Goal: Complete application form: Complete application form

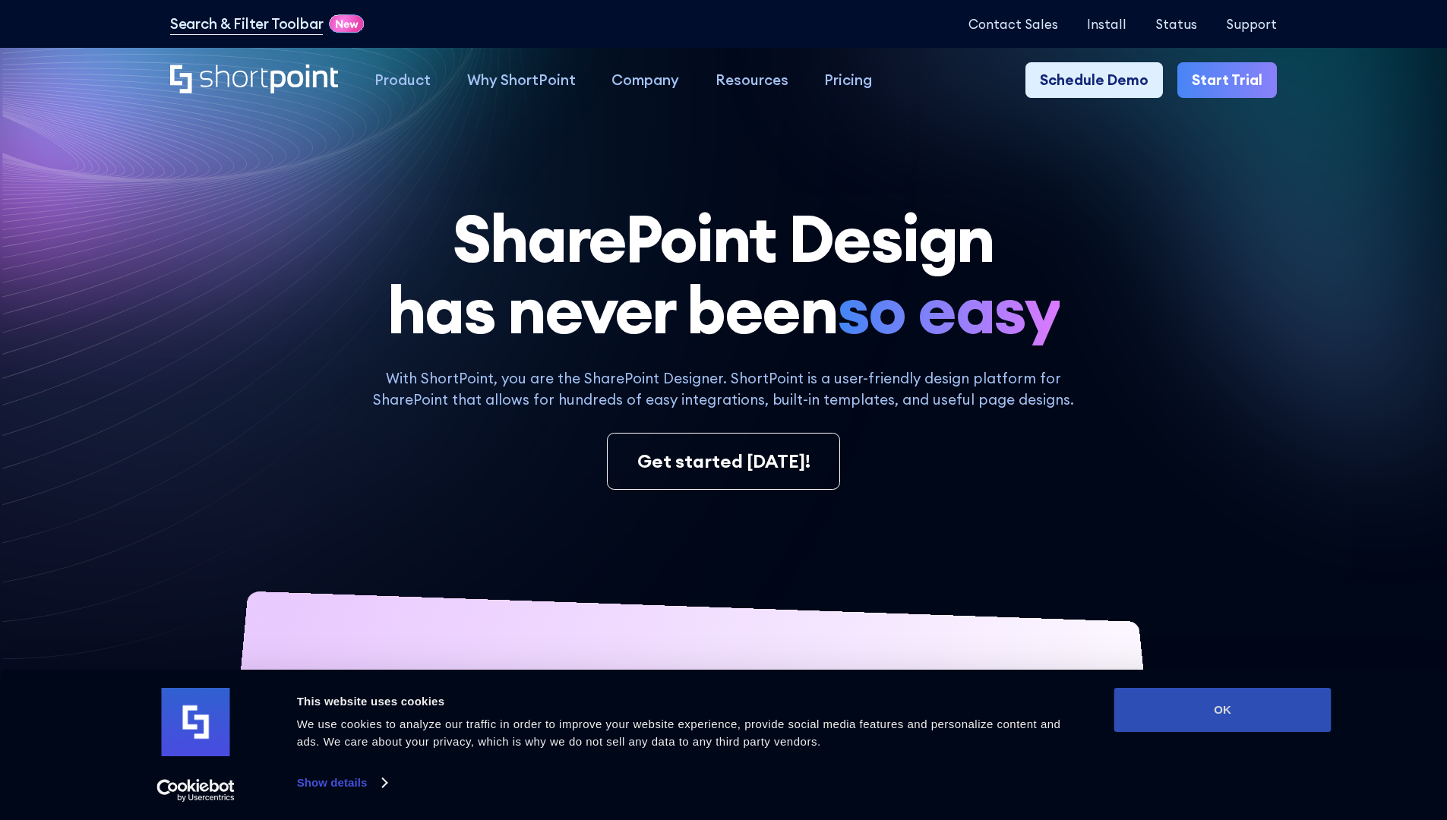
click at [1222, 710] on button "OK" at bounding box center [1222, 710] width 217 height 44
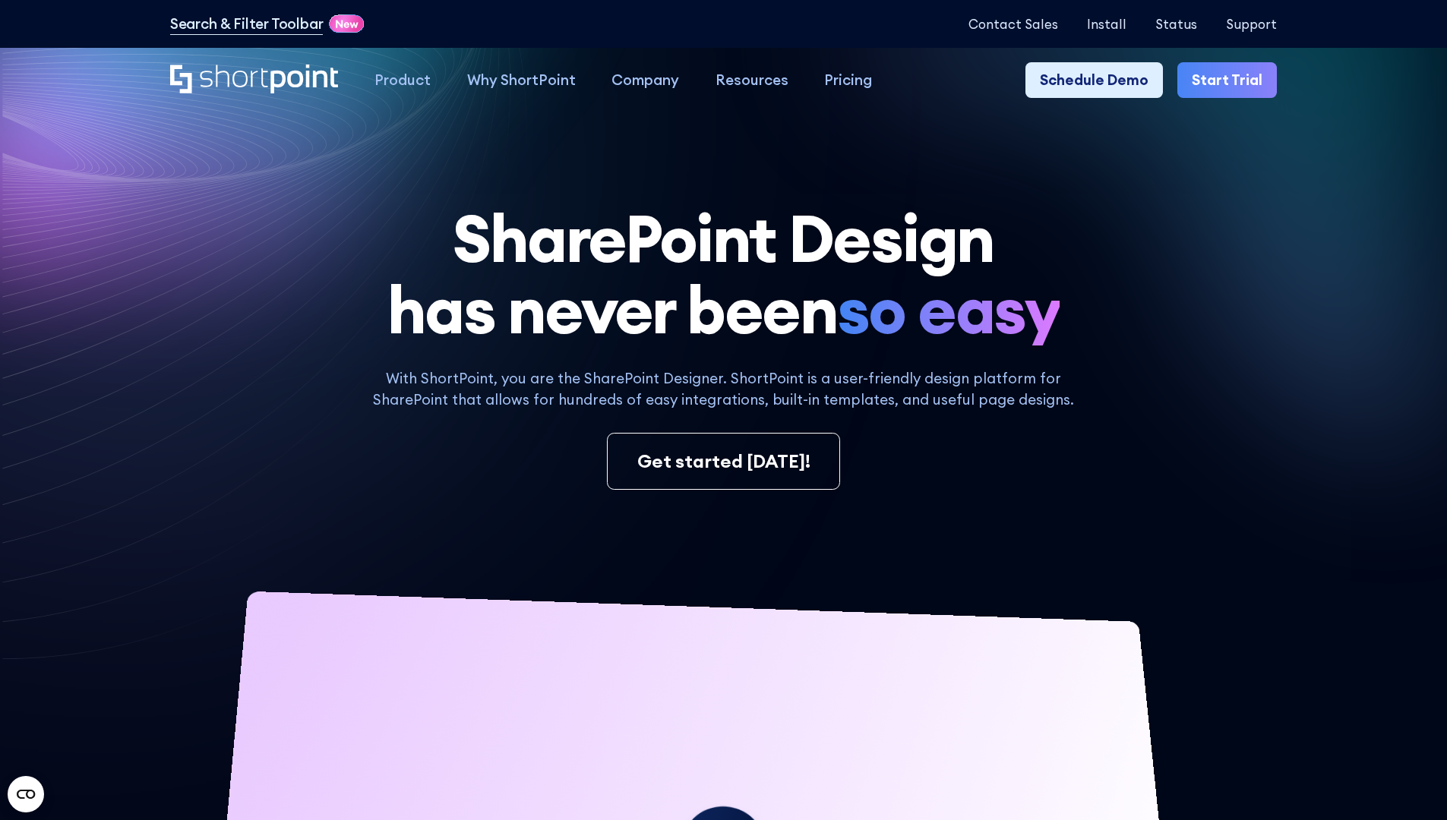
click at [1232, 81] on link "Start Trial" at bounding box center [1226, 80] width 99 height 36
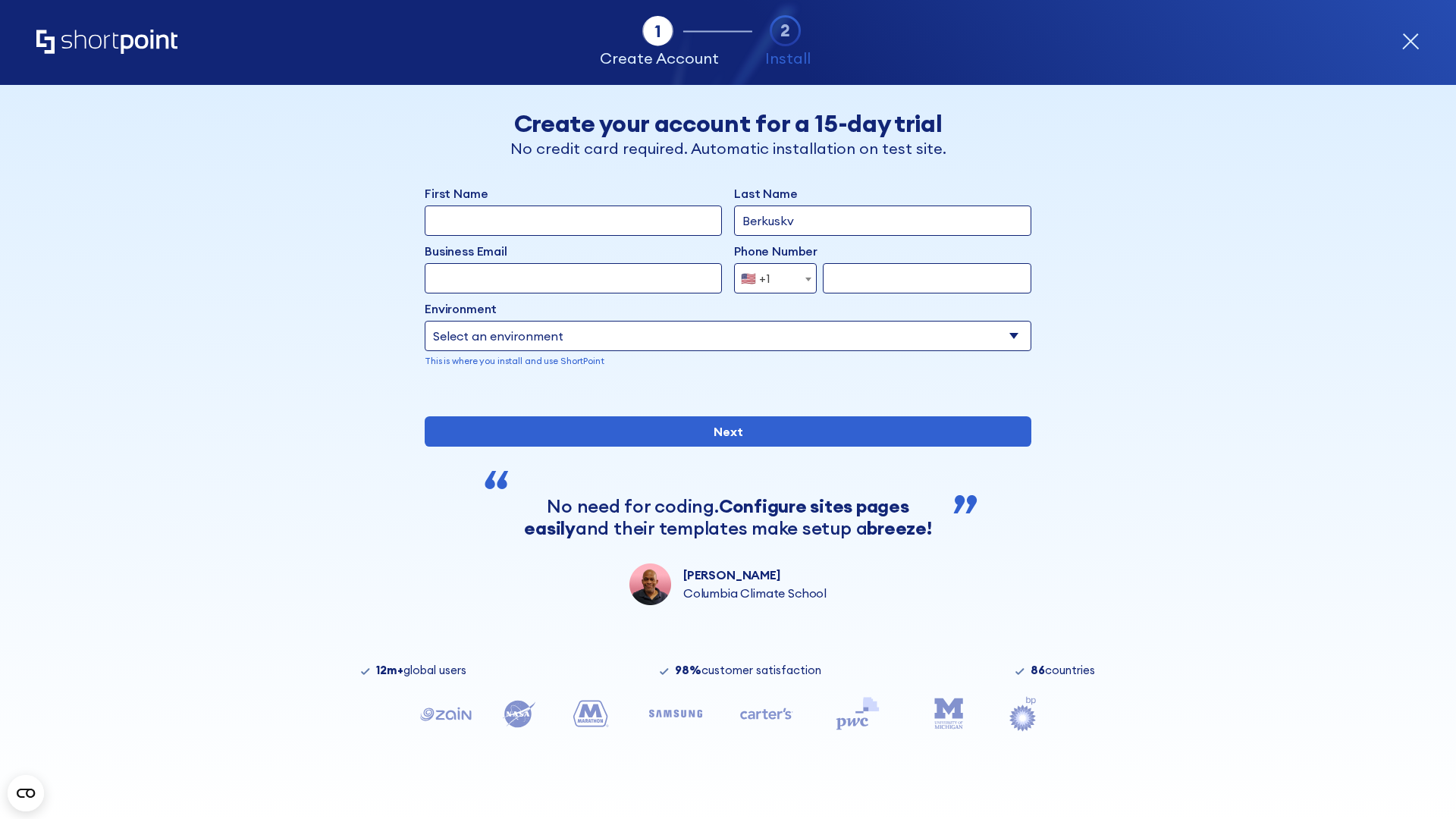
type input "Berkuskv"
type input "[EMAIL_ADDRESS][DOMAIN_NAME]"
type input "2125556789"
select select "Microsoft 365"
type input "2125556789"
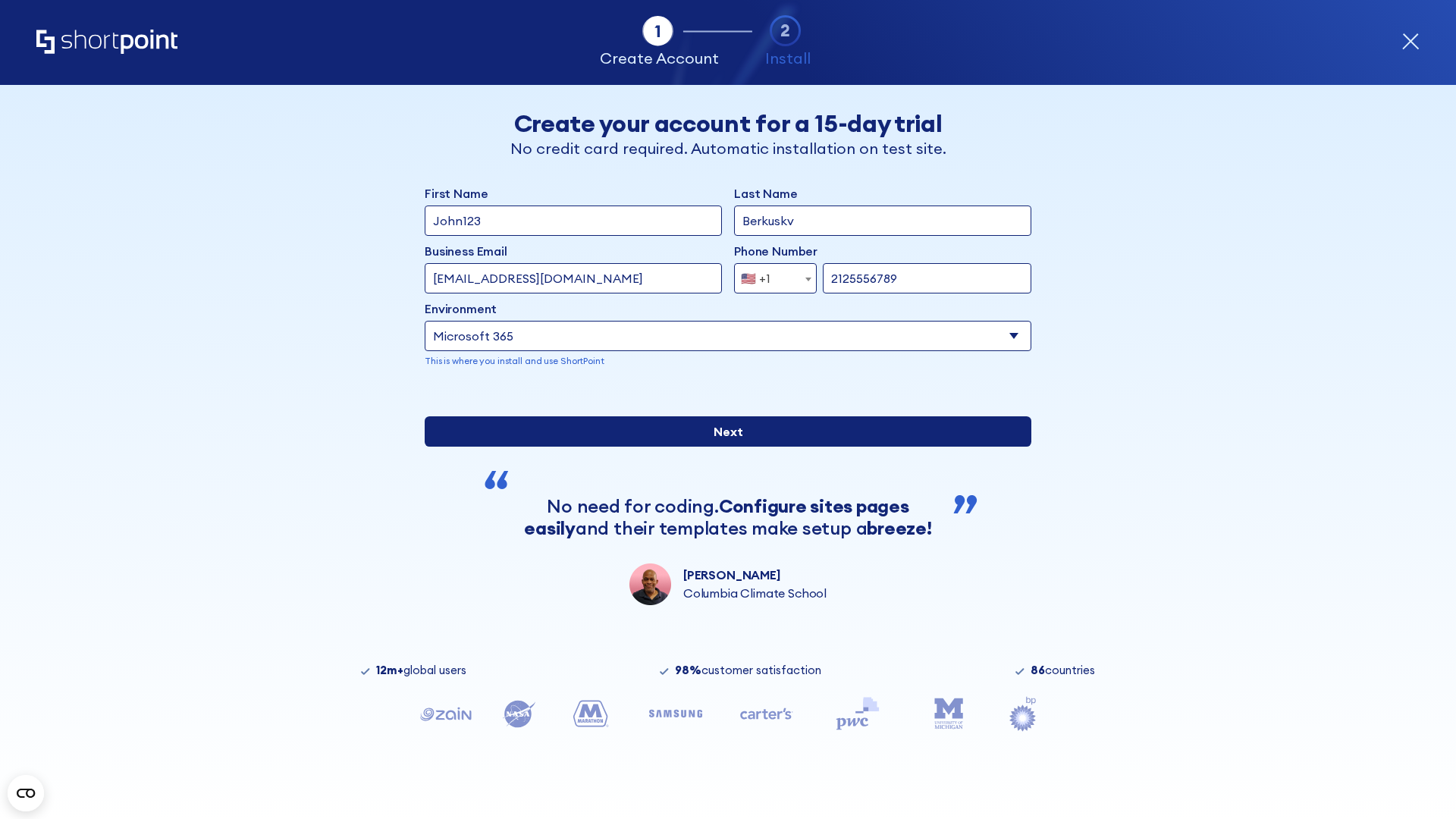
scroll to position [4, 0]
click at [722, 446] on input "Next" at bounding box center [728, 431] width 607 height 30
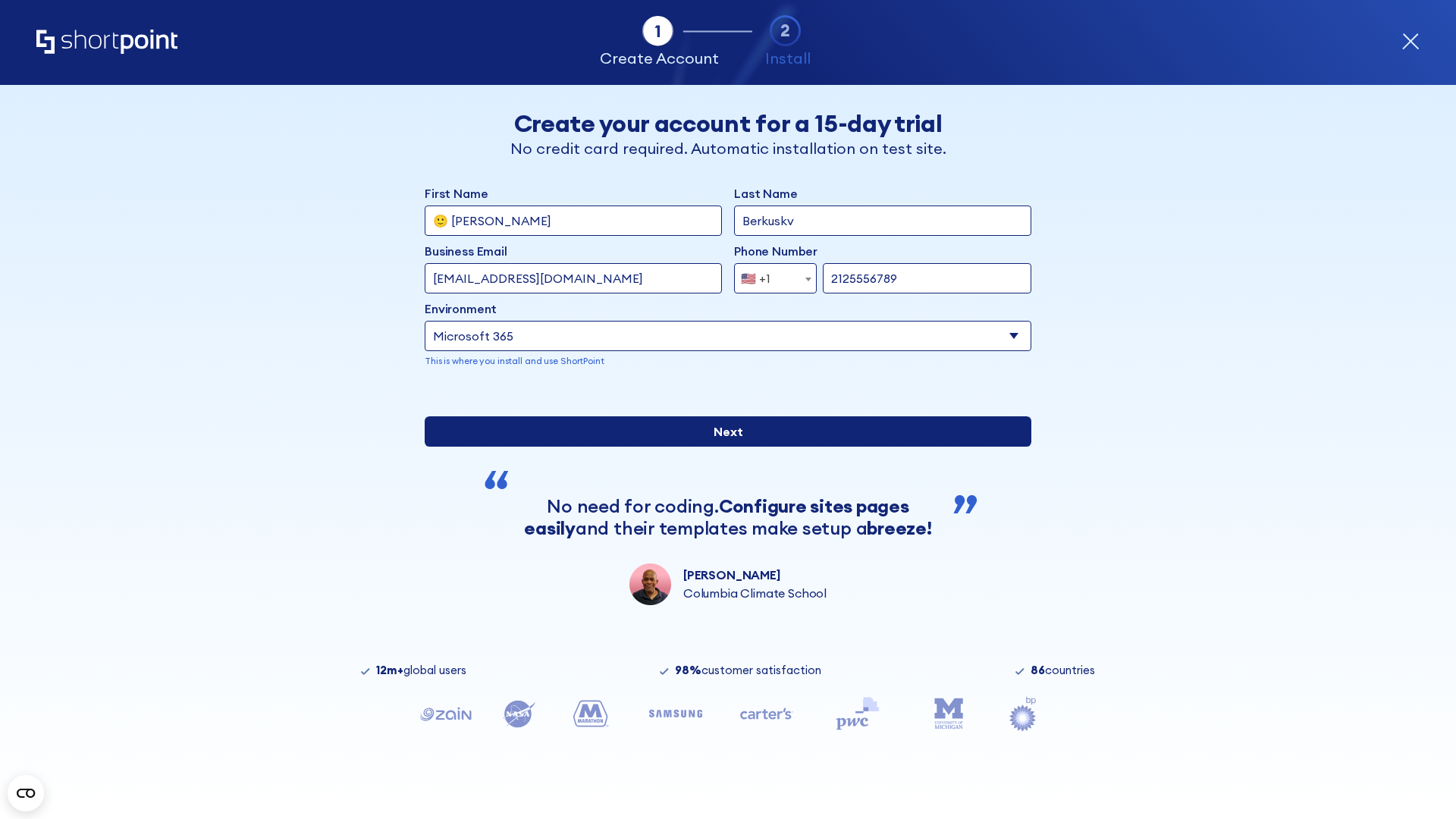
click at [722, 446] on input "Next" at bounding box center [728, 431] width 607 height 30
type input "Archebald"
click at [722, 446] on input "Next" at bounding box center [728, 431] width 607 height 30
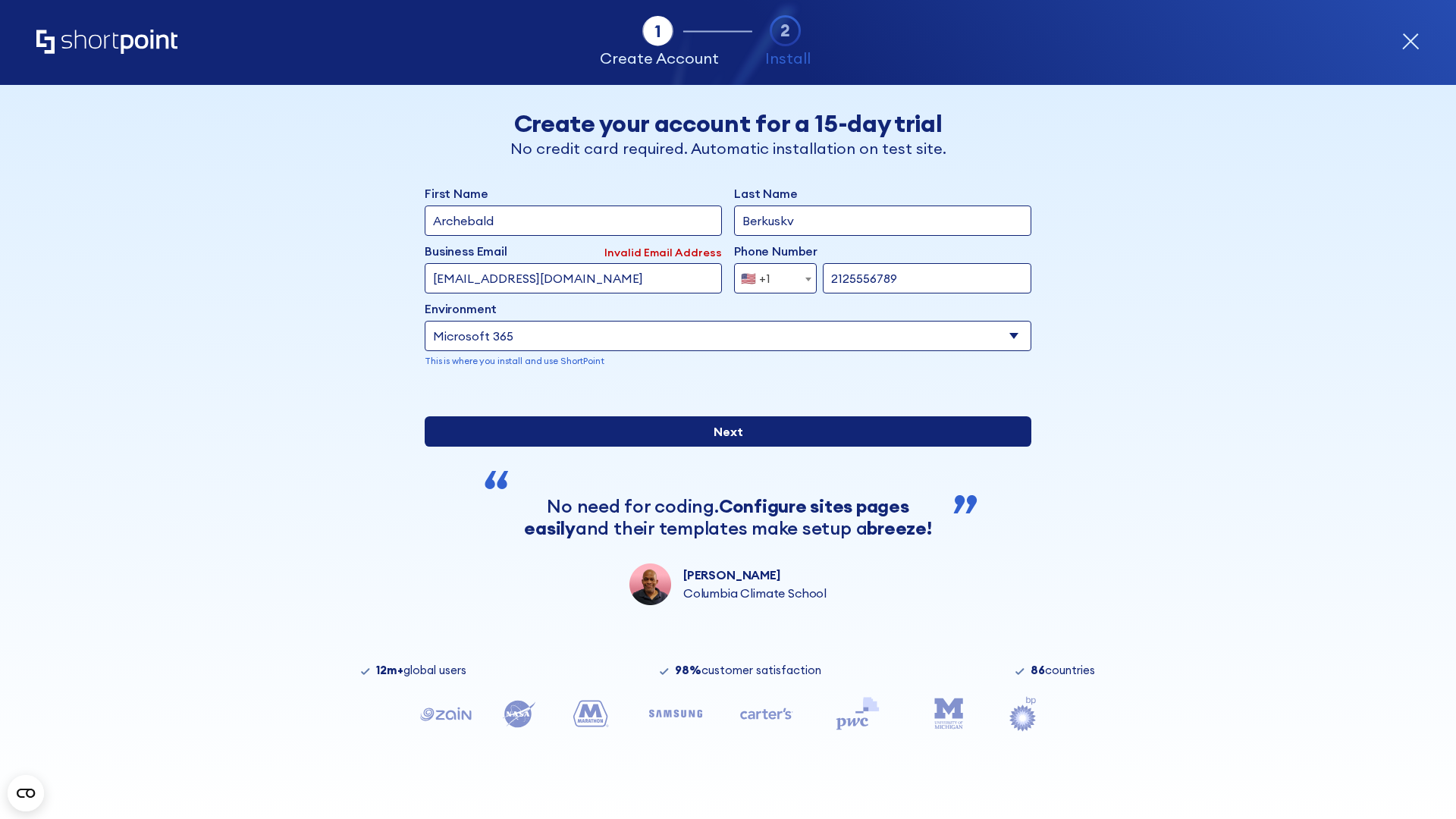
click at [722, 446] on input "Next" at bounding box center [728, 431] width 607 height 30
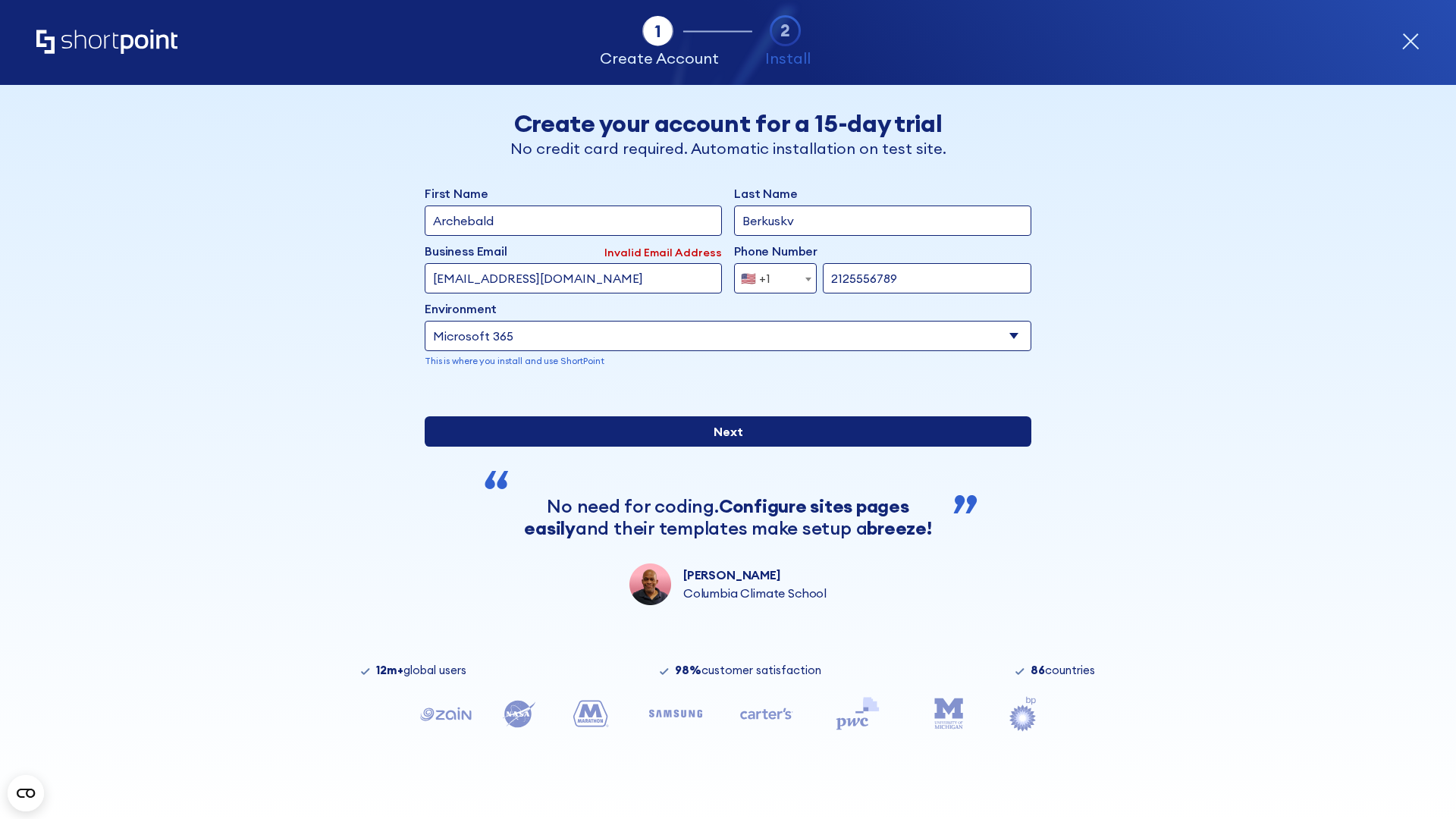
click at [722, 446] on input "Next" at bounding box center [728, 431] width 607 height 30
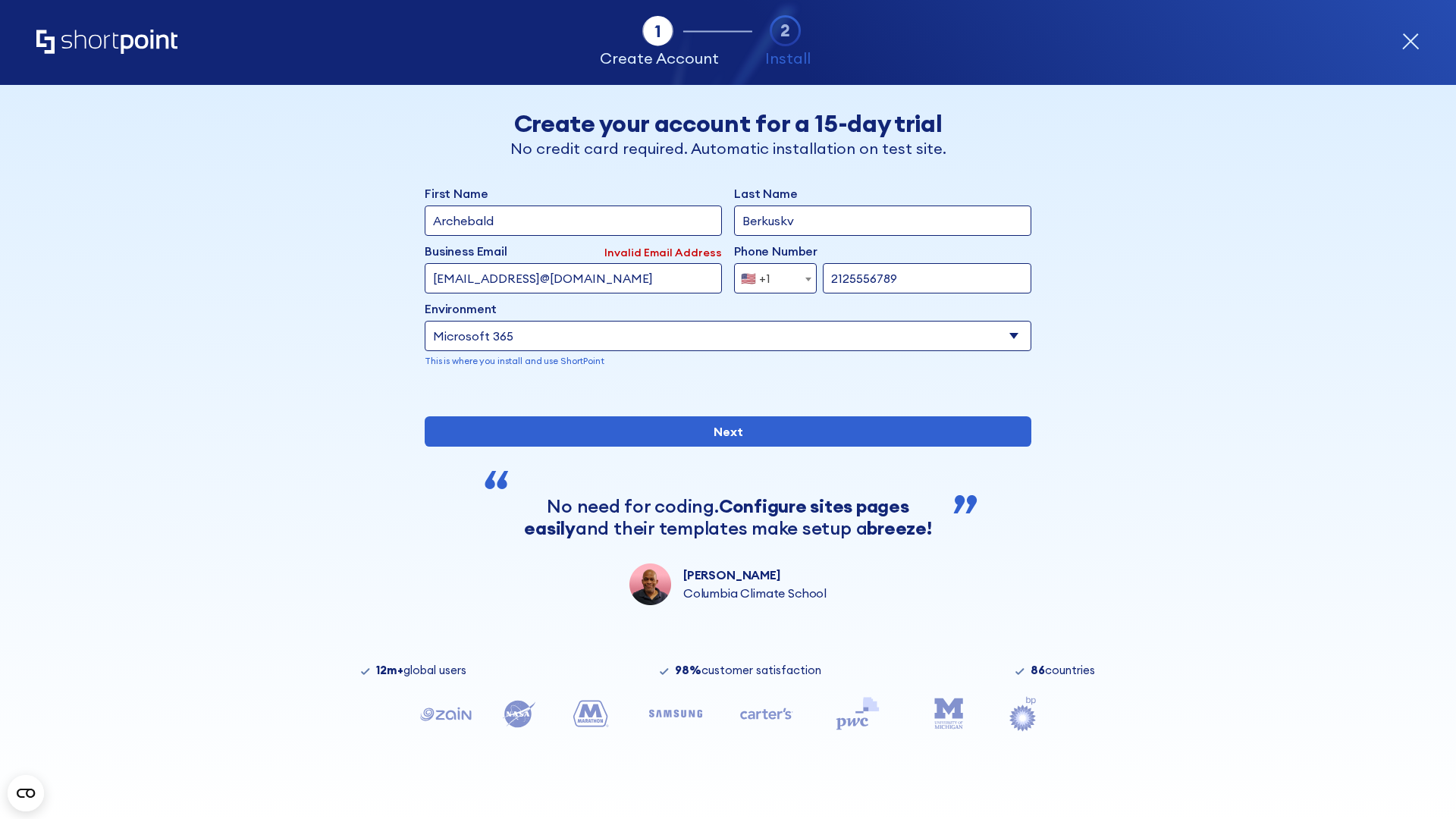
type input "testEmail@protonmail.comtest@shortpoint.com"
click at [770, 275] on span "🇺🇸 +1" at bounding box center [760, 279] width 51 height 30
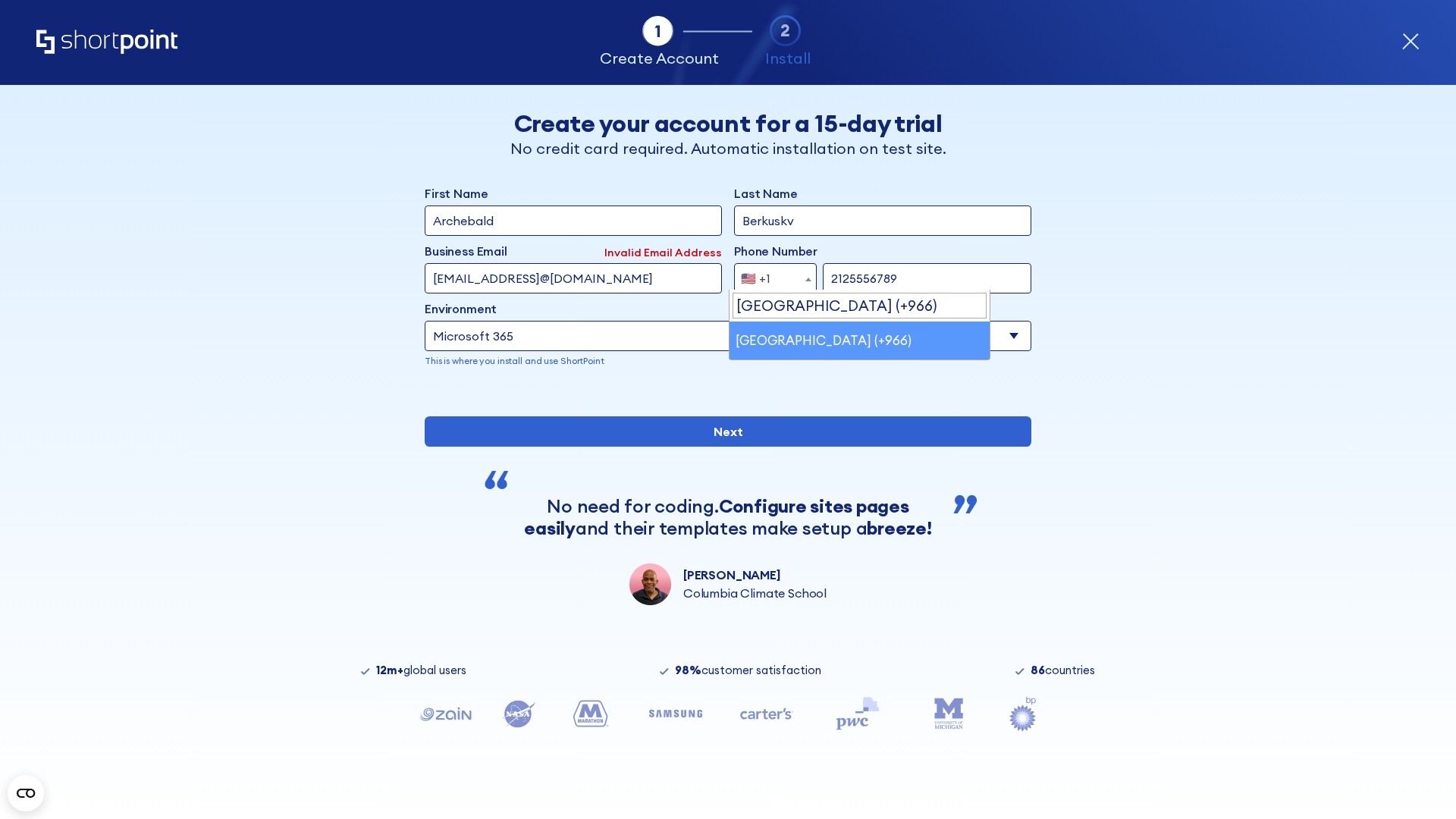
select select "+966"
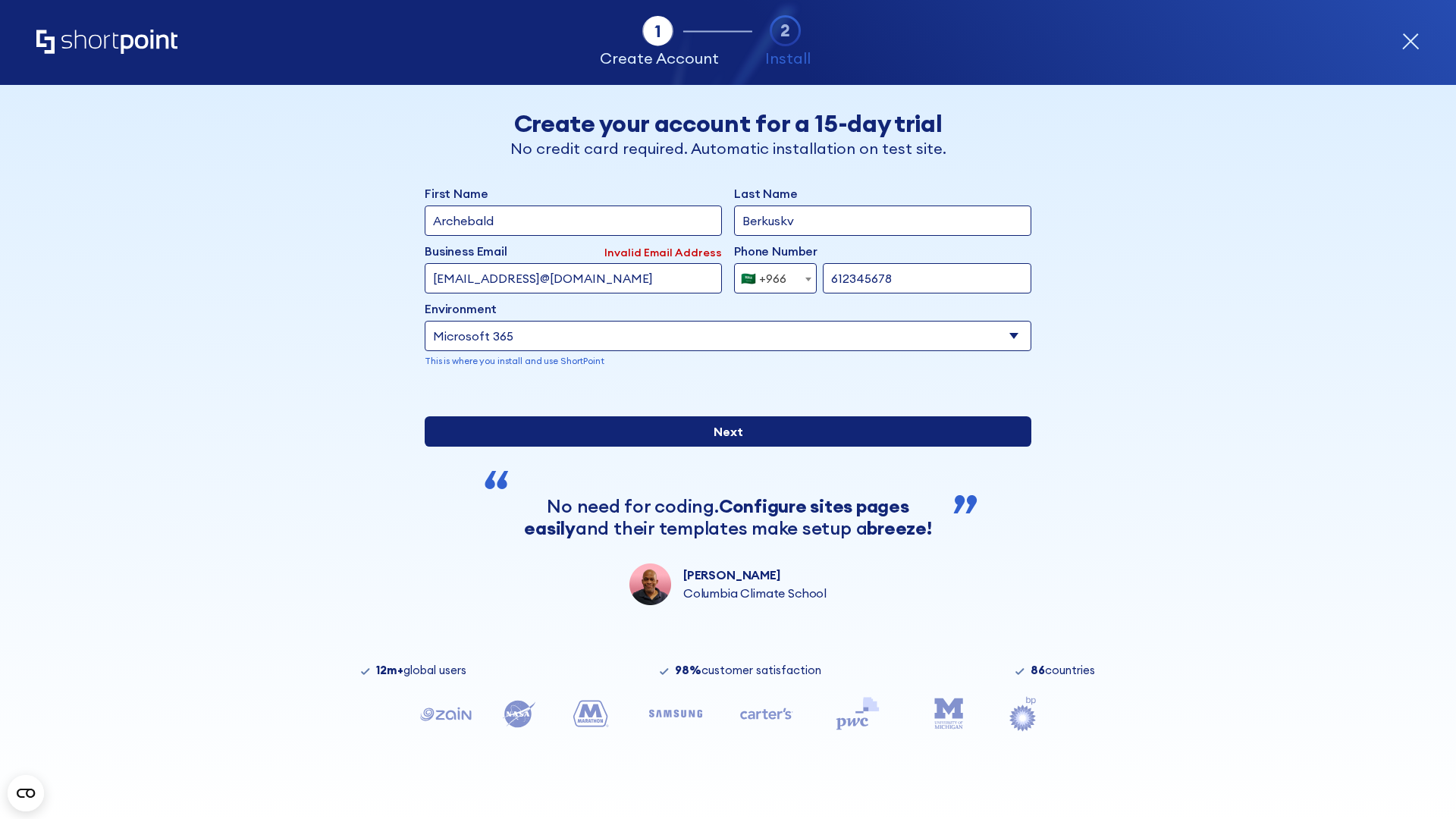
type input "612345678"
click at [722, 446] on input "Next" at bounding box center [728, 431] width 607 height 30
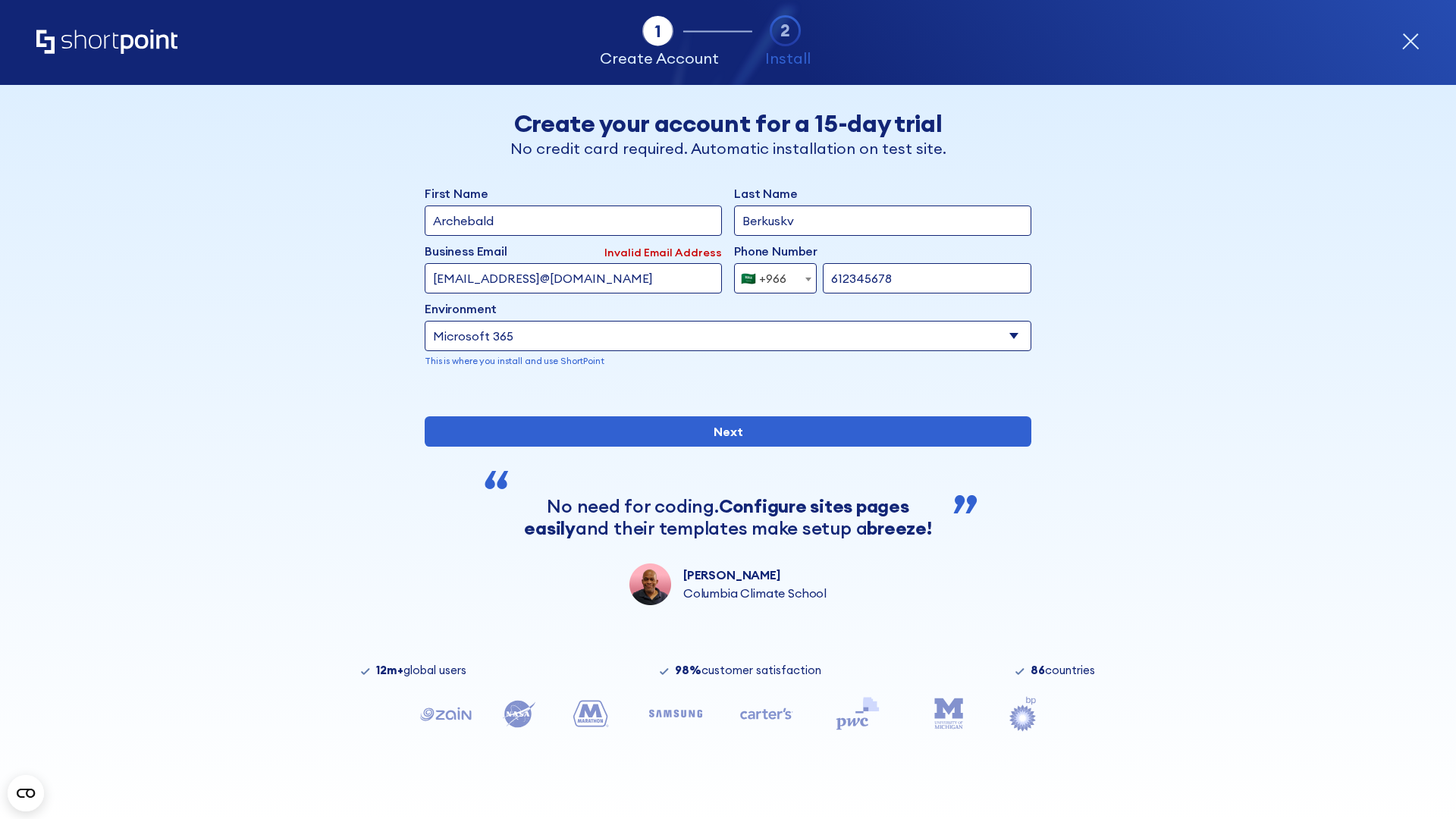
click at [770, 275] on div "🇸🇦 +966" at bounding box center [764, 279] width 46 height 30
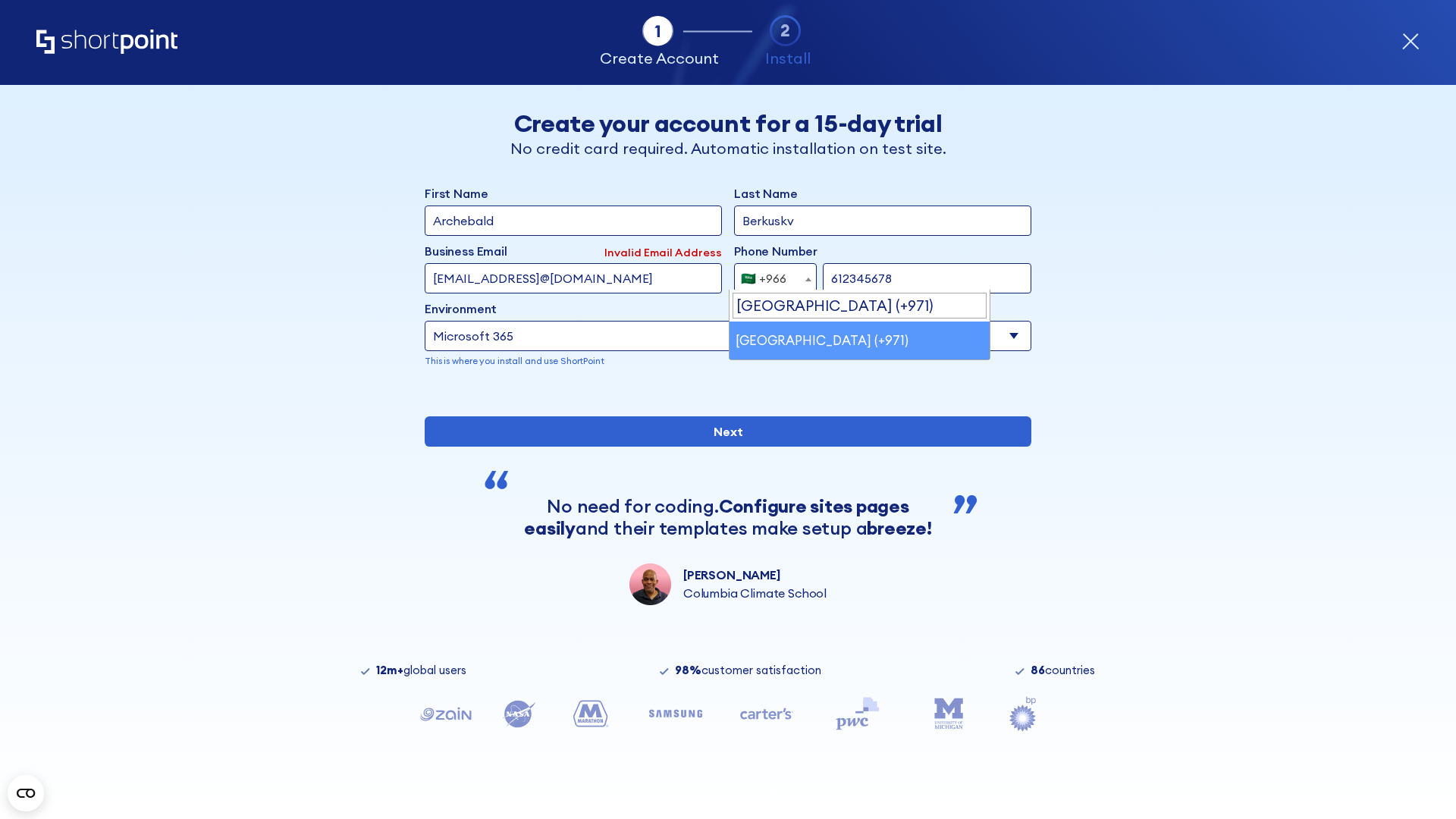
scroll to position [0, 0]
select select "+971"
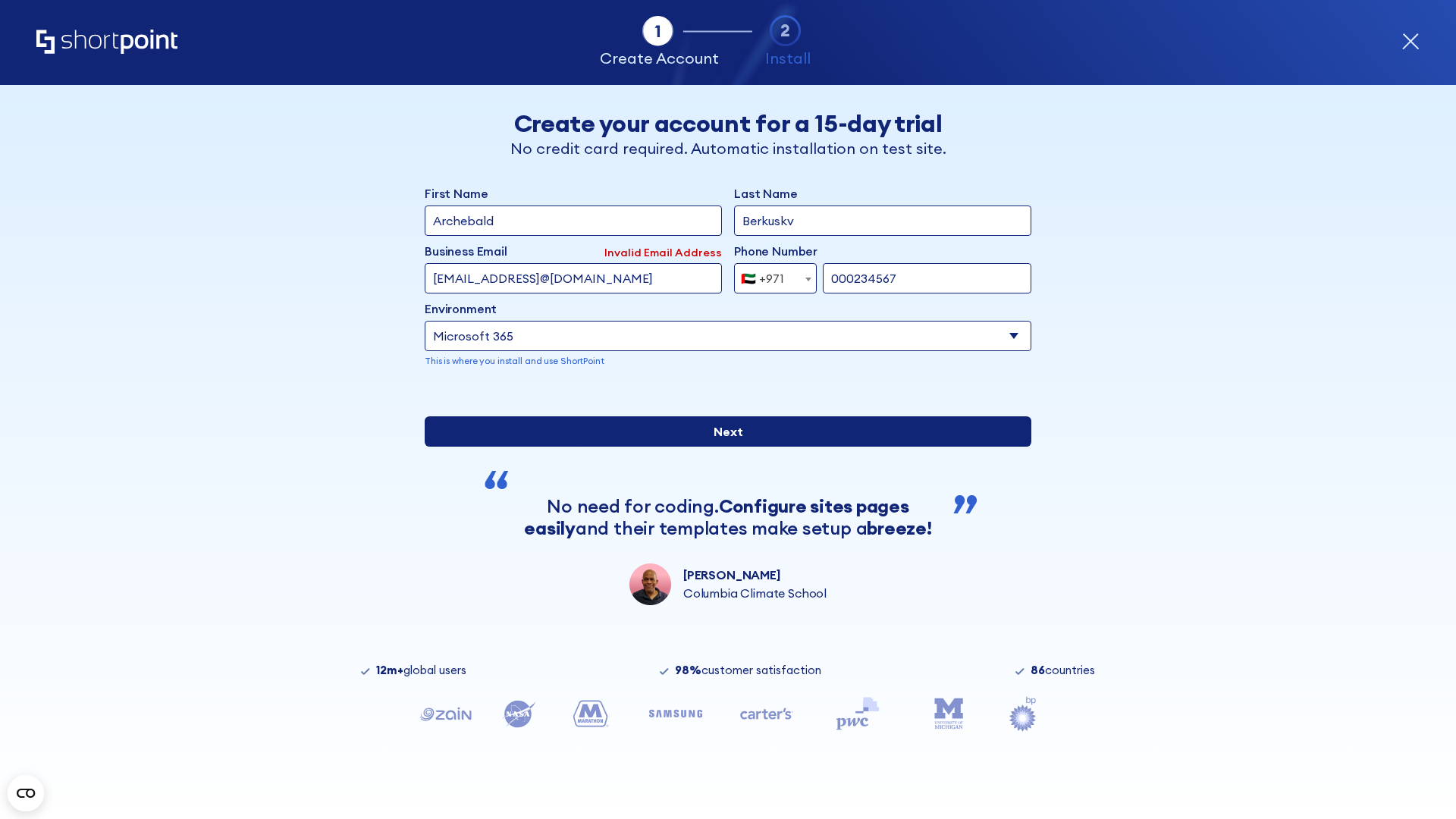
type input "000234567"
click at [722, 446] on input "Next" at bounding box center [728, 431] width 607 height 30
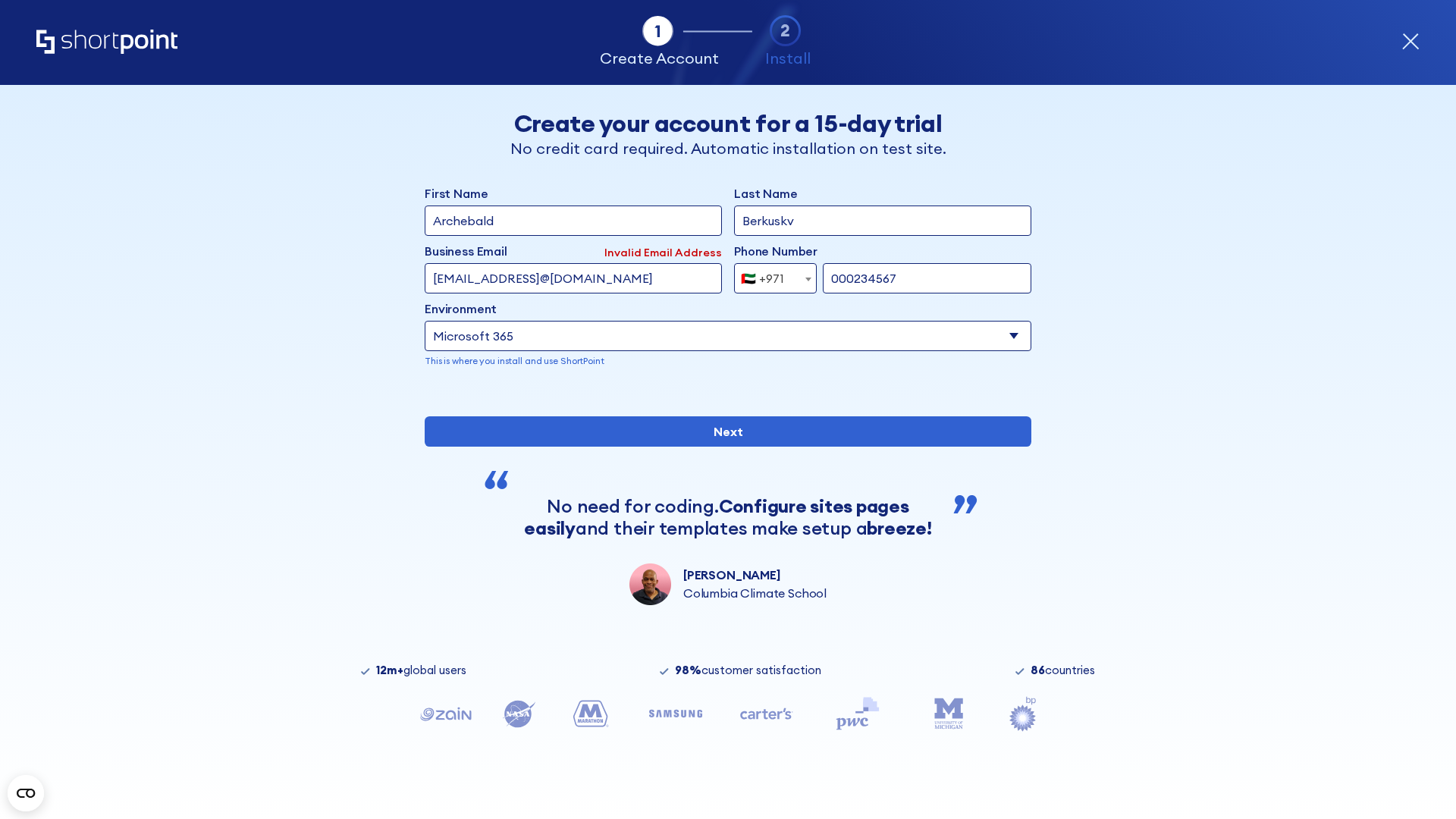
click at [770, 275] on div "🇦🇪 +971" at bounding box center [762, 279] width 43 height 30
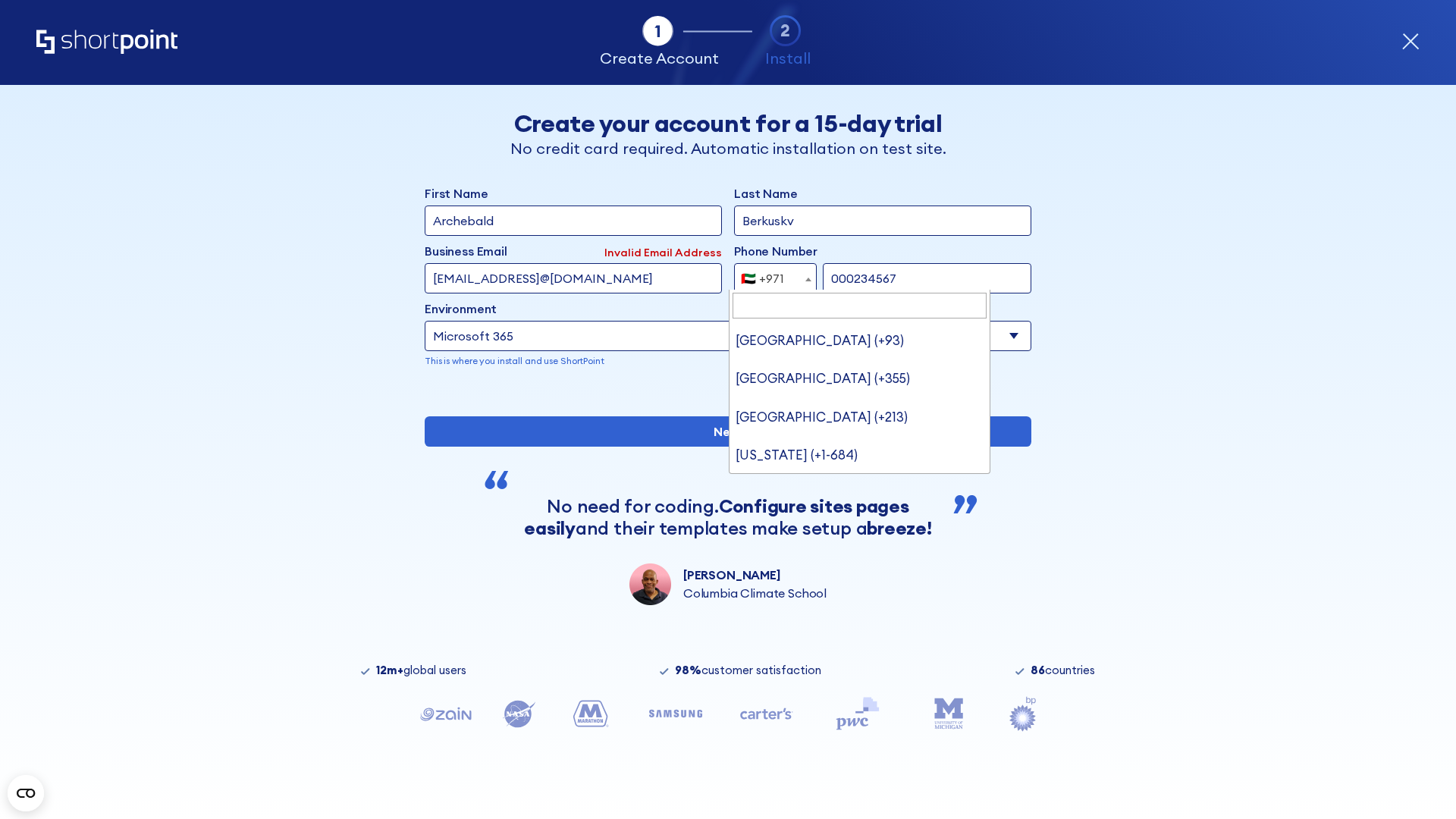
type input "United Kingdom (+44)"
select select "+44"
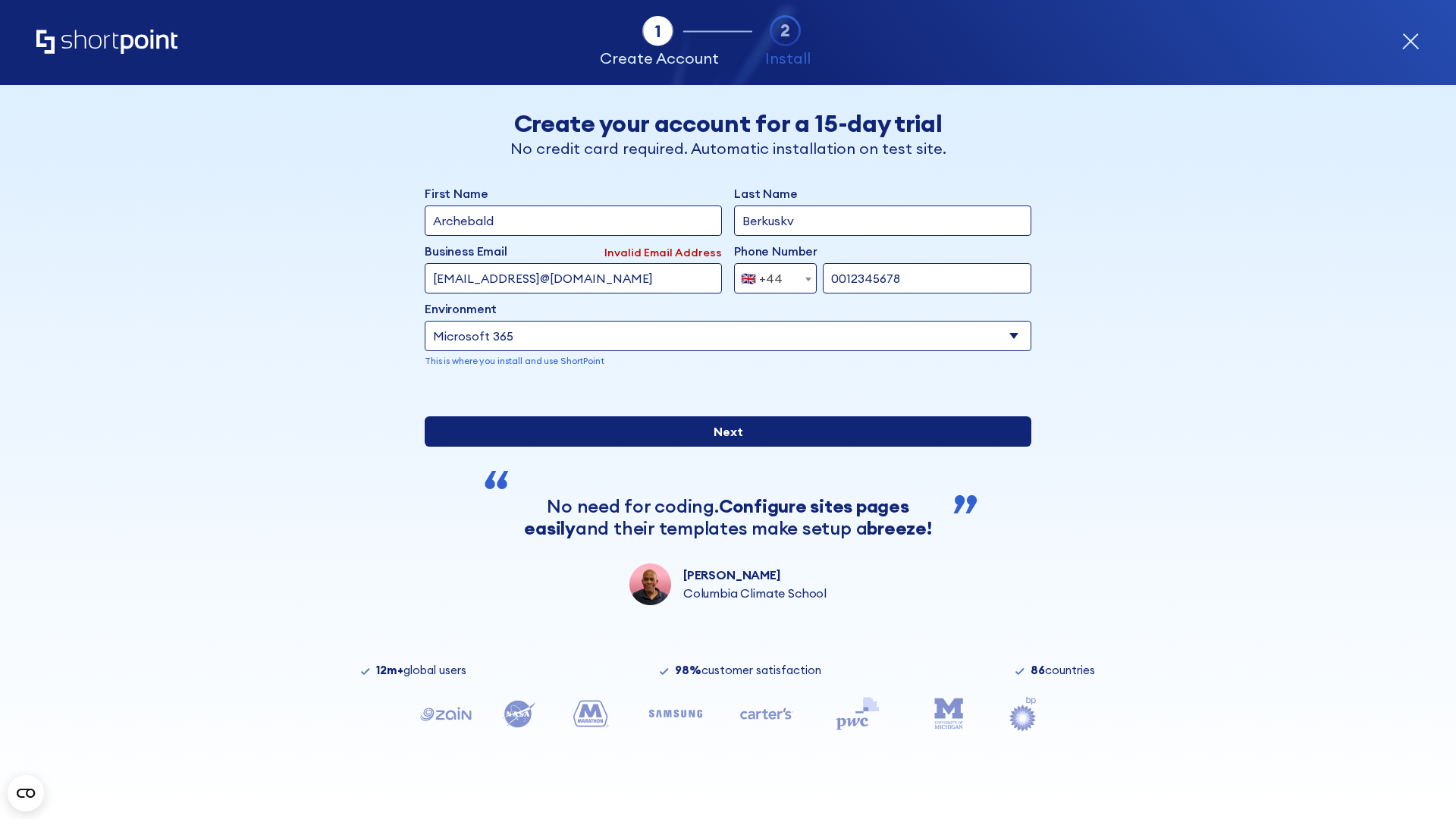
type input "0012345678"
click at [722, 446] on input "Next" at bounding box center [728, 431] width 607 height 30
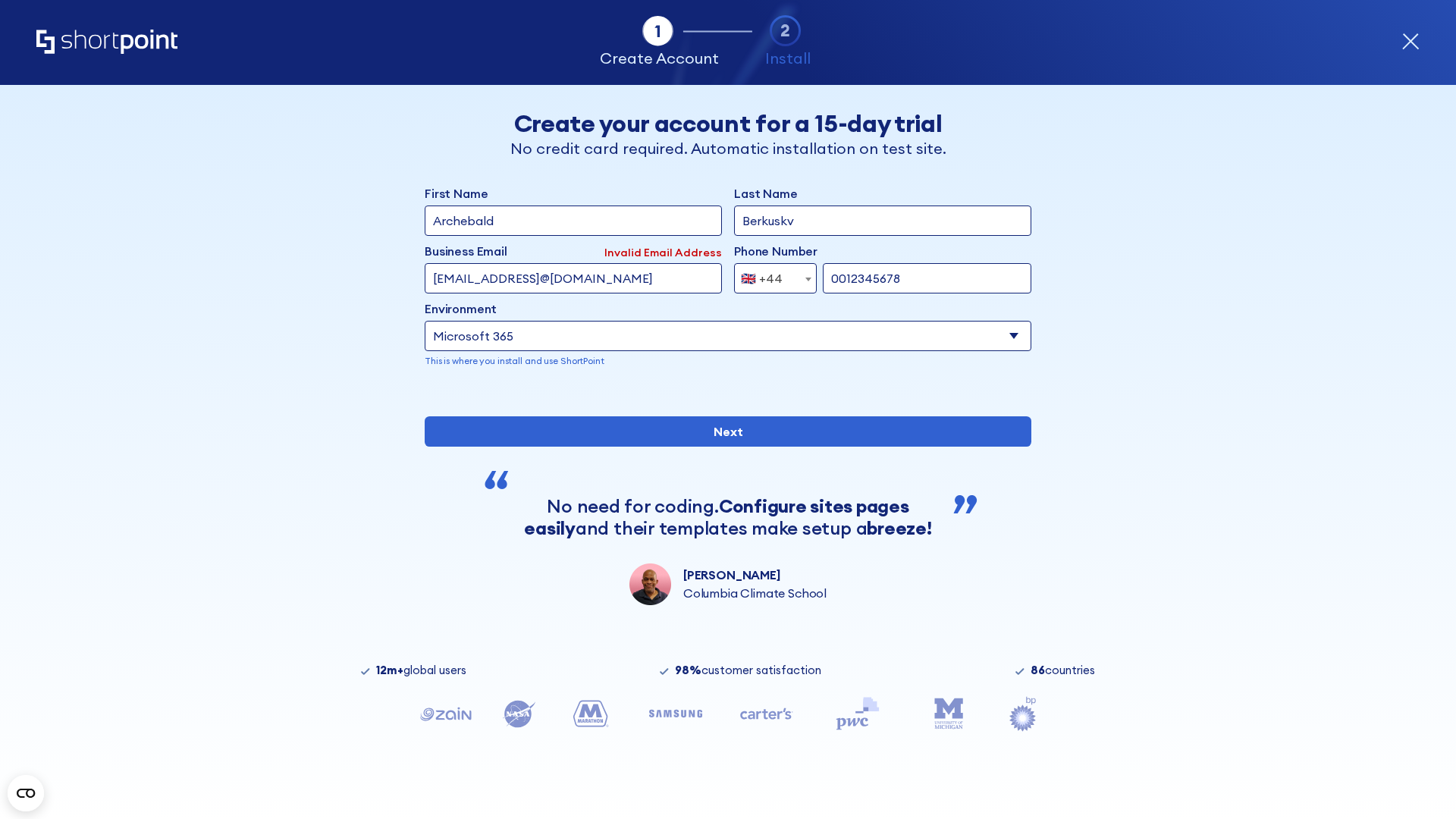
click at [770, 275] on div "🇬🇧 +44" at bounding box center [762, 279] width 42 height 30
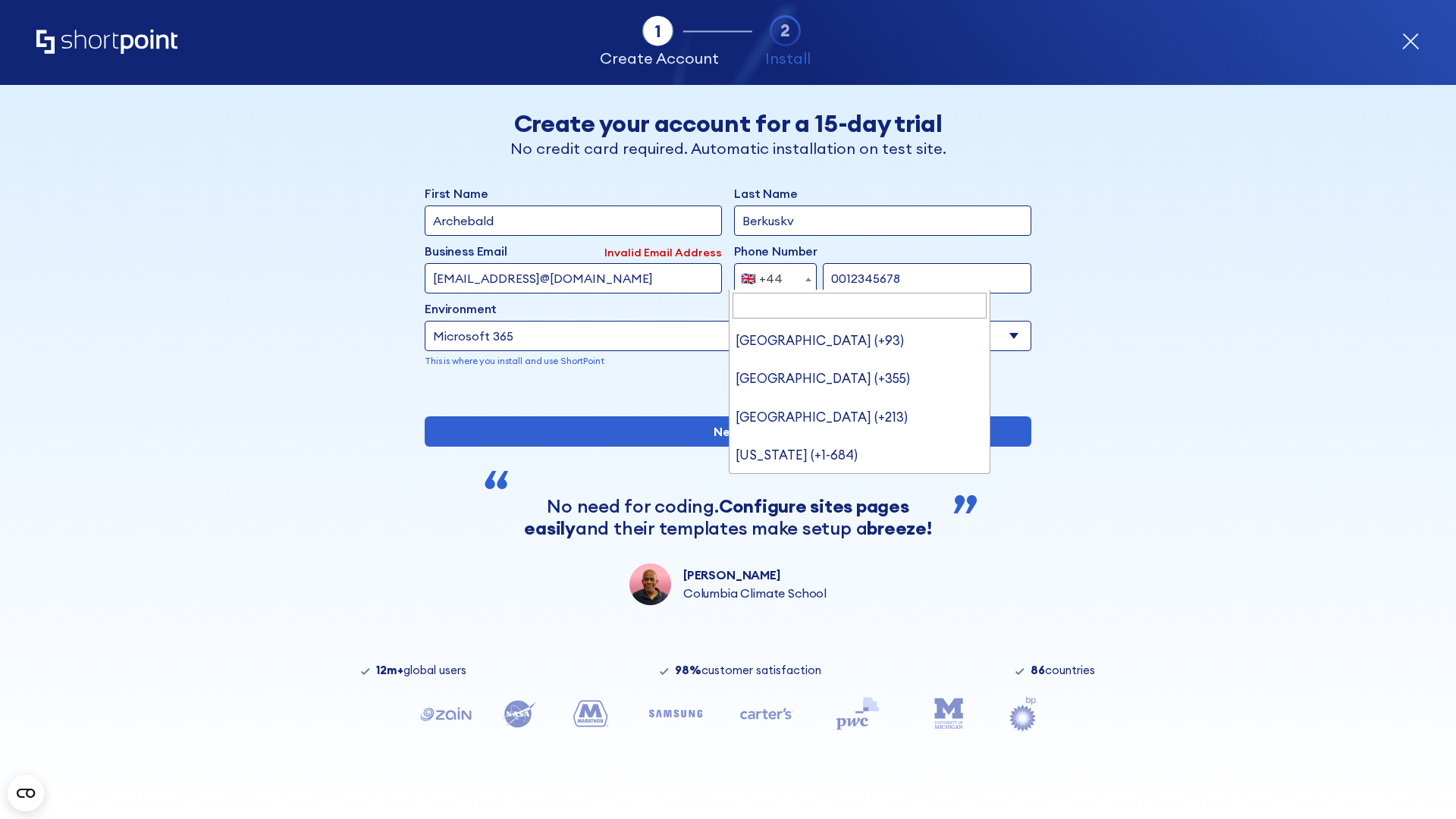
type input "Ukraine (+380)"
select select "+380"
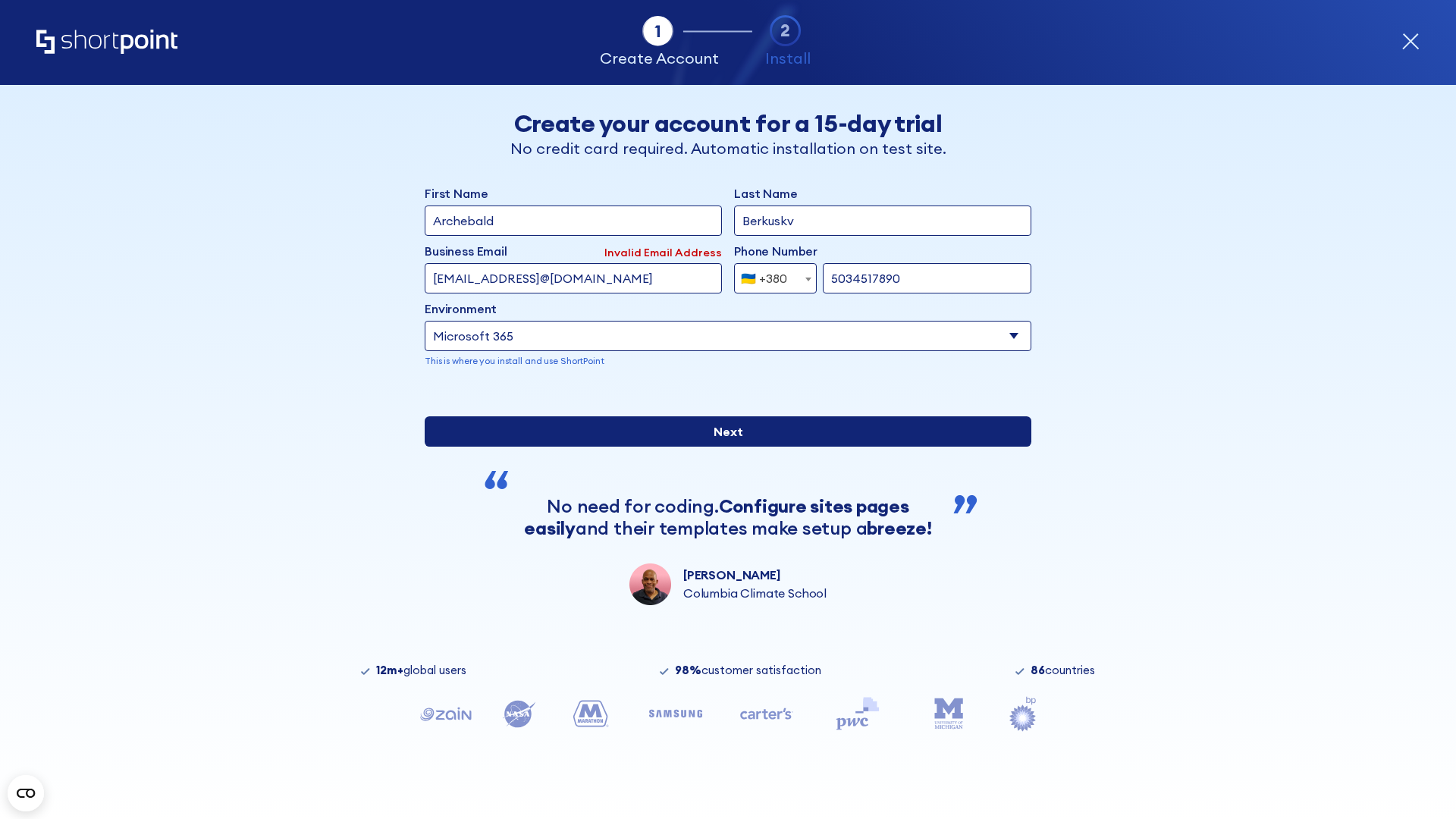
type input "5034517890"
click at [722, 446] on input "Next" at bounding box center [728, 431] width 607 height 30
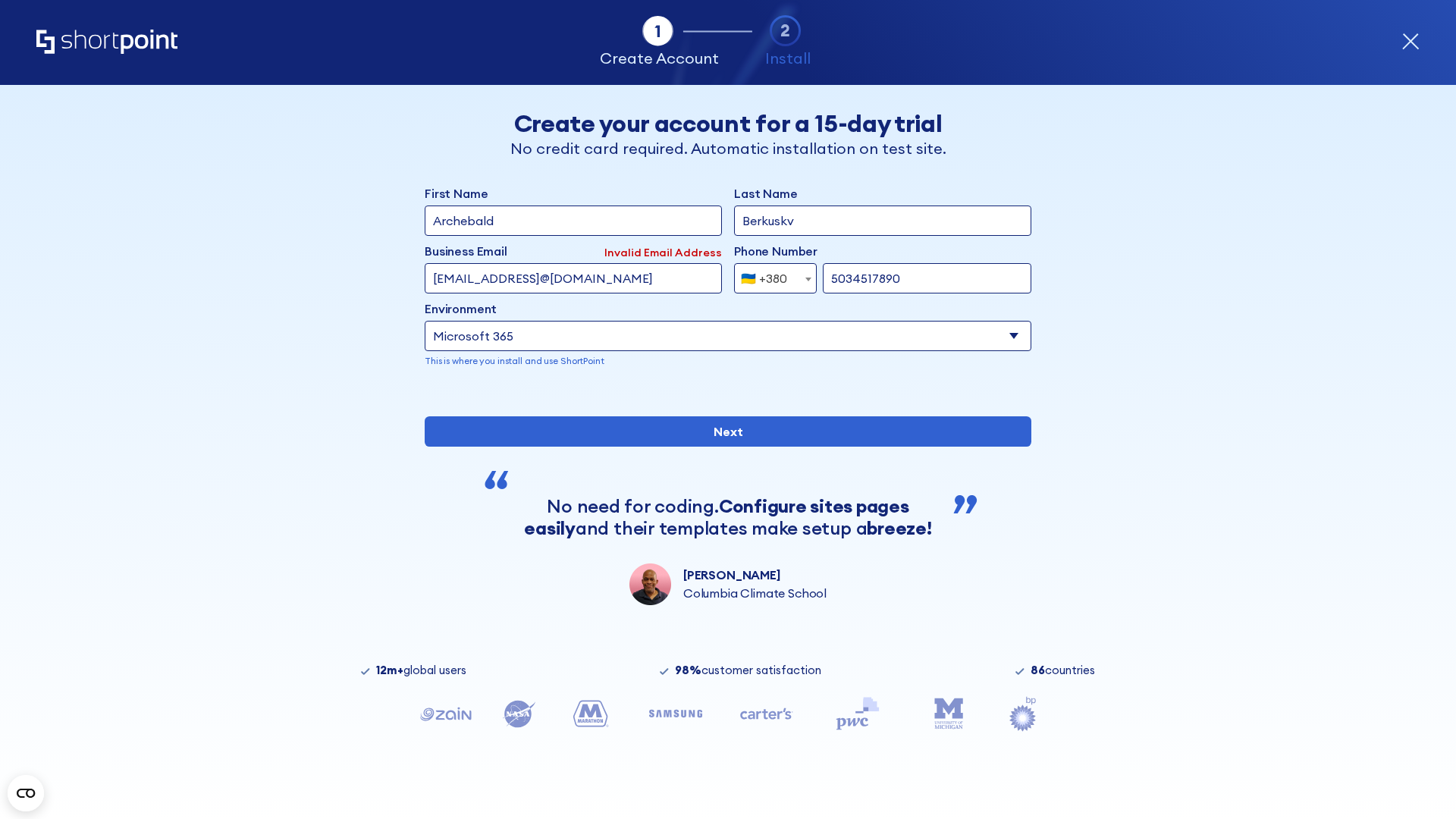
click at [770, 275] on div "🇺🇦 +380" at bounding box center [764, 279] width 46 height 30
select select "+1"
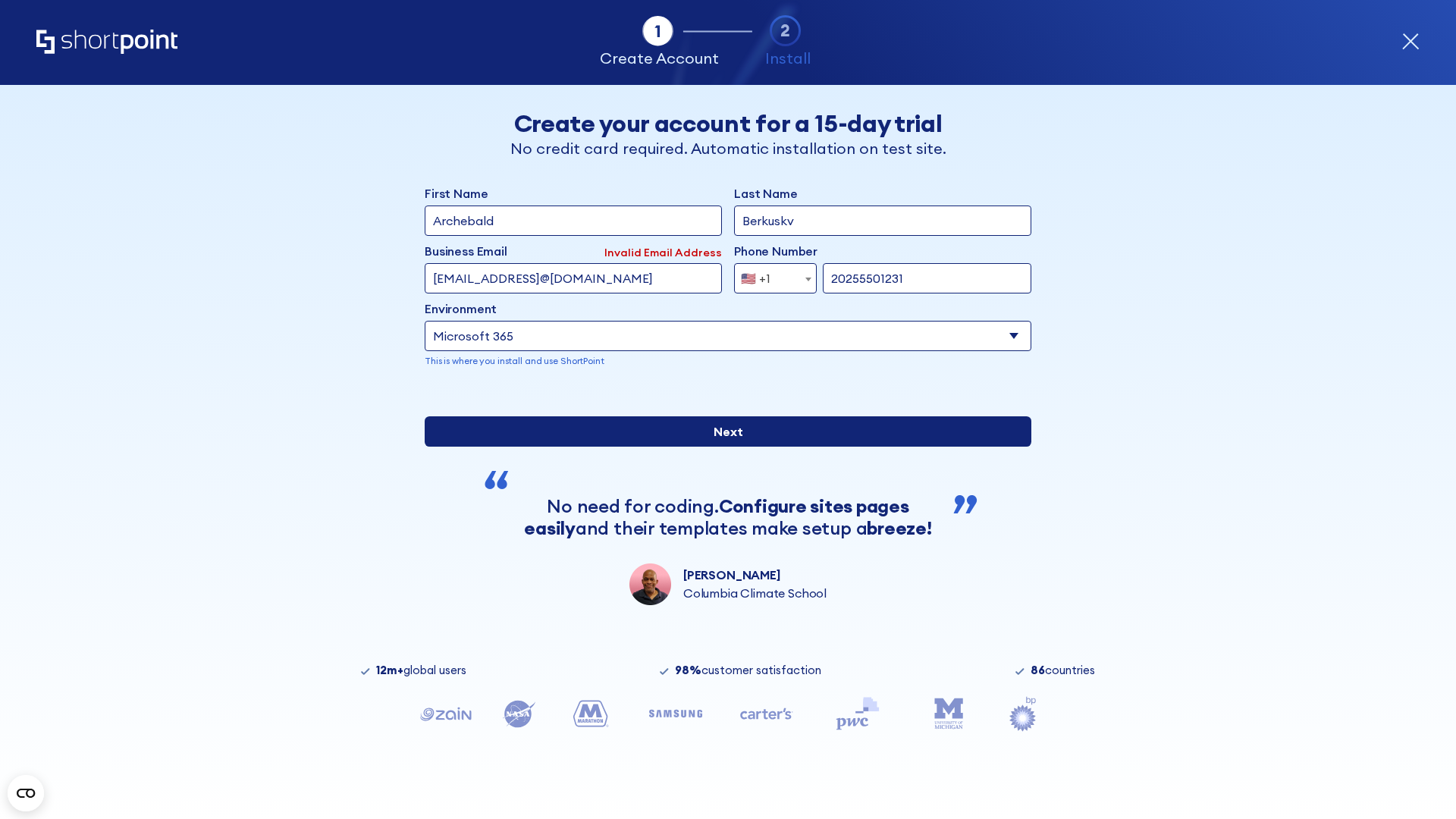
type input "20255501231"
click at [722, 446] on input "Next" at bounding box center [728, 431] width 607 height 30
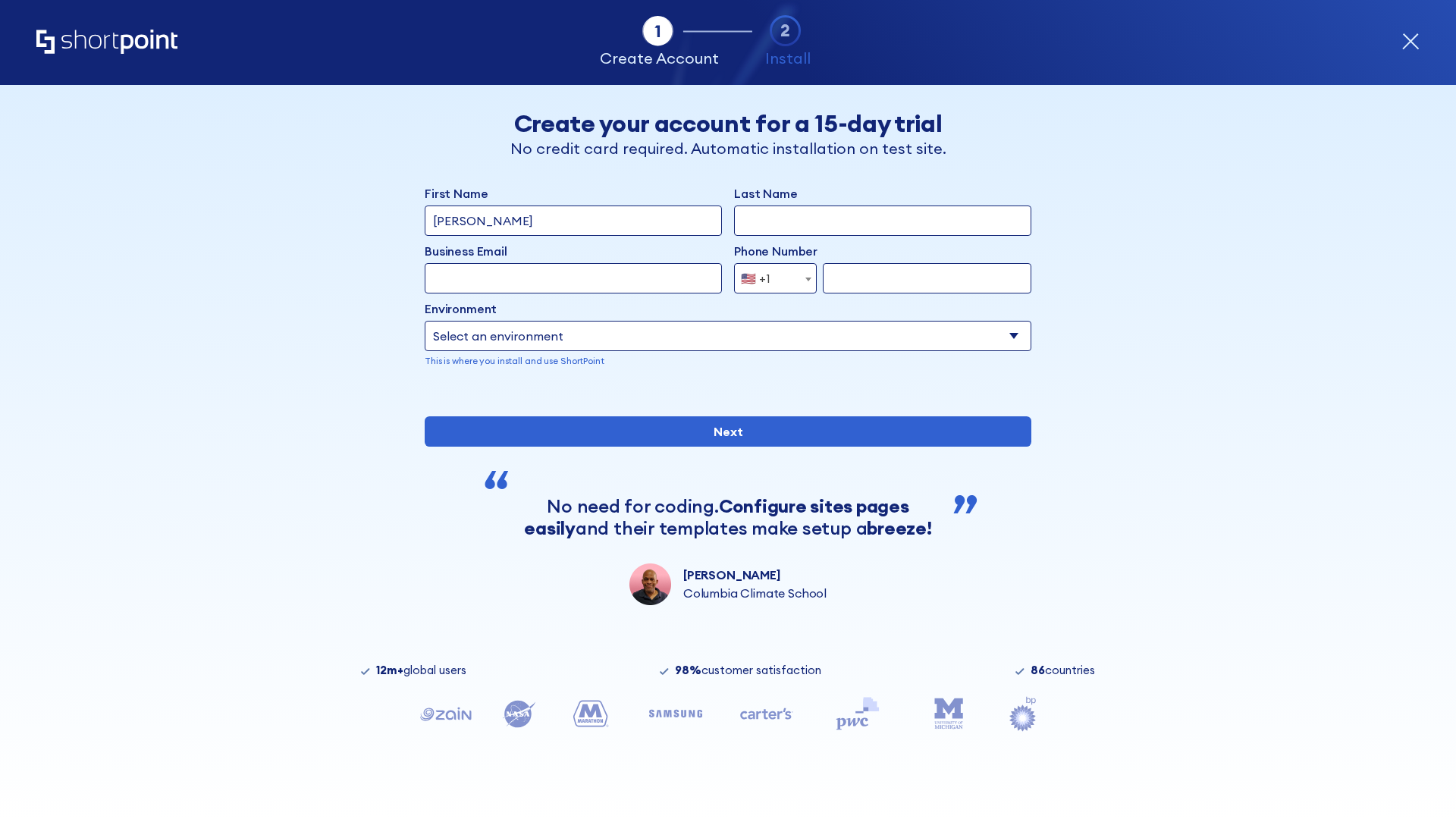
type input "Mary-Jane"
type input "Berkuskv"
type input "john@company.com"
click at [770, 275] on span "🇺🇸 +1" at bounding box center [760, 279] width 51 height 30
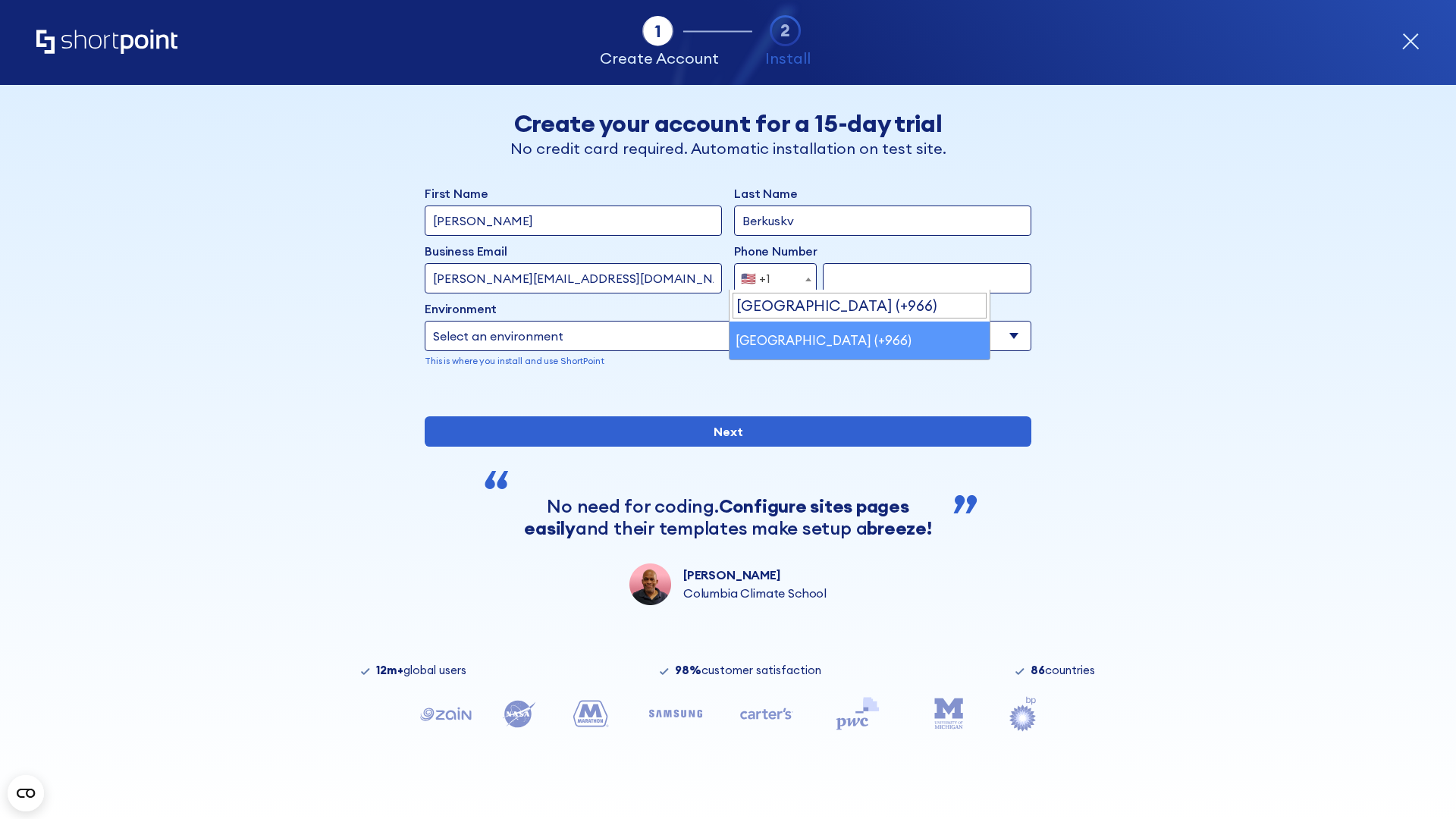
select select "+966"
type input "512345678"
select select "Microsoft 365"
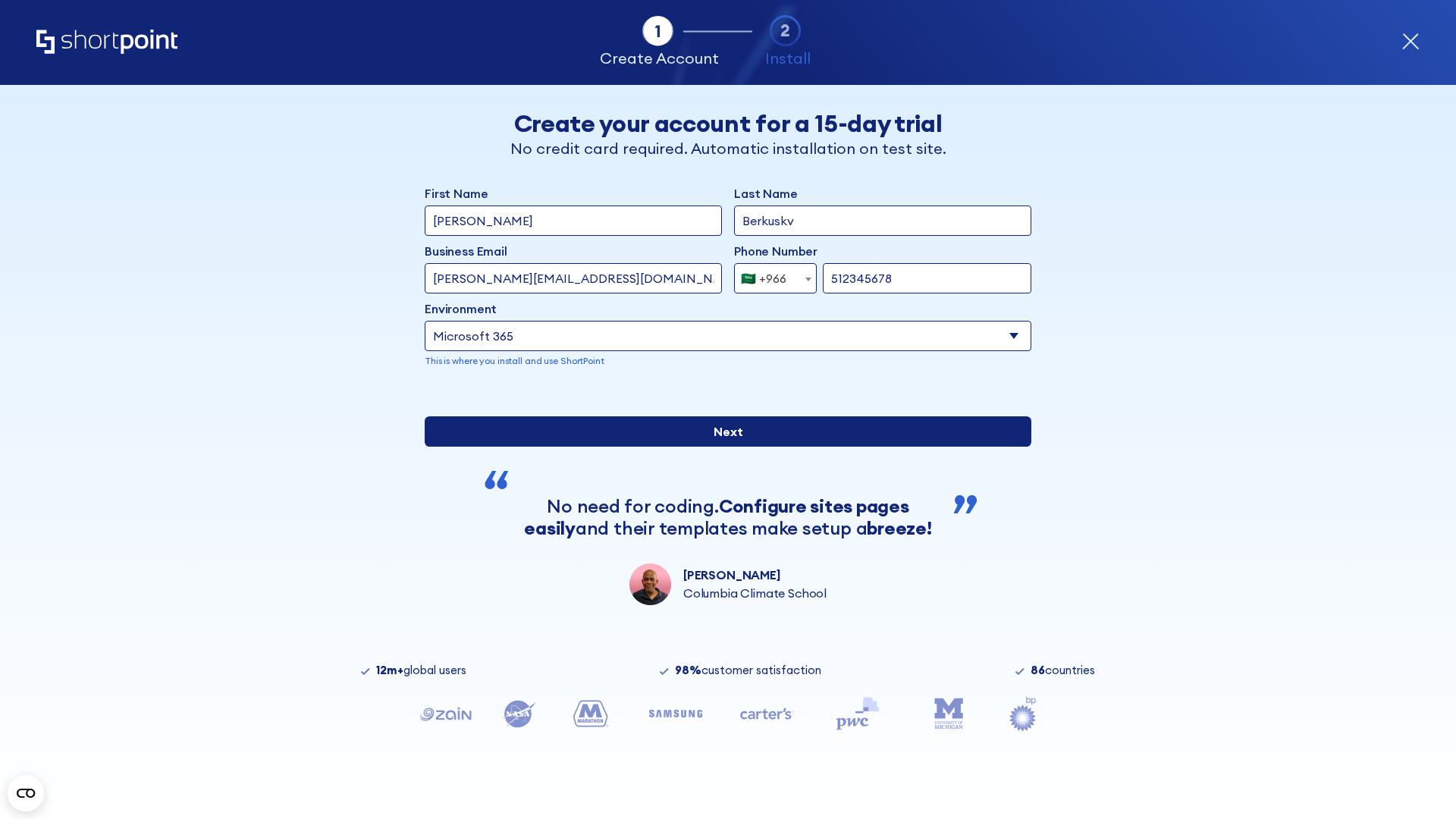
type input "512345678"
click at [722, 446] on input "Next" at bounding box center [728, 431] width 607 height 30
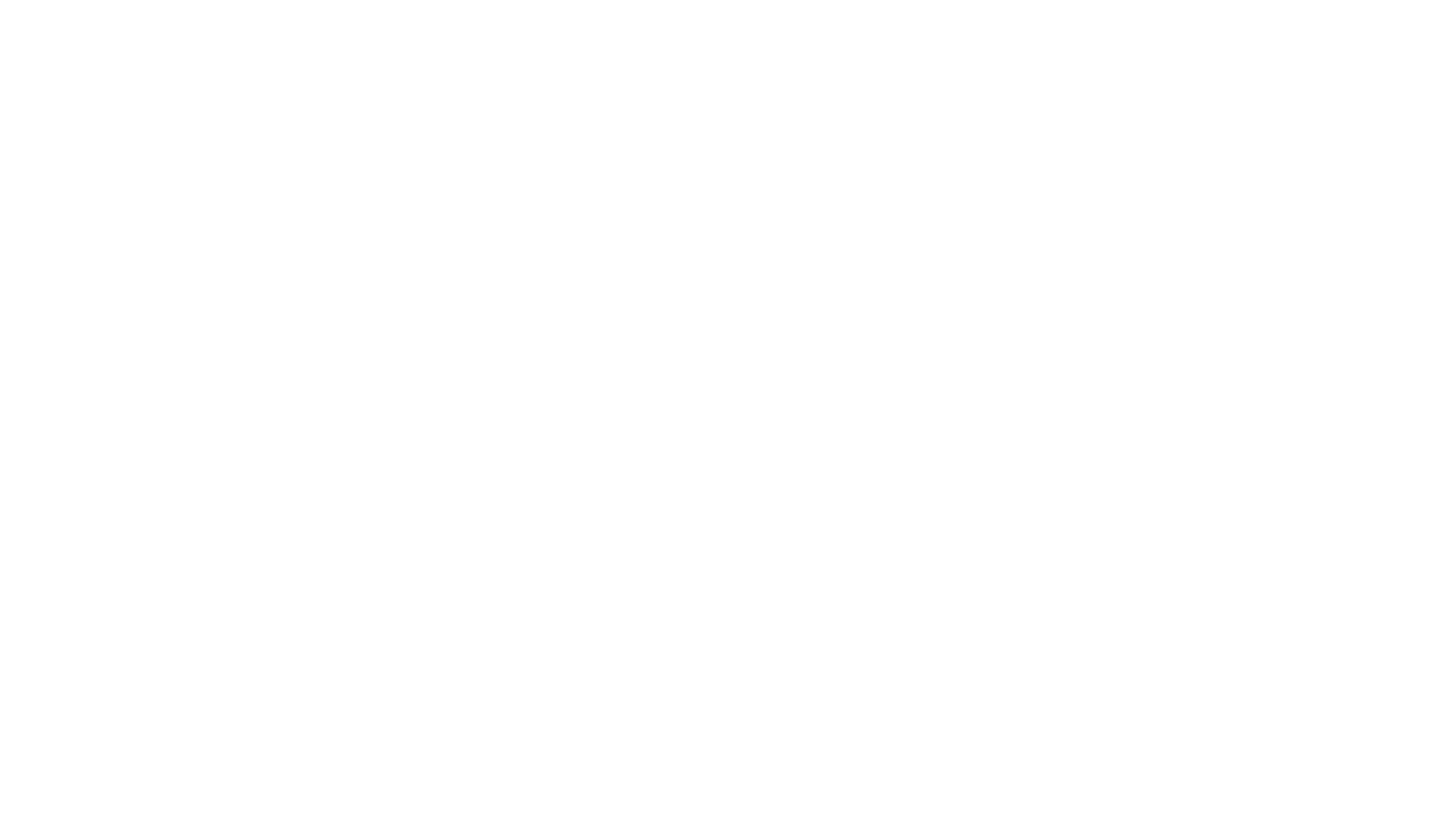
select select "+966"
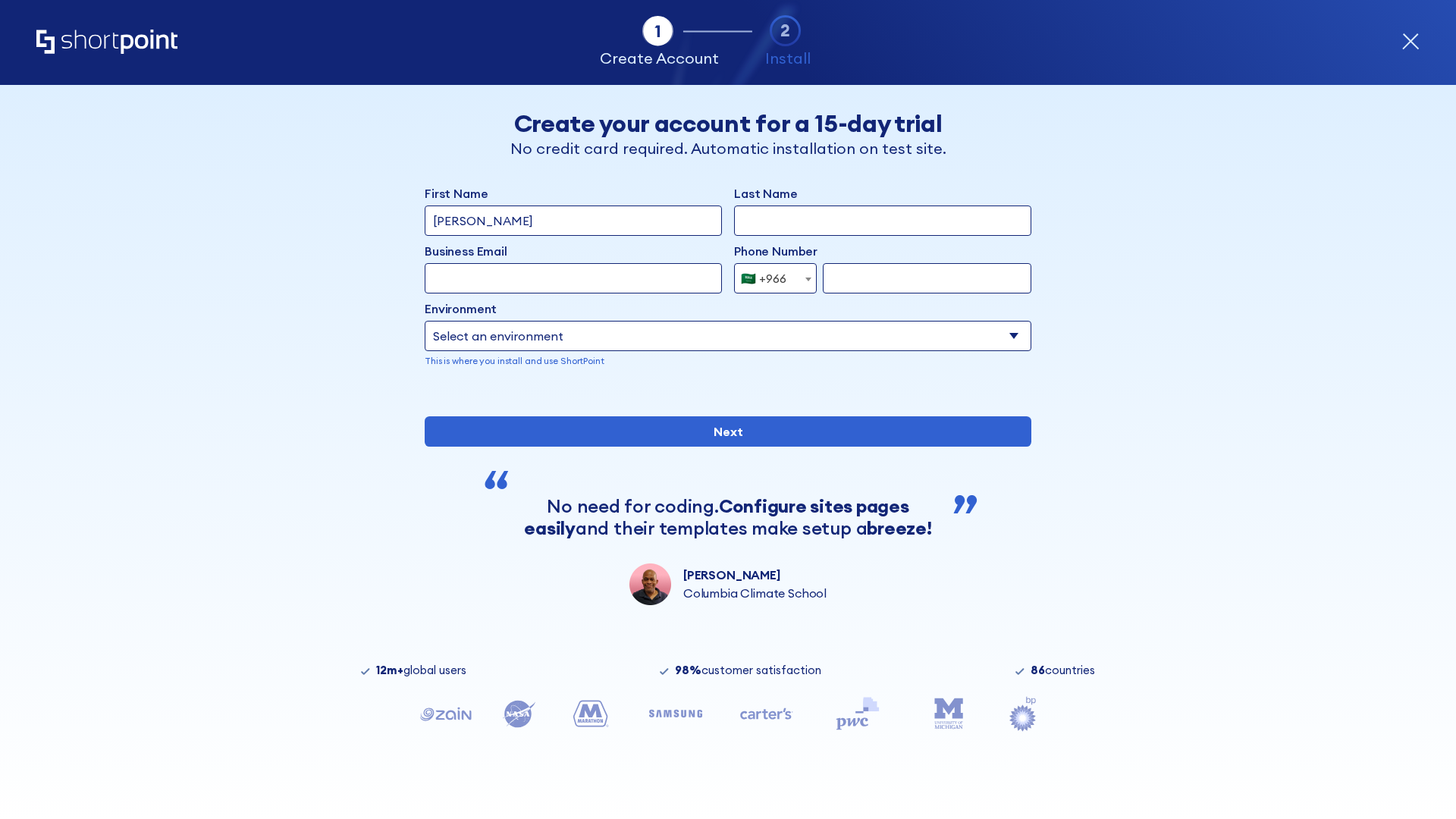
type input "D'Souza"
type input "Berkuskv"
type input "hr@mybusiness.org"
click at [770, 275] on div "🇸🇦 +966" at bounding box center [764, 279] width 46 height 30
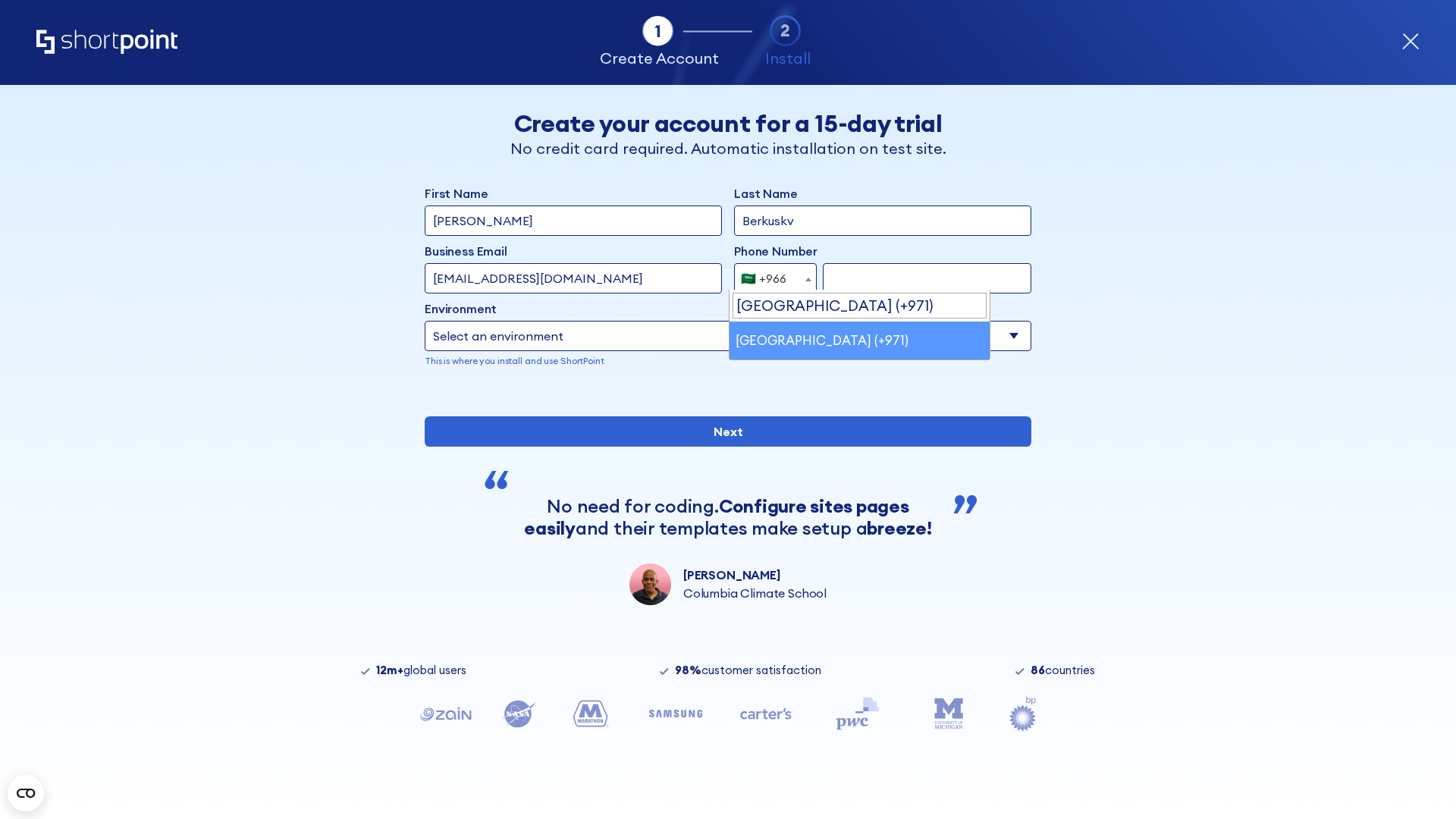
select select "+971"
type input "501234567"
select select "Microsoft 365"
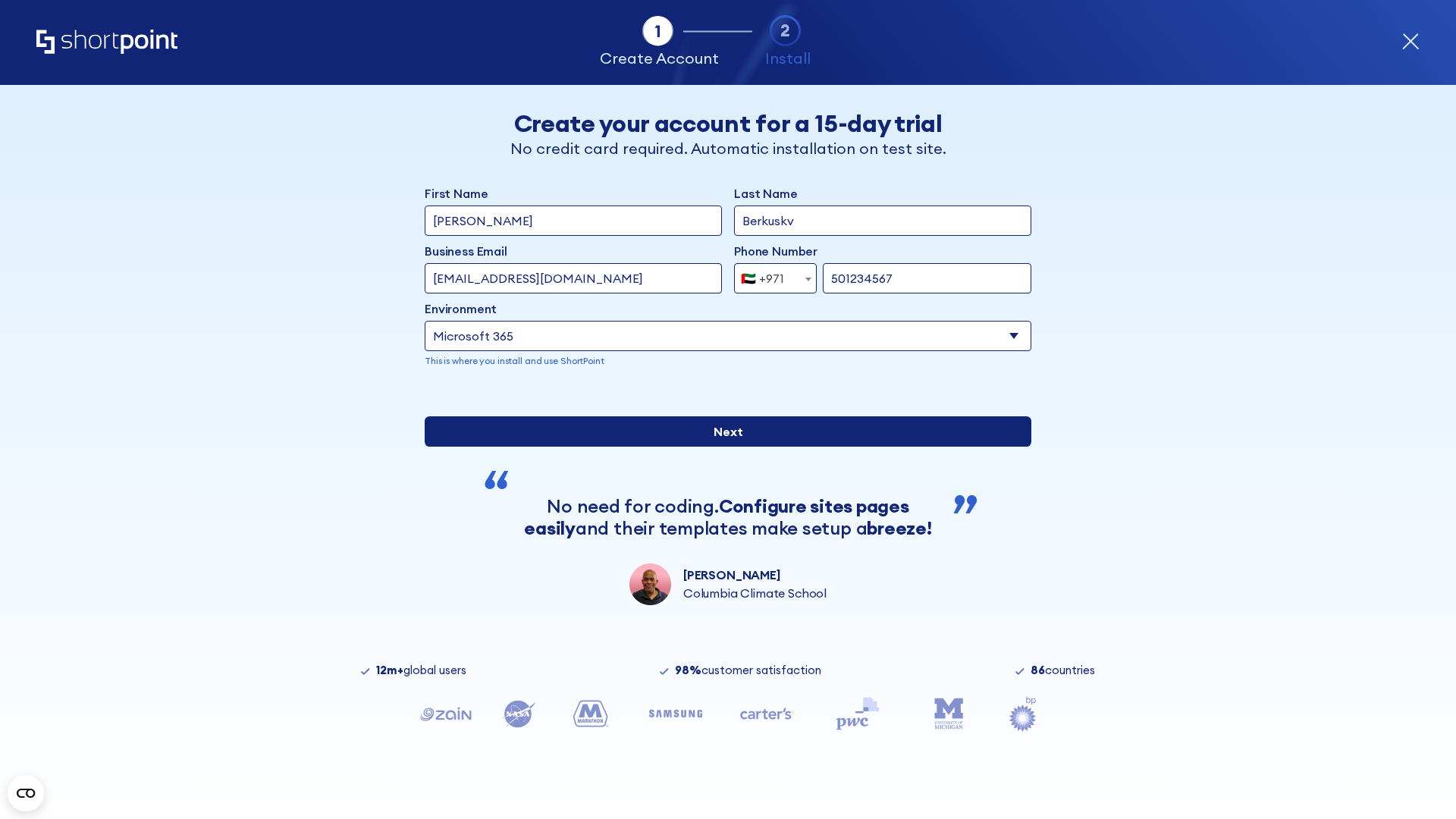
type input "501234567"
click at [722, 446] on input "Next" at bounding box center [728, 431] width 607 height 30
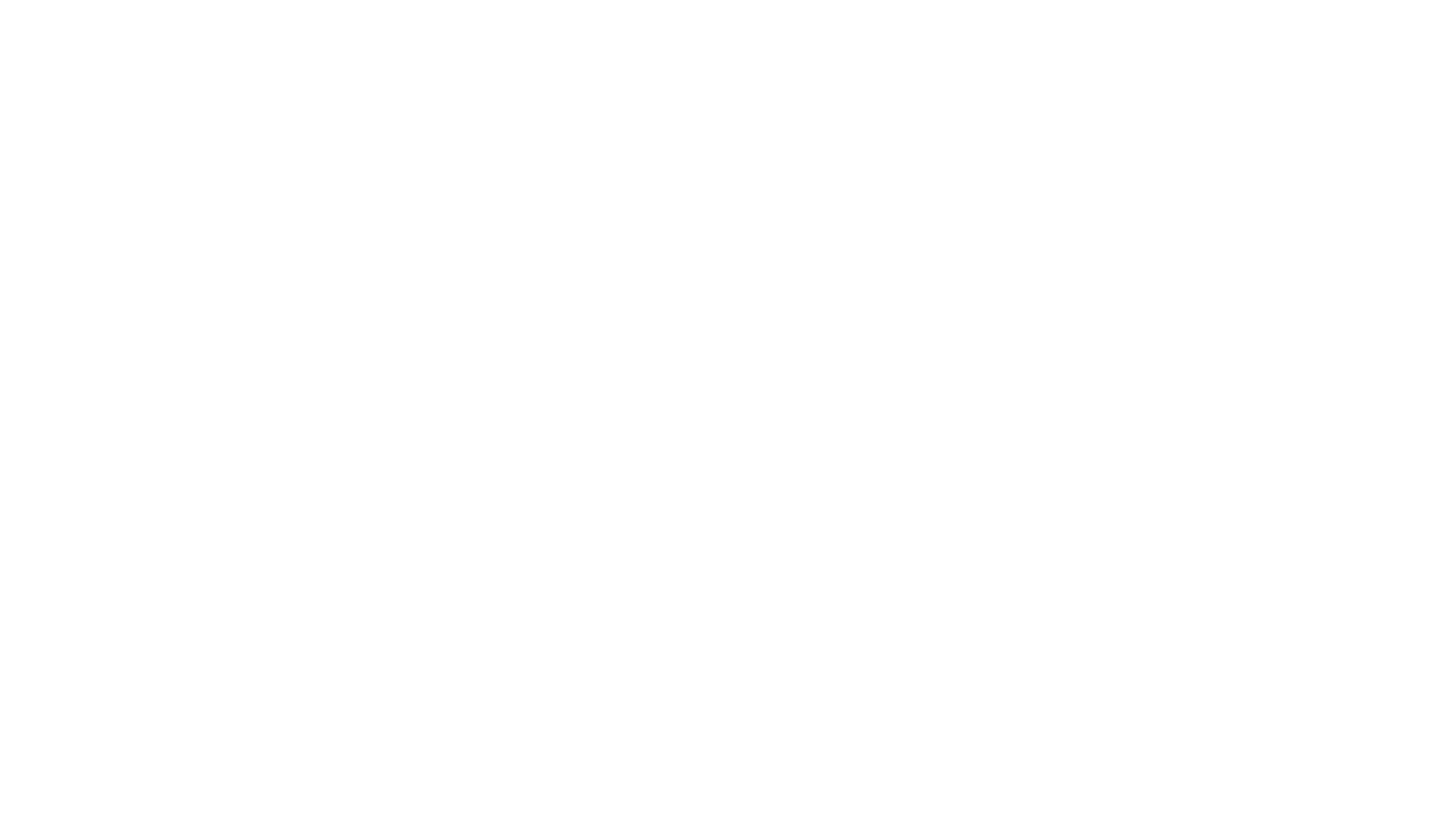
select select "+971"
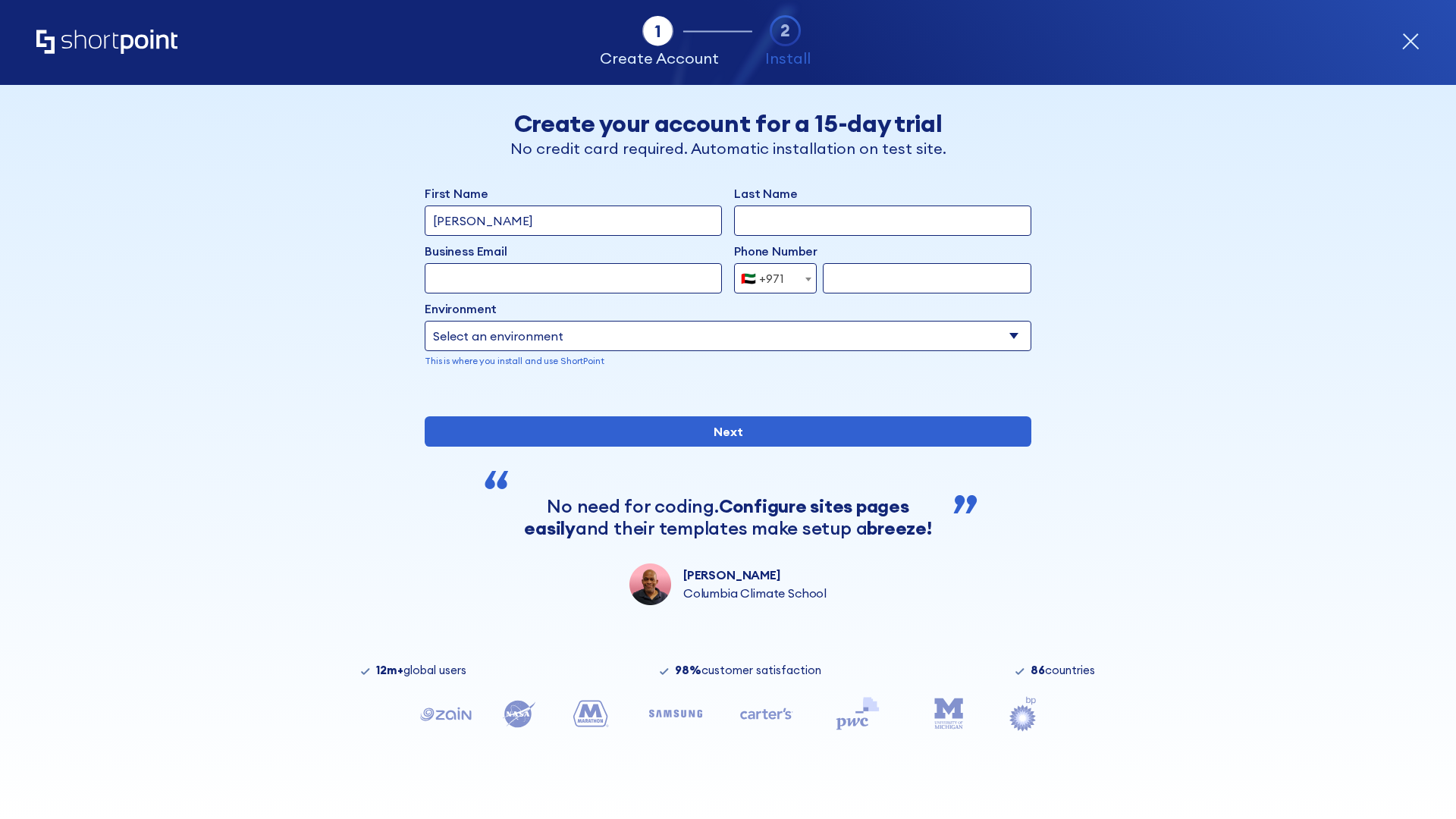
type input "[PERSON_NAME]"
type input "Berkuskv"
type input "support@university.edu"
click at [770, 275] on div "🇦🇪 +971" at bounding box center [762, 279] width 43 height 30
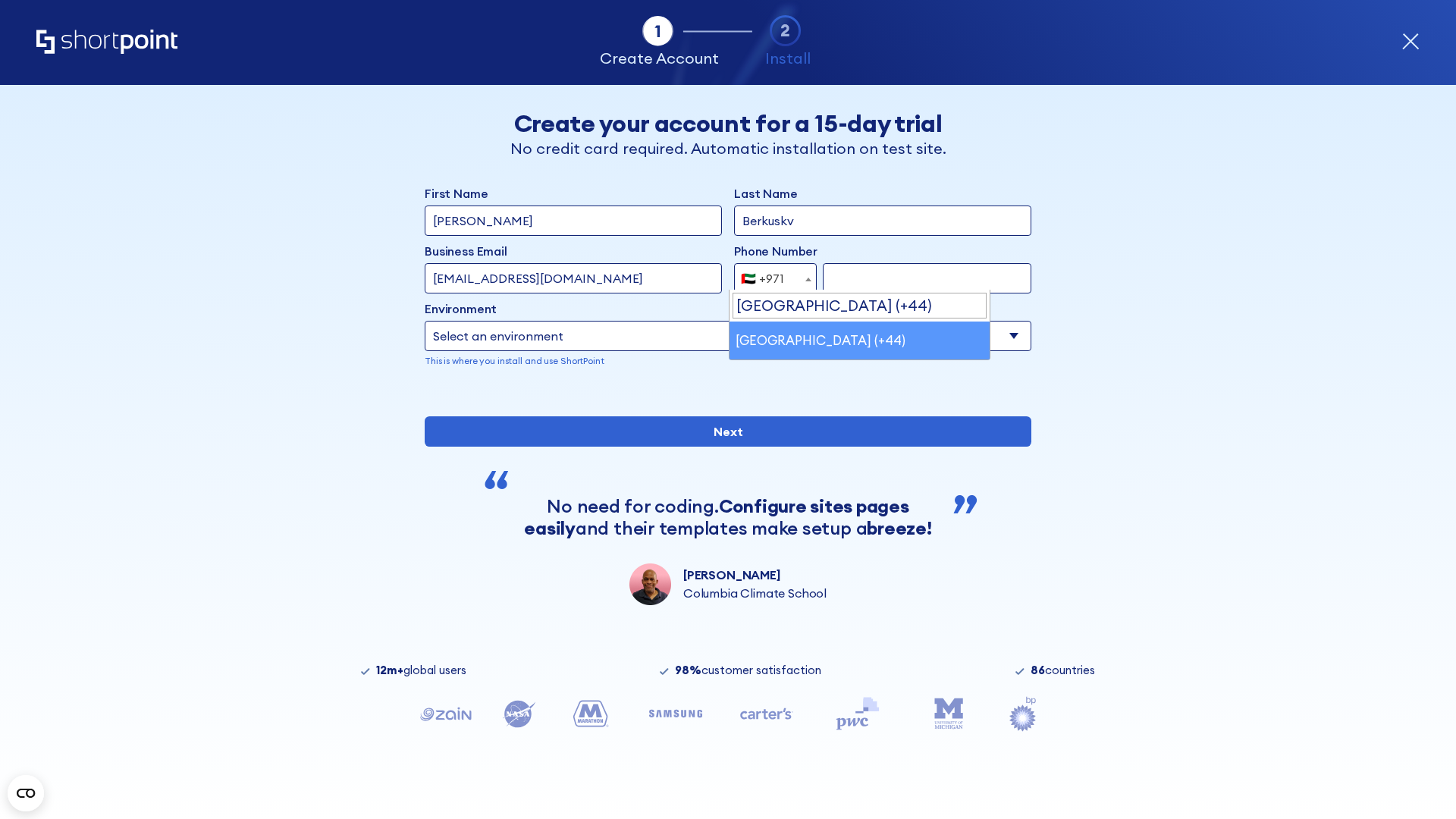
select select "+44"
type input "7912345678"
select select "Microsoft 365"
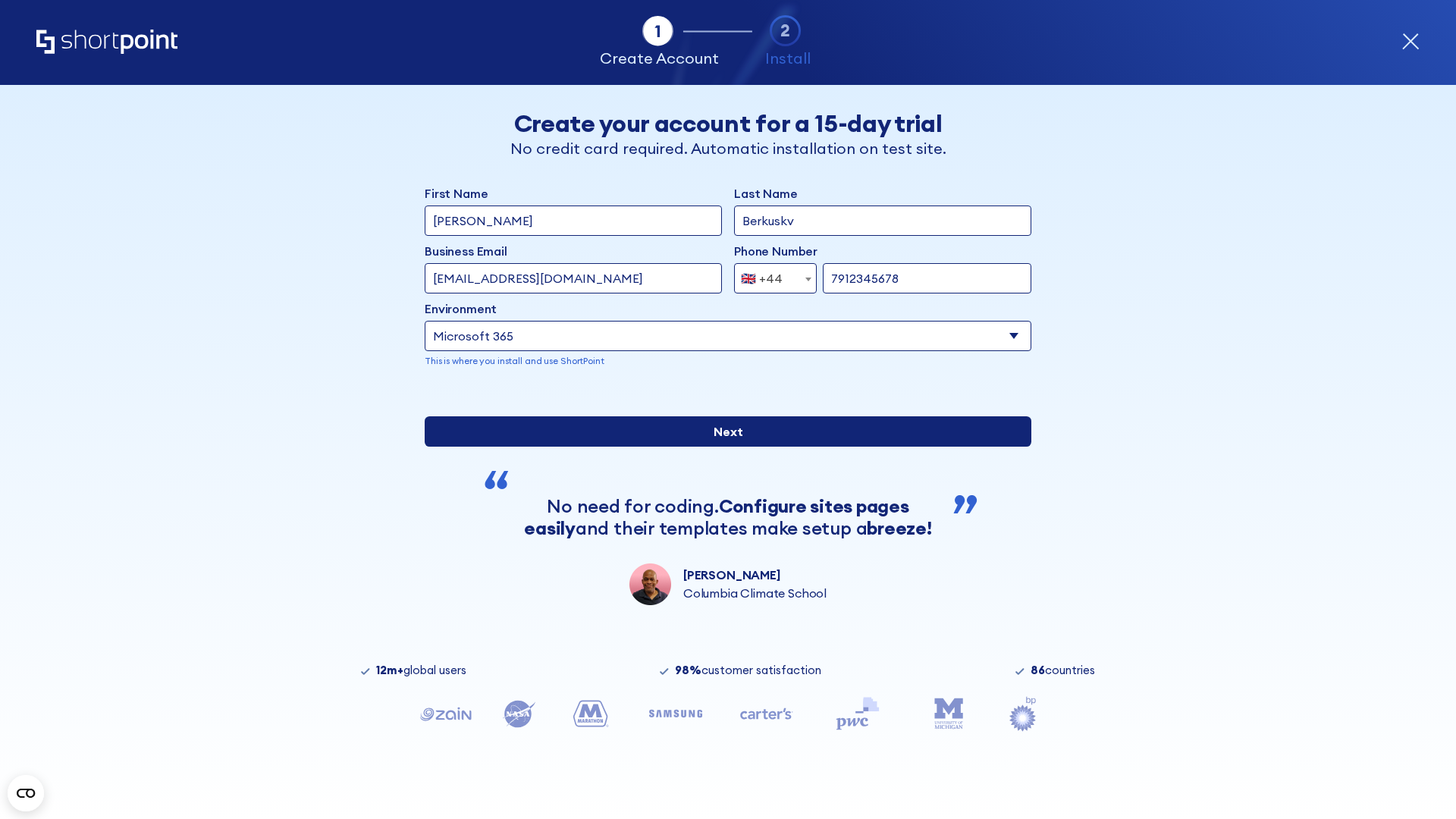
type input "7912345678"
click at [722, 446] on input "Next" at bounding box center [728, 431] width 607 height 30
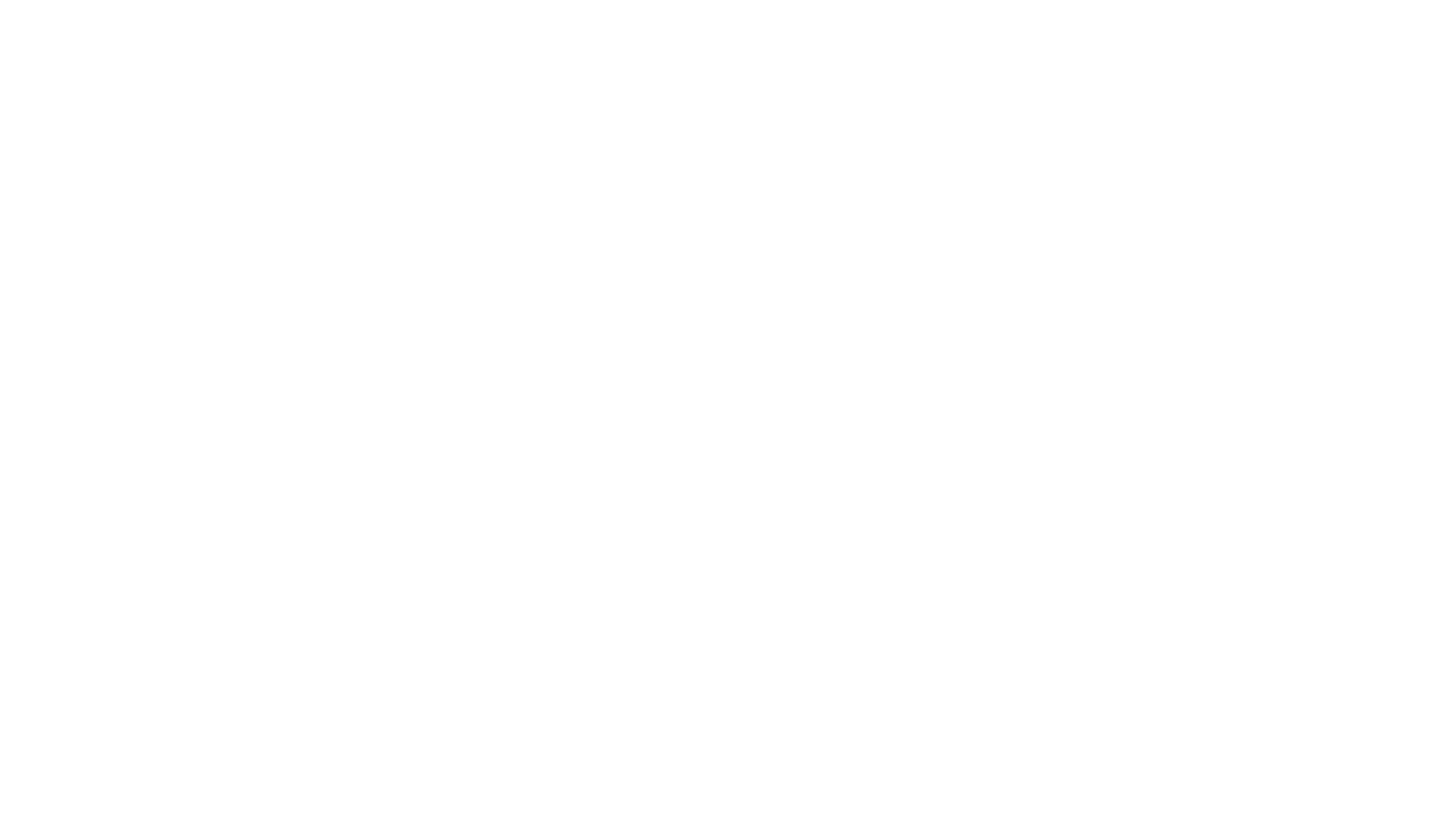
select select "+44"
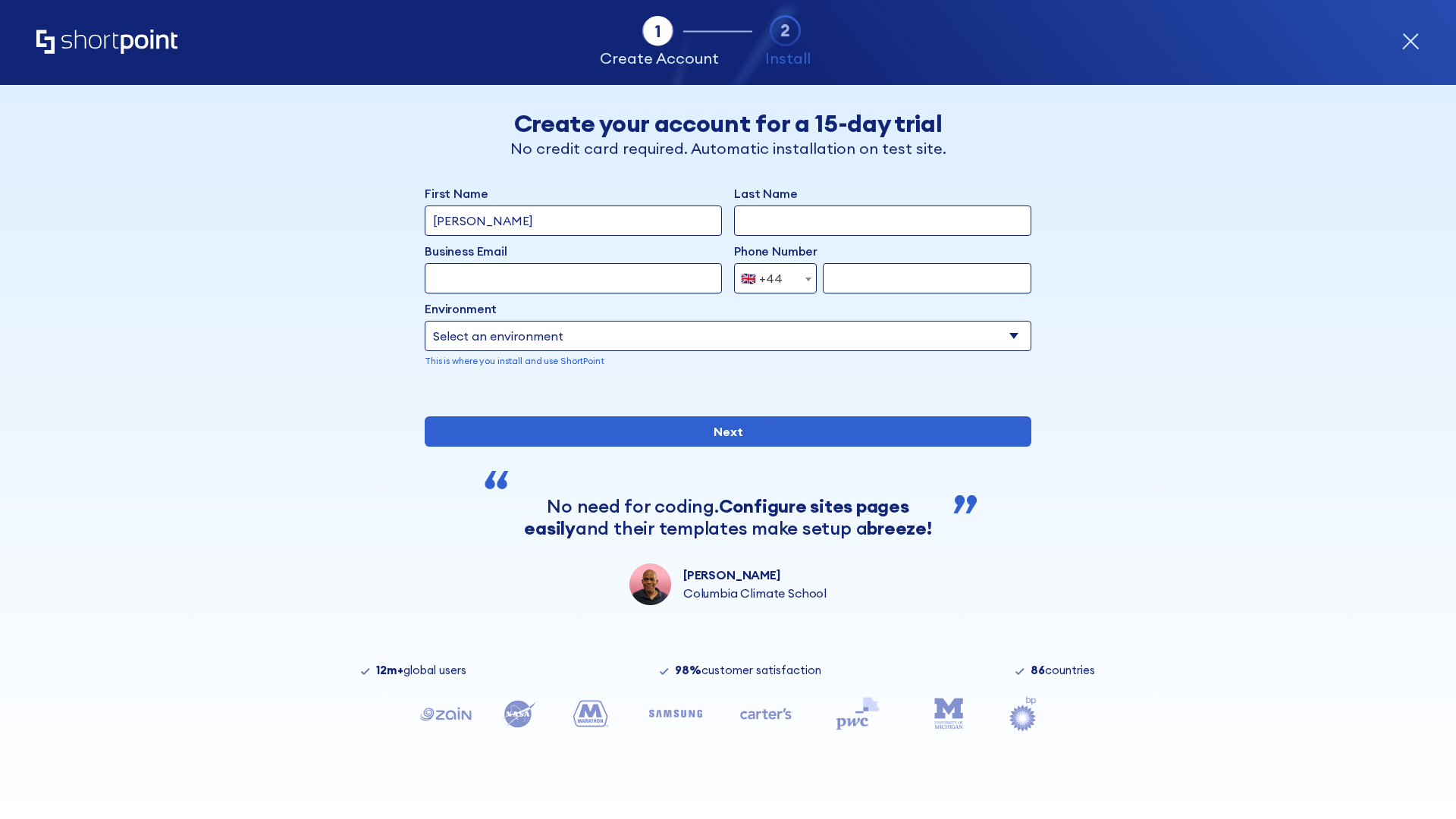
type input "JR Smith"
type input "Berkuskv"
type input "info@startup.tech"
click at [770, 275] on div "🇬🇧 +44" at bounding box center [762, 279] width 42 height 30
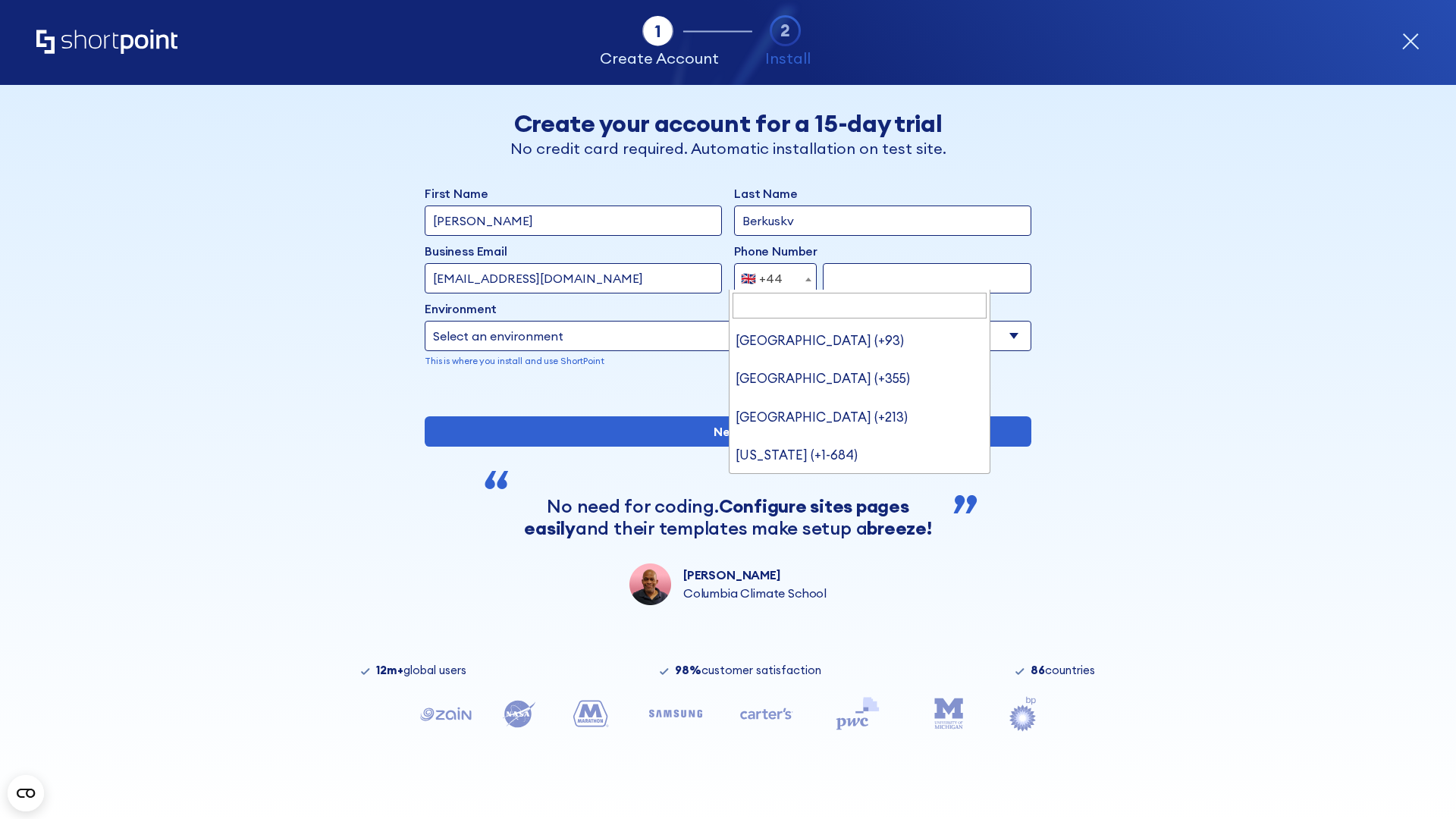
scroll to position [4, 0]
type input "Ukraine (+380)"
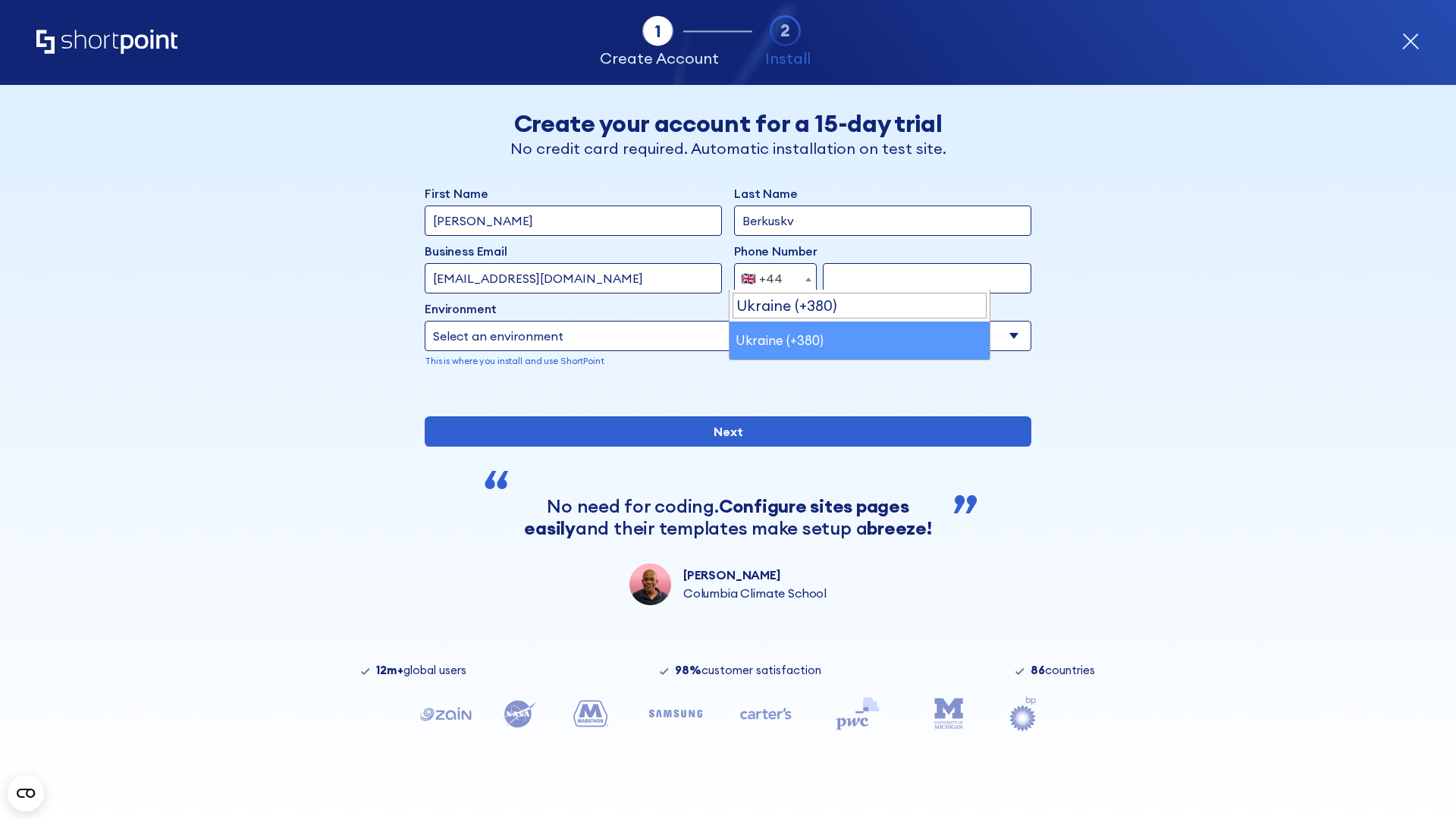
select select "+380"
type input "663451789"
select select "Microsoft 365"
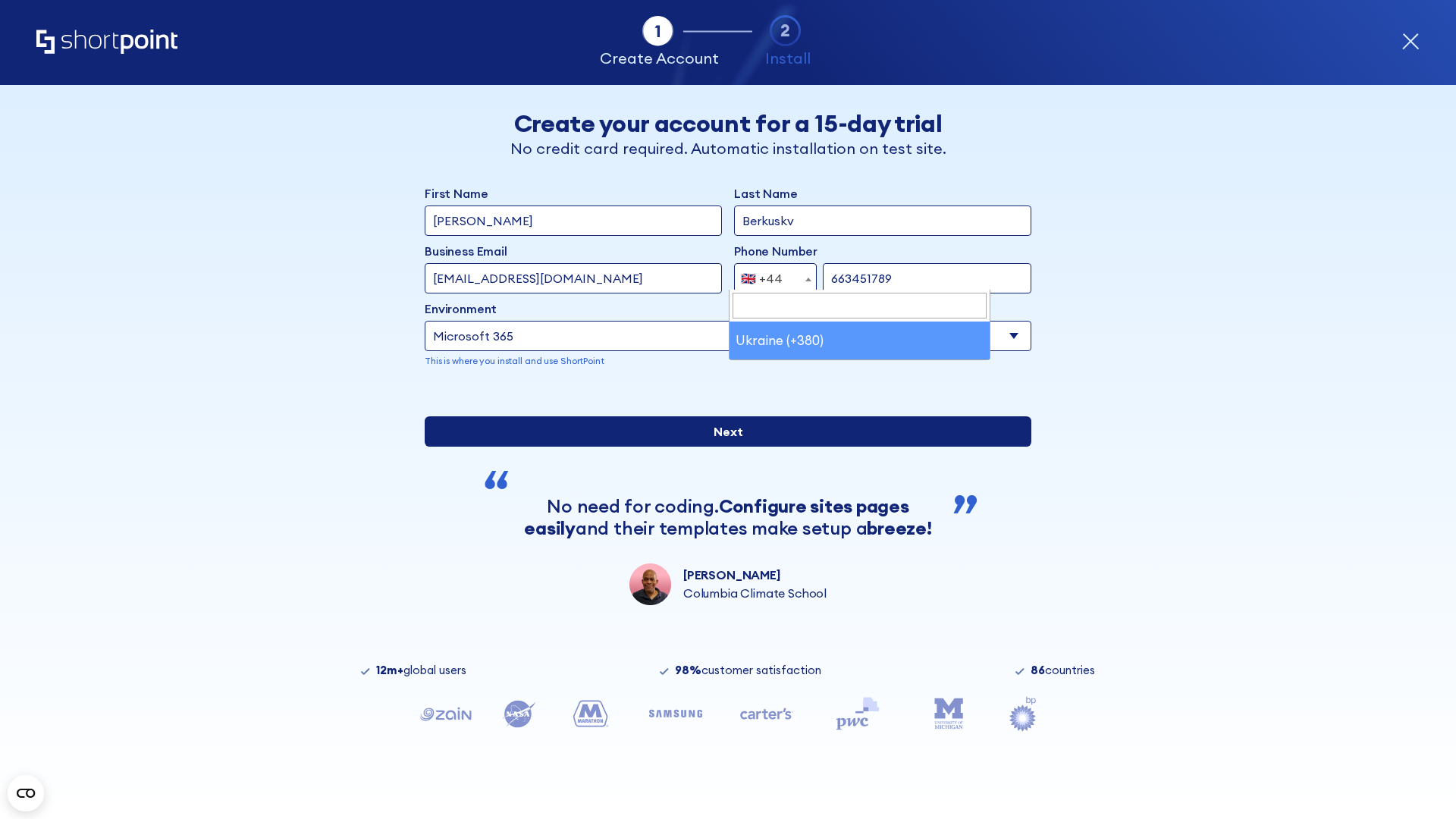
type input "663451789"
click at [722, 446] on input "Next" at bounding box center [728, 431] width 607 height 30
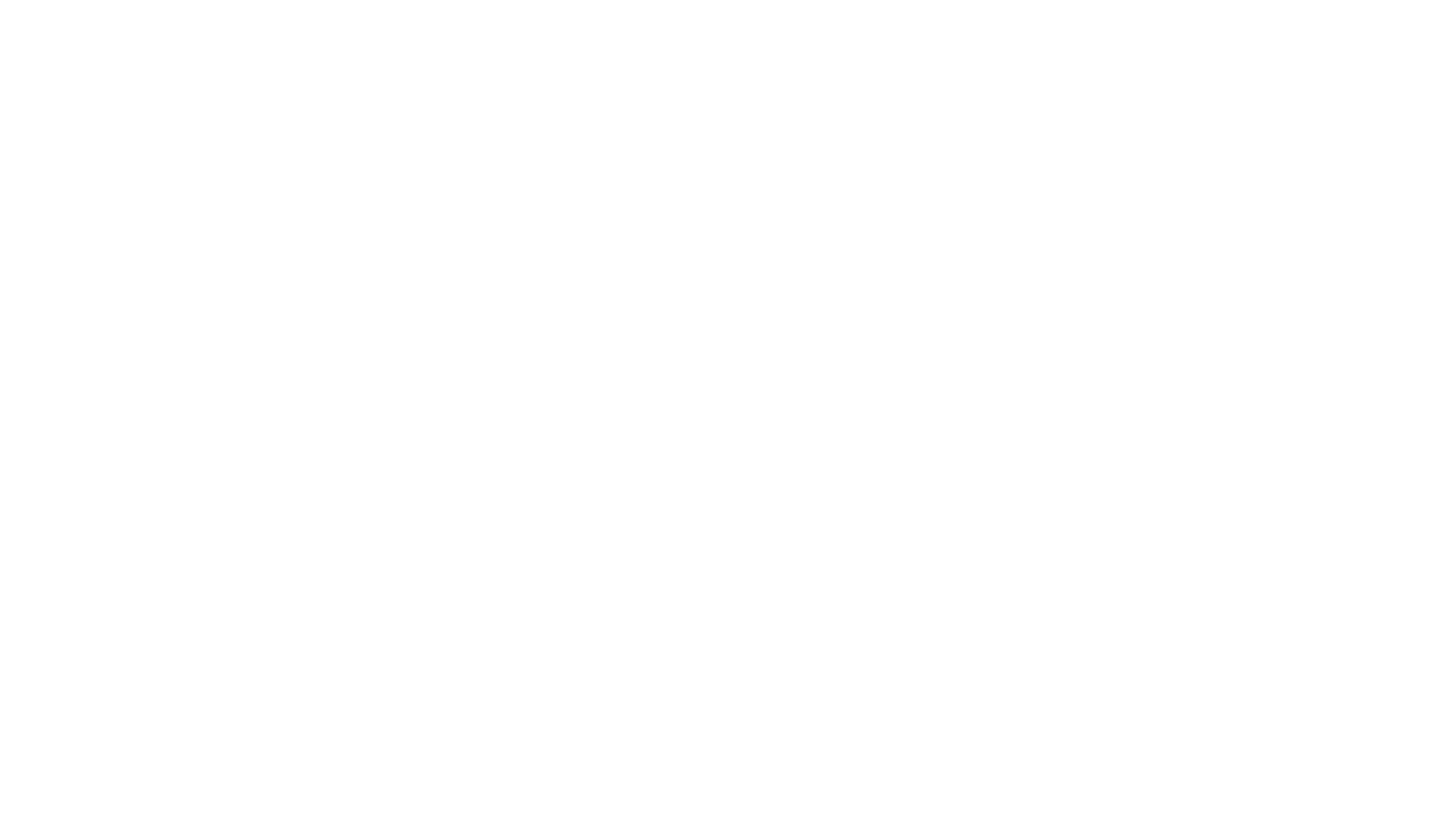
select select "+380"
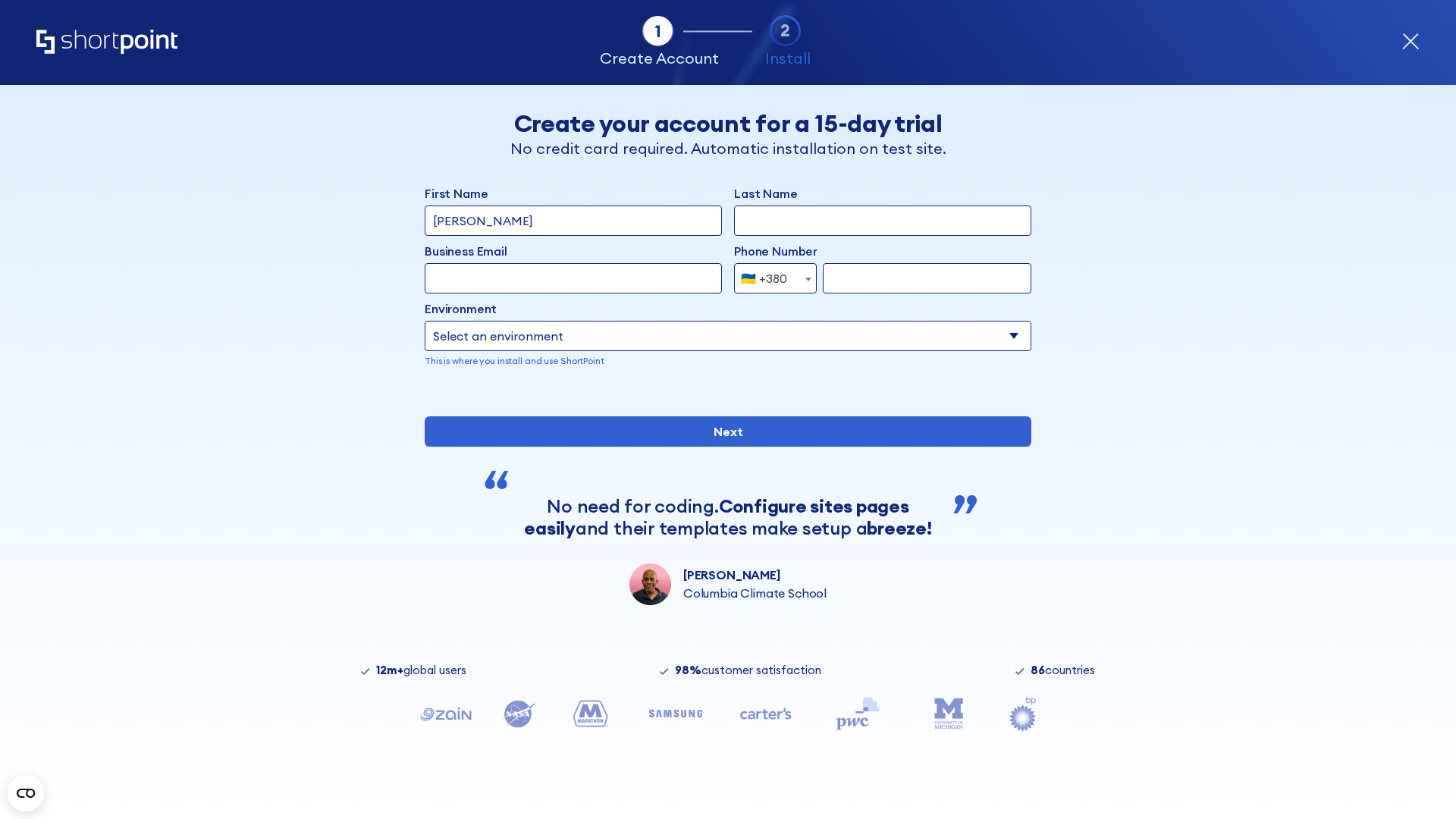
type input "[PERSON_NAME]"
type input "Berkuskv"
type input "team@hospital-uae.health"
click at [770, 279] on div "🇺🇦 +380" at bounding box center [764, 279] width 46 height 30
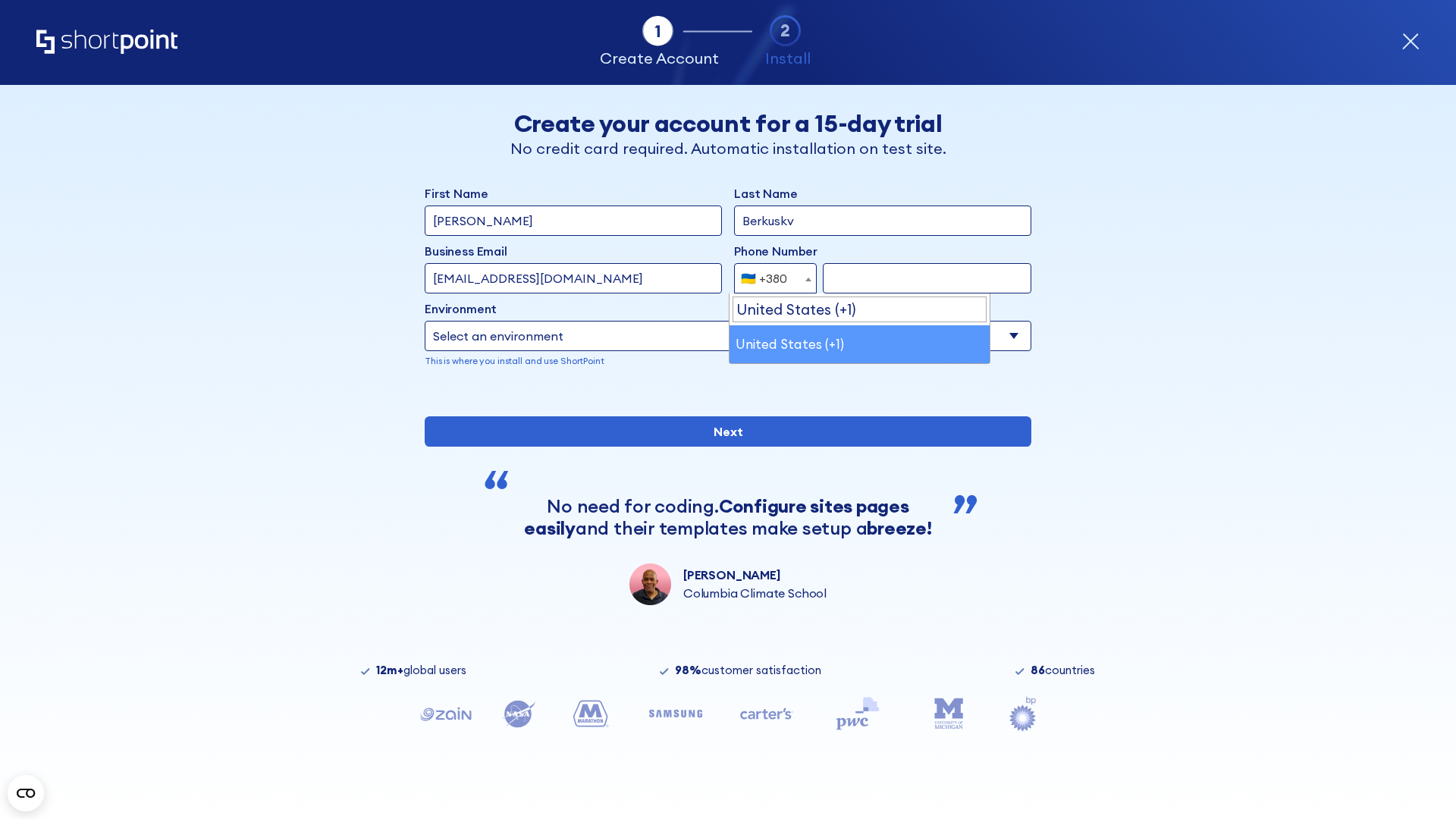
select select "+1"
type input "2025550123"
select select "Microsoft 365"
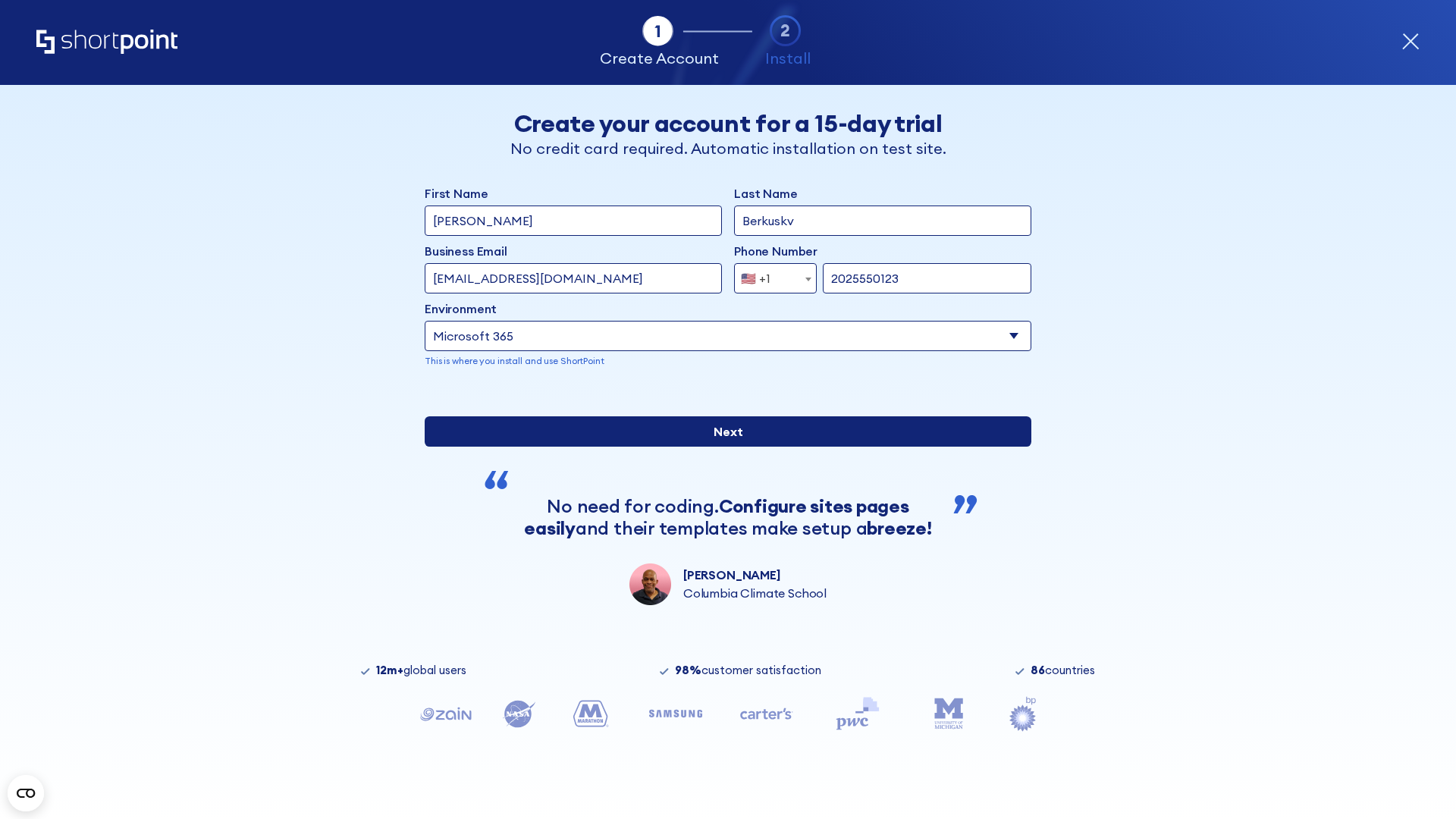
type input "2025550123"
click at [722, 446] on input "Next" at bounding box center [728, 431] width 607 height 30
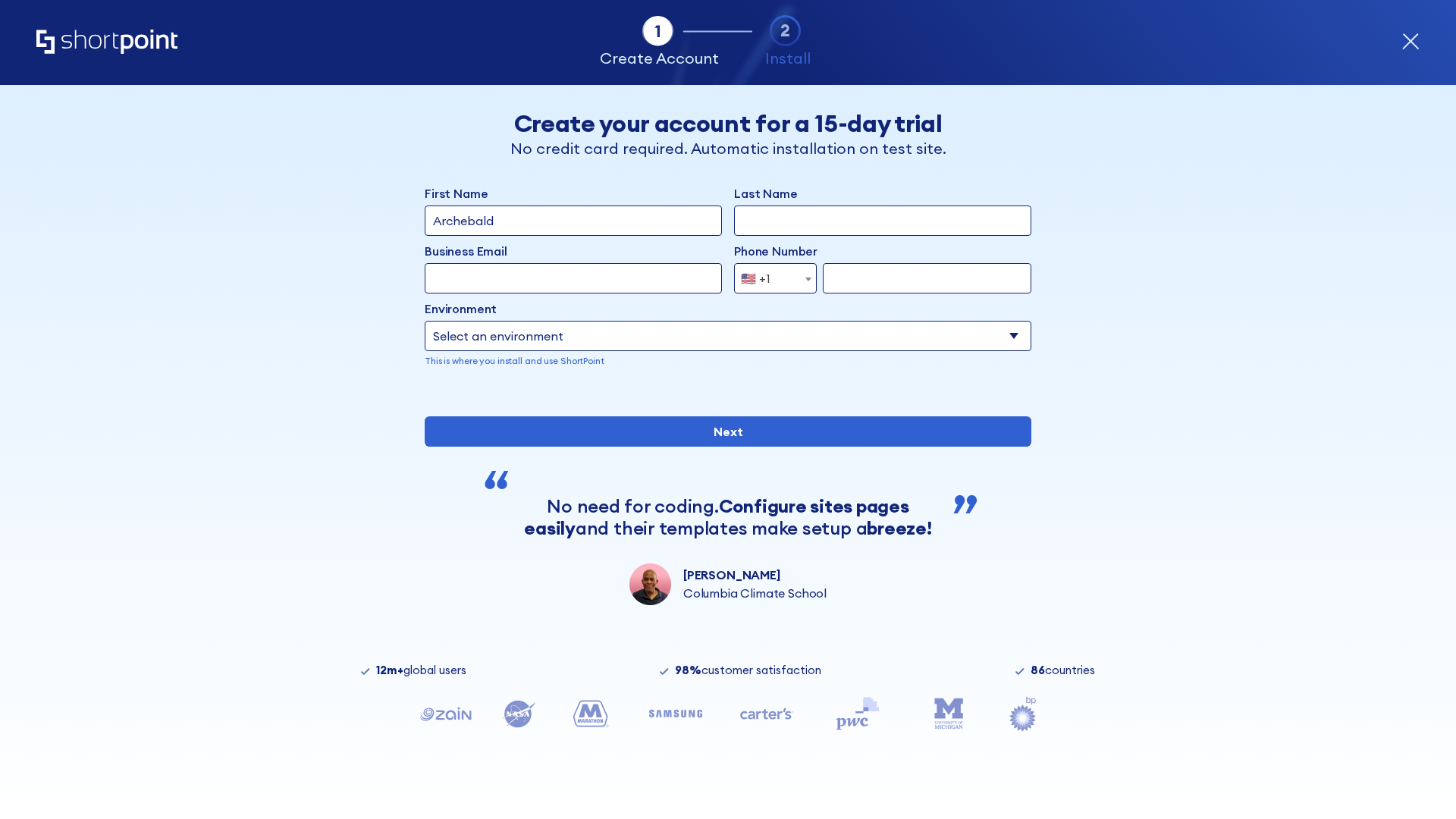
type input "Archebald"
type input "Berkuskv"
type input "[EMAIL_ADDRESS][DOMAIN_NAME]"
type input "2125556789"
select select "SharePoint 2019 (On-Premise)"
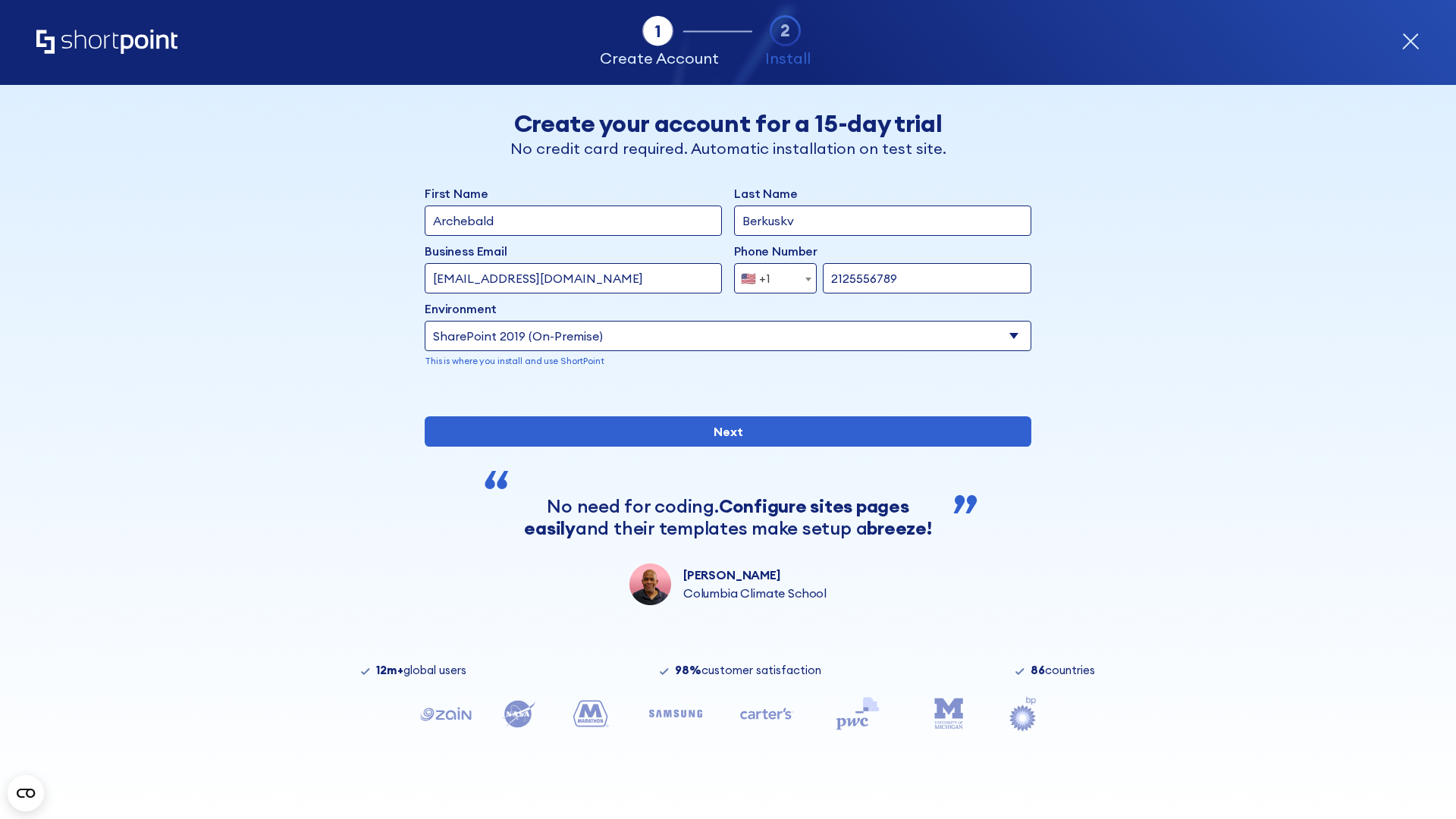
type input "2125556789"
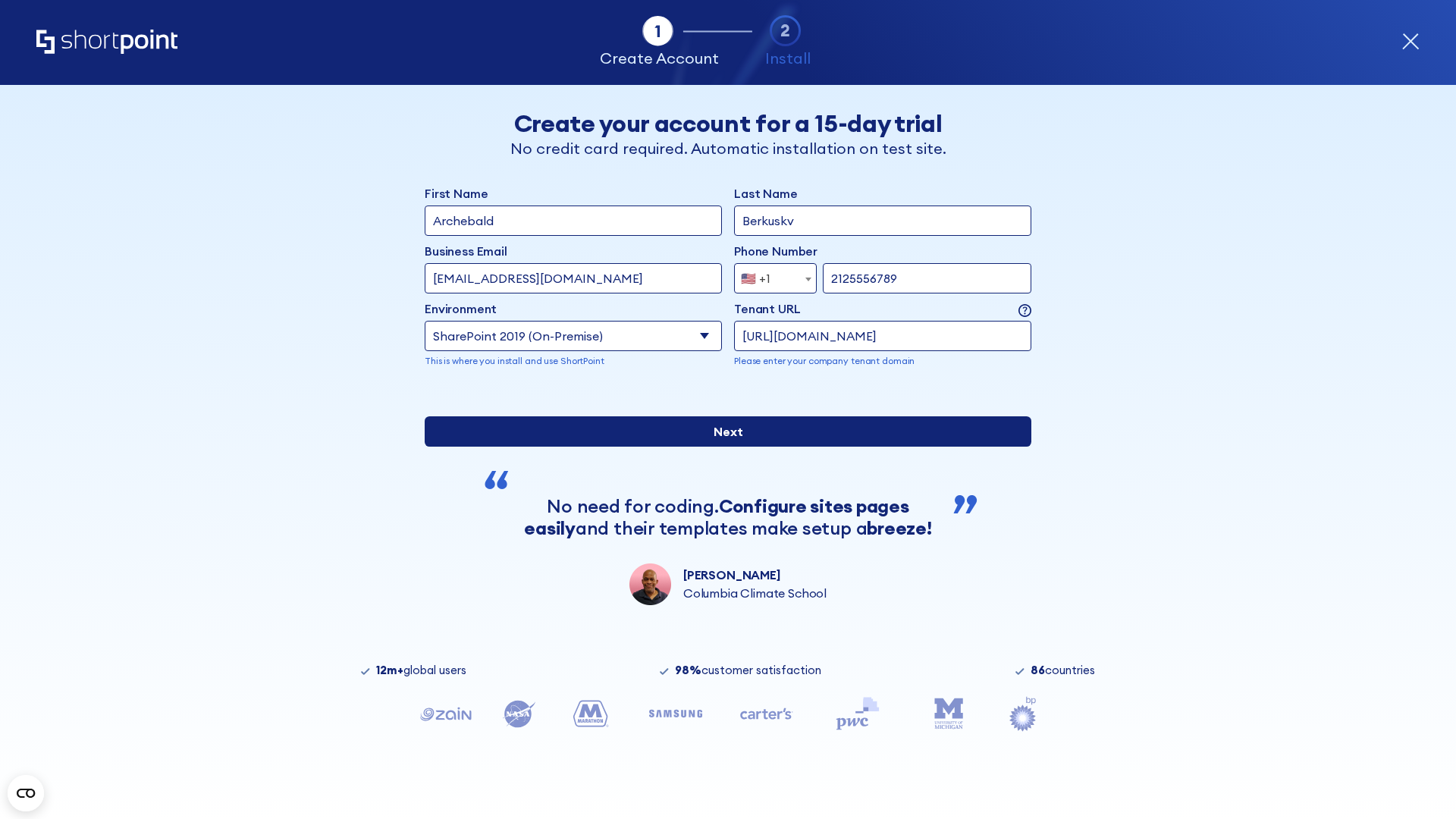
type input "[URL][DOMAIN_NAME]"
click at [722, 446] on input "Next" at bounding box center [728, 431] width 607 height 30
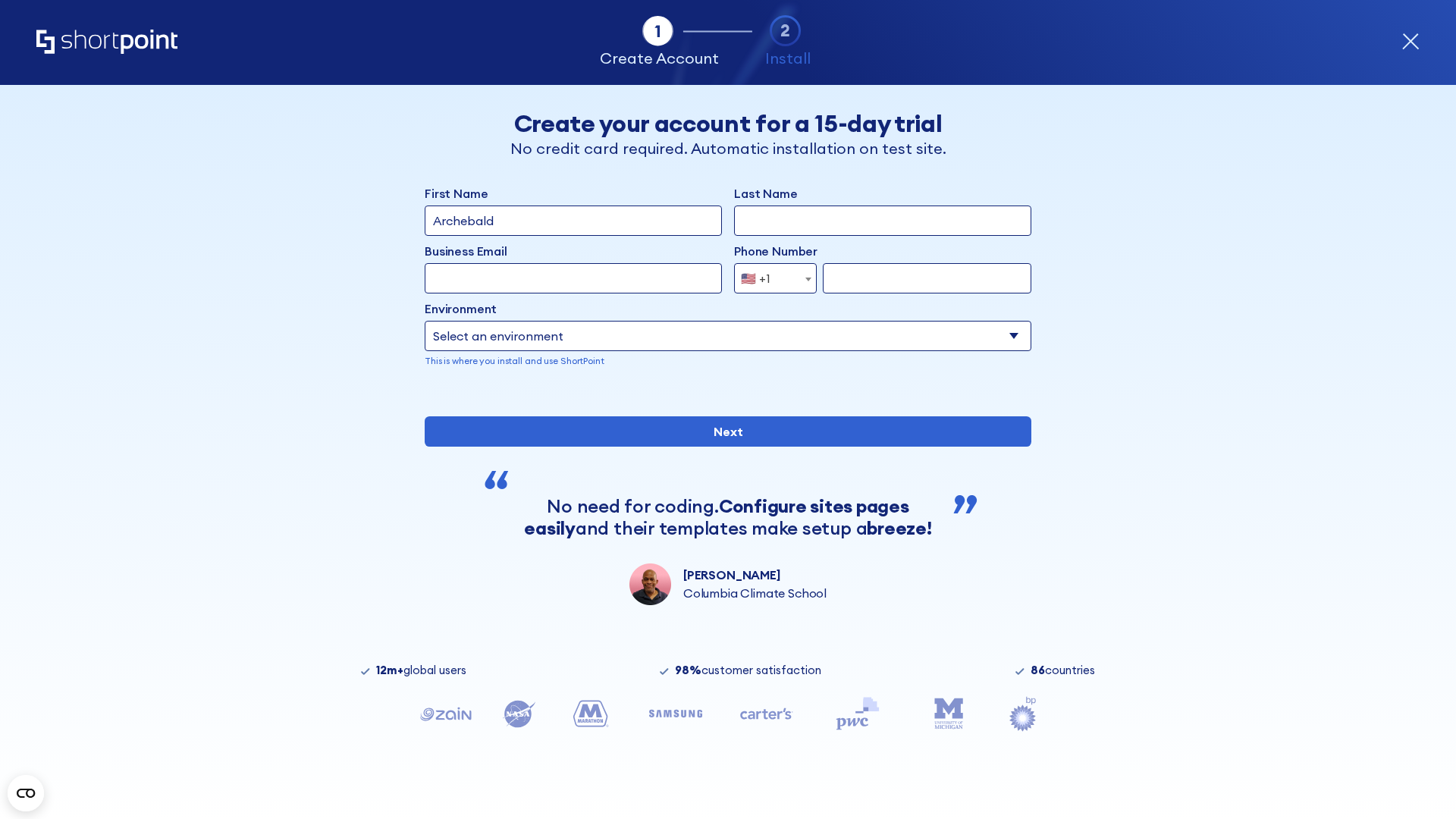
type input "Archebald"
type input "Berkuskv"
type input "[EMAIL_ADDRESS][DOMAIN_NAME]"
type input "2125556789"
select select "SharePoint 2019 (On-Premise)"
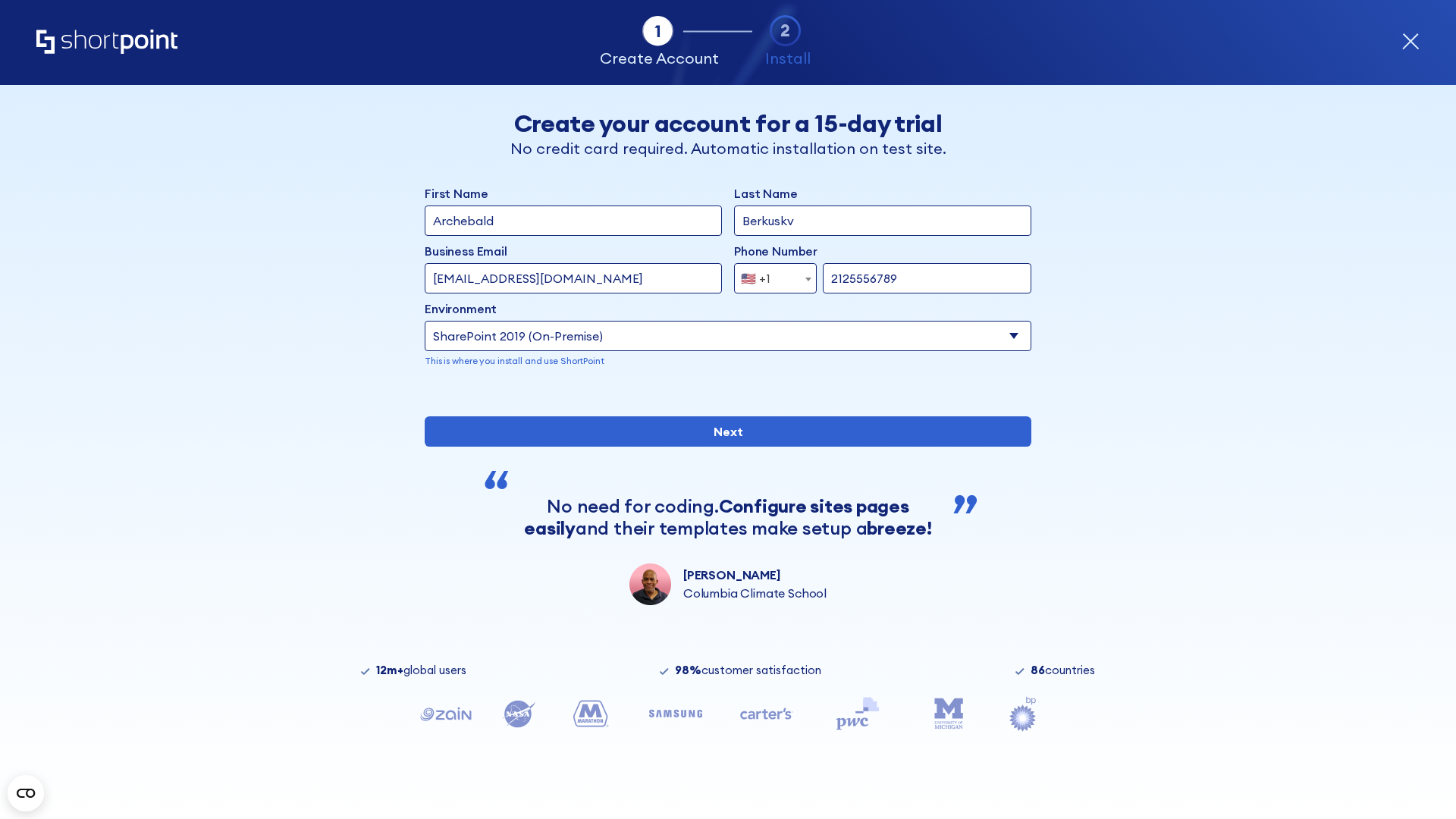
type input "2125556789"
type input "http://malicious.com/sharepoint.com"
type input "Archebald"
type input "Berkuskv"
type input "[EMAIL_ADDRESS][DOMAIN_NAME]"
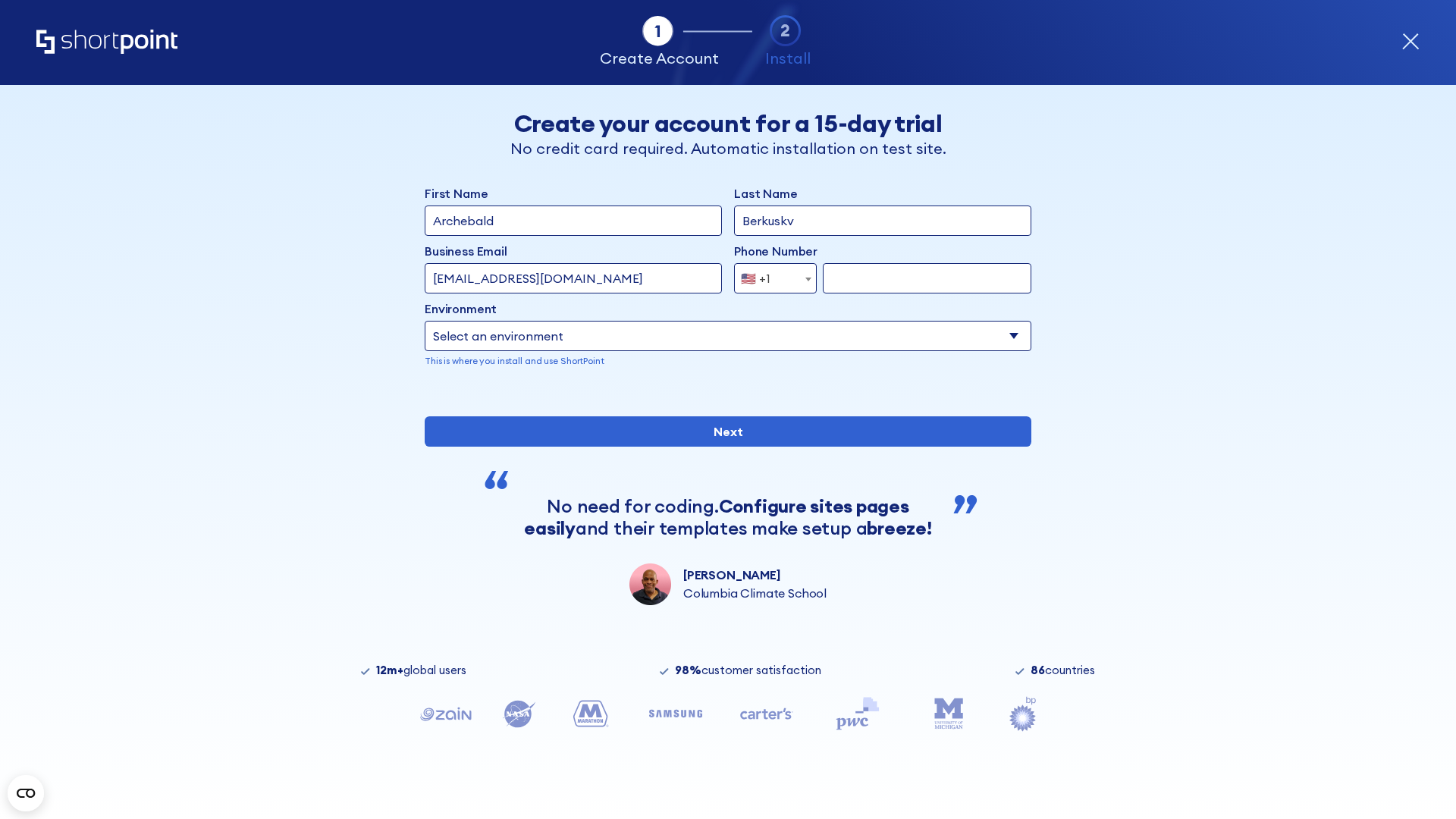
type input "2125556789"
select select "SharePoint 2019 (On-Premise)"
type input "2125556789"
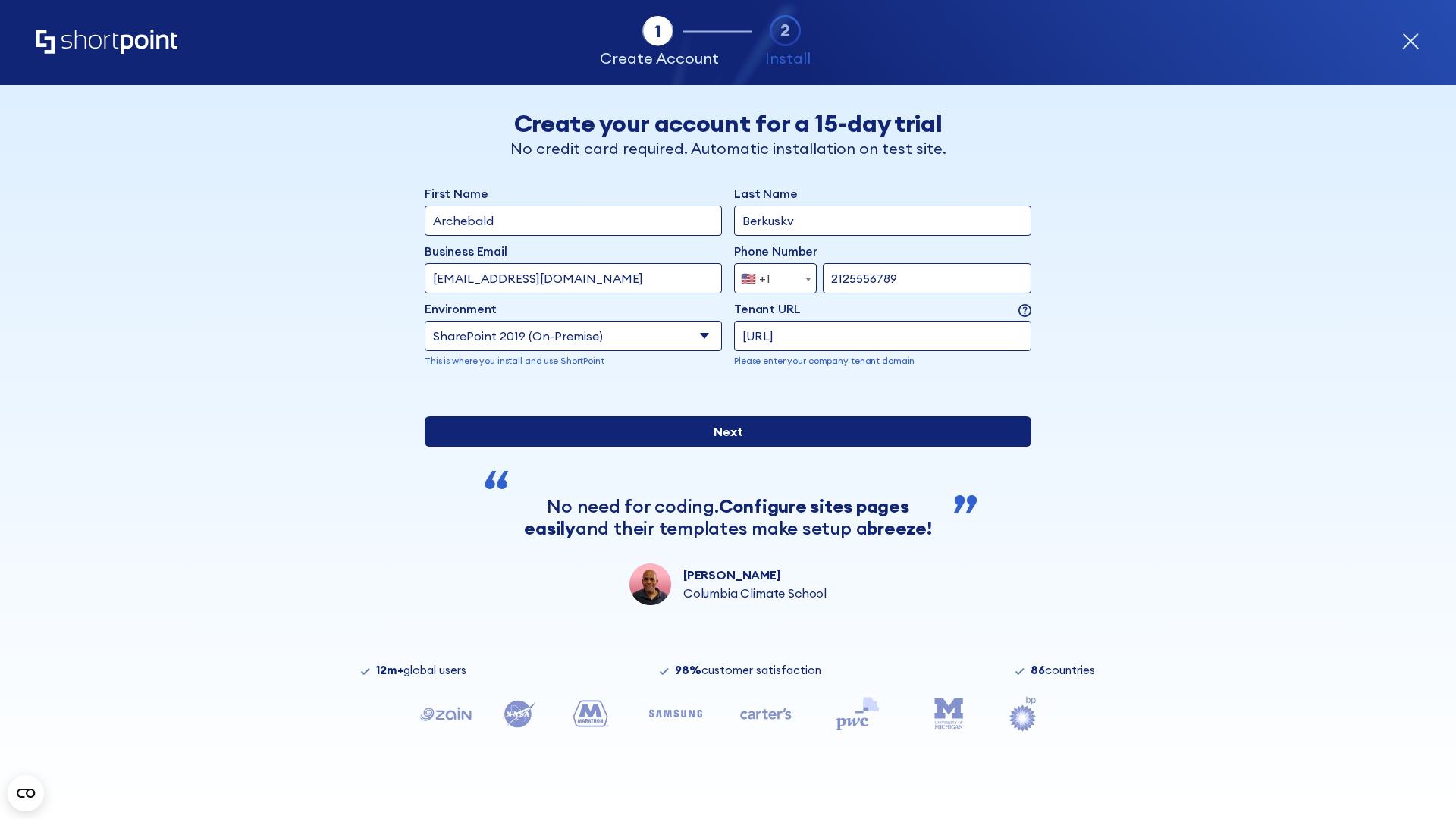
type input "ftp://site.sharepoint.dem"
click at [722, 446] on input "Next" at bounding box center [728, 431] width 607 height 30
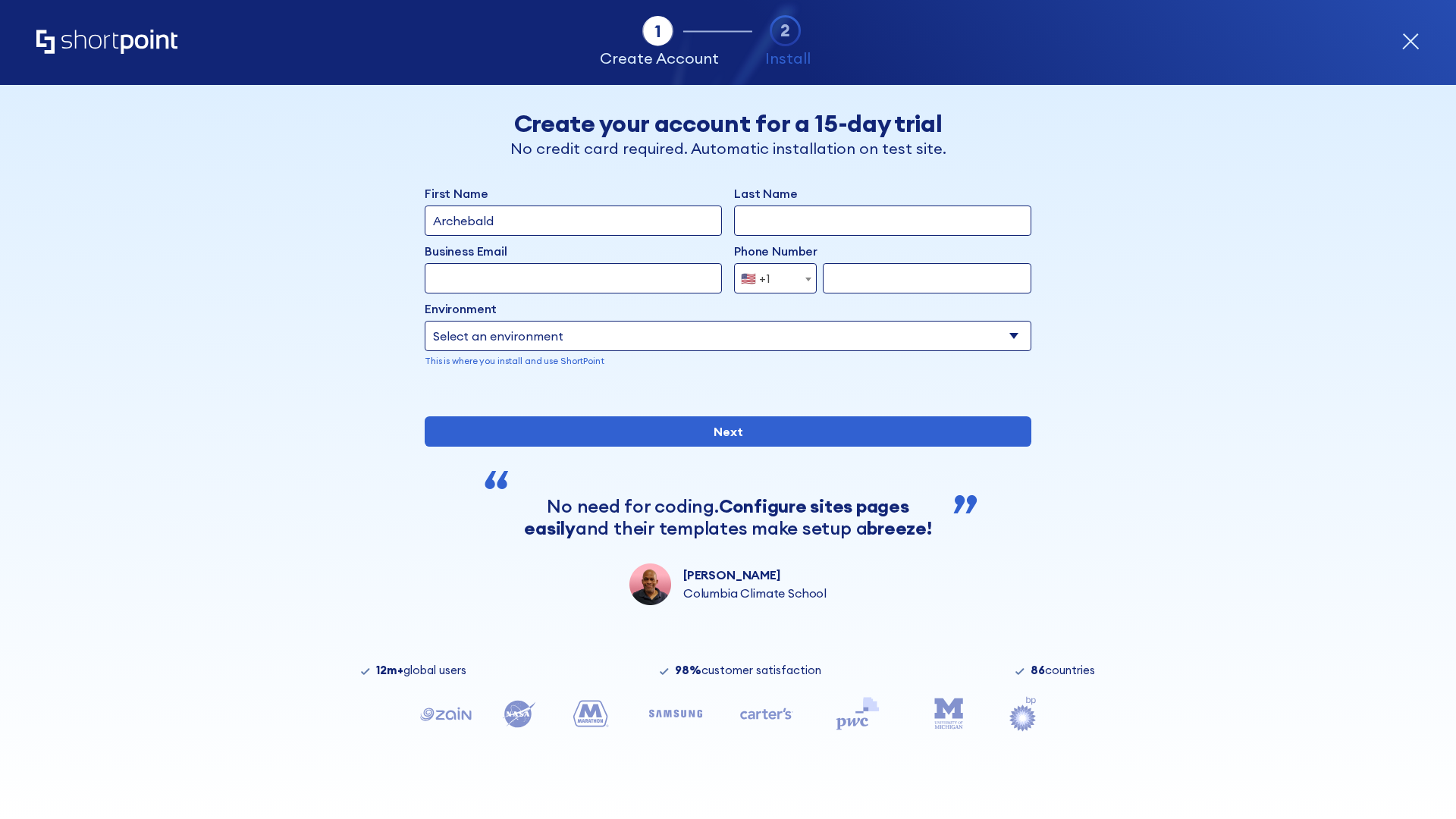
type input "Archebald"
type input "Berkuskv"
type input "[EMAIL_ADDRESS][DOMAIN_NAME]"
type input "2125556789"
select select "SharePoint 2019 (On-Premise)"
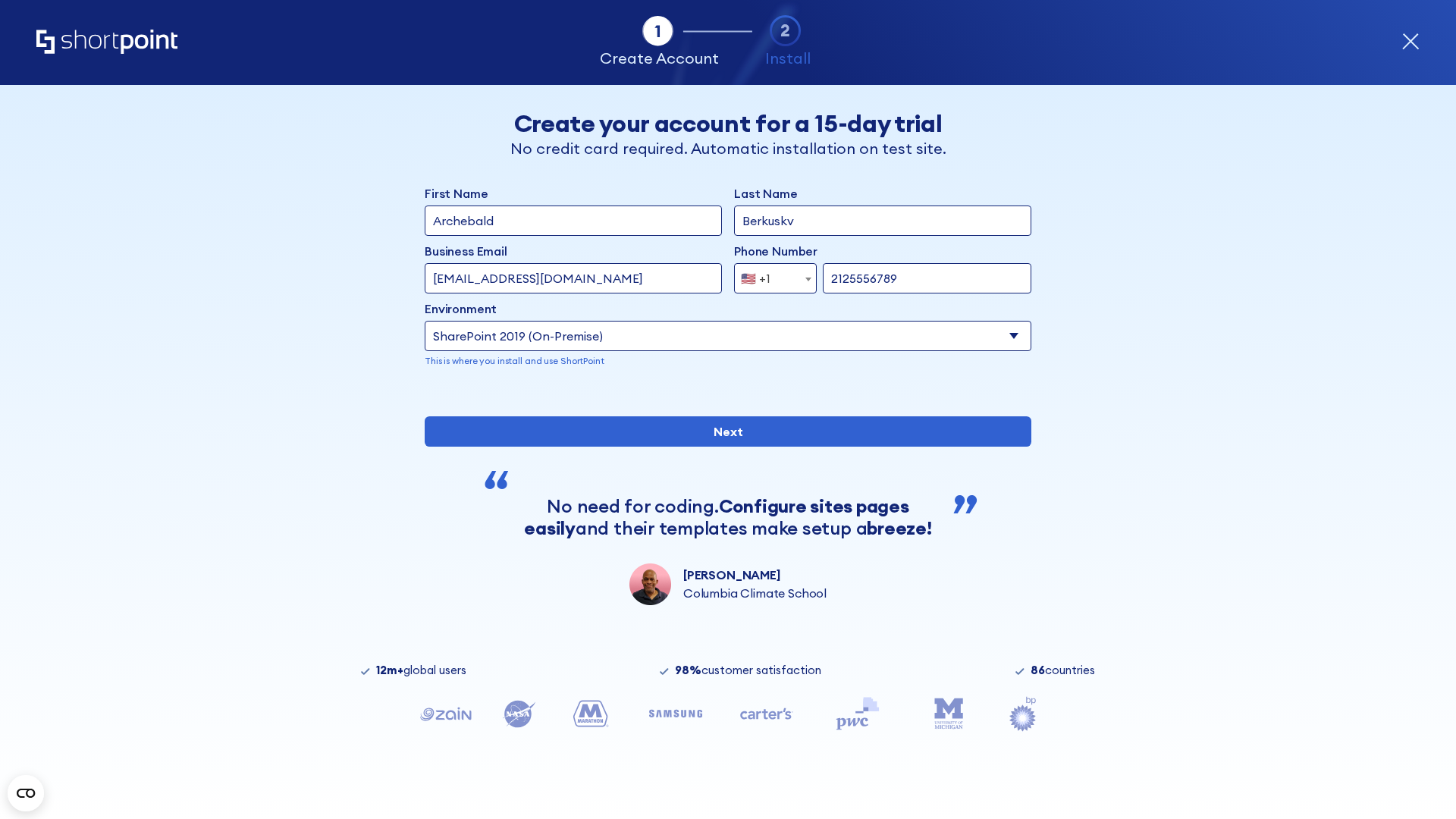
type input "2125556789"
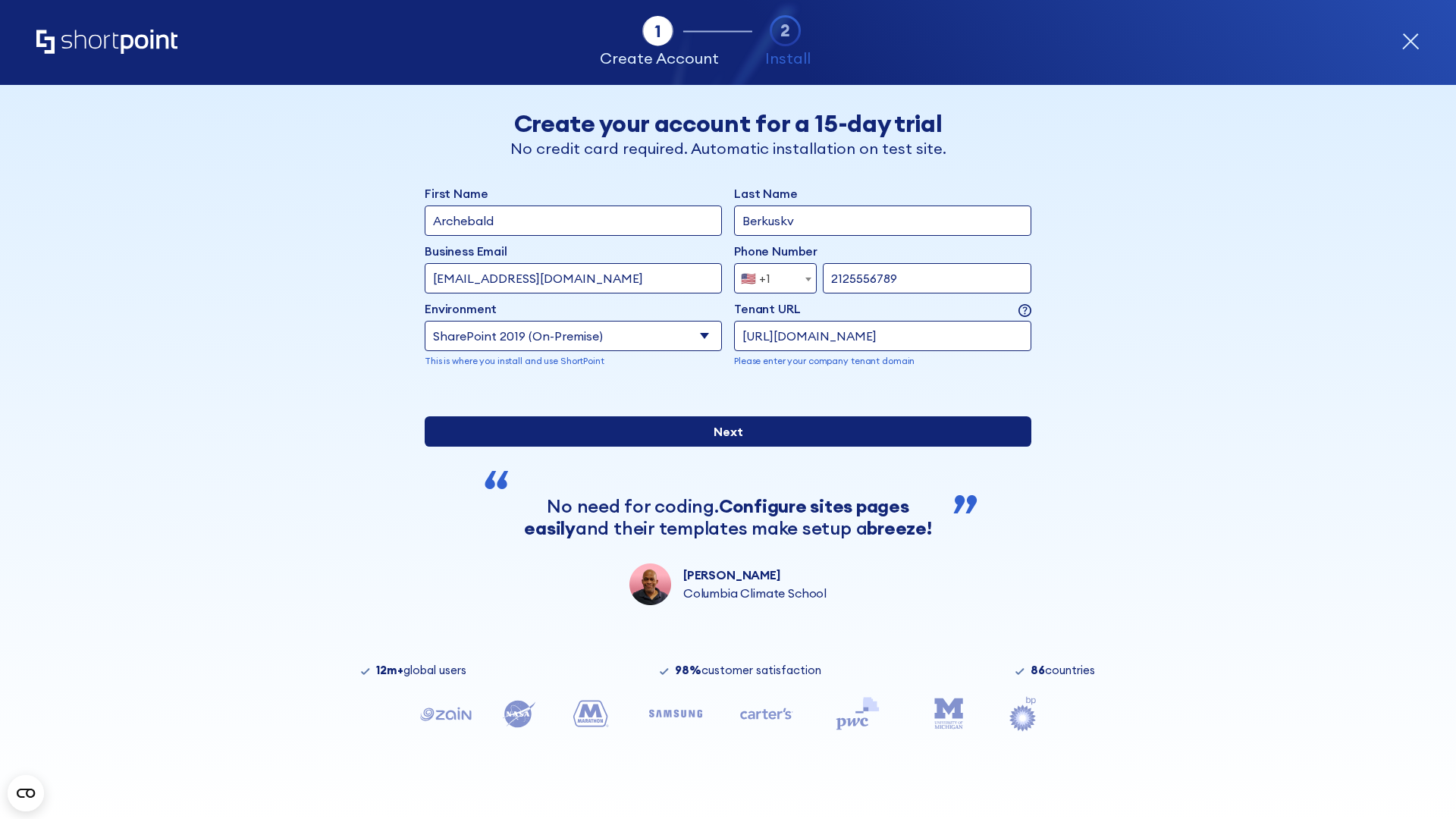
type input "https://sharepoint.com.evil.com"
click at [722, 446] on input "Next" at bounding box center [728, 431] width 607 height 30
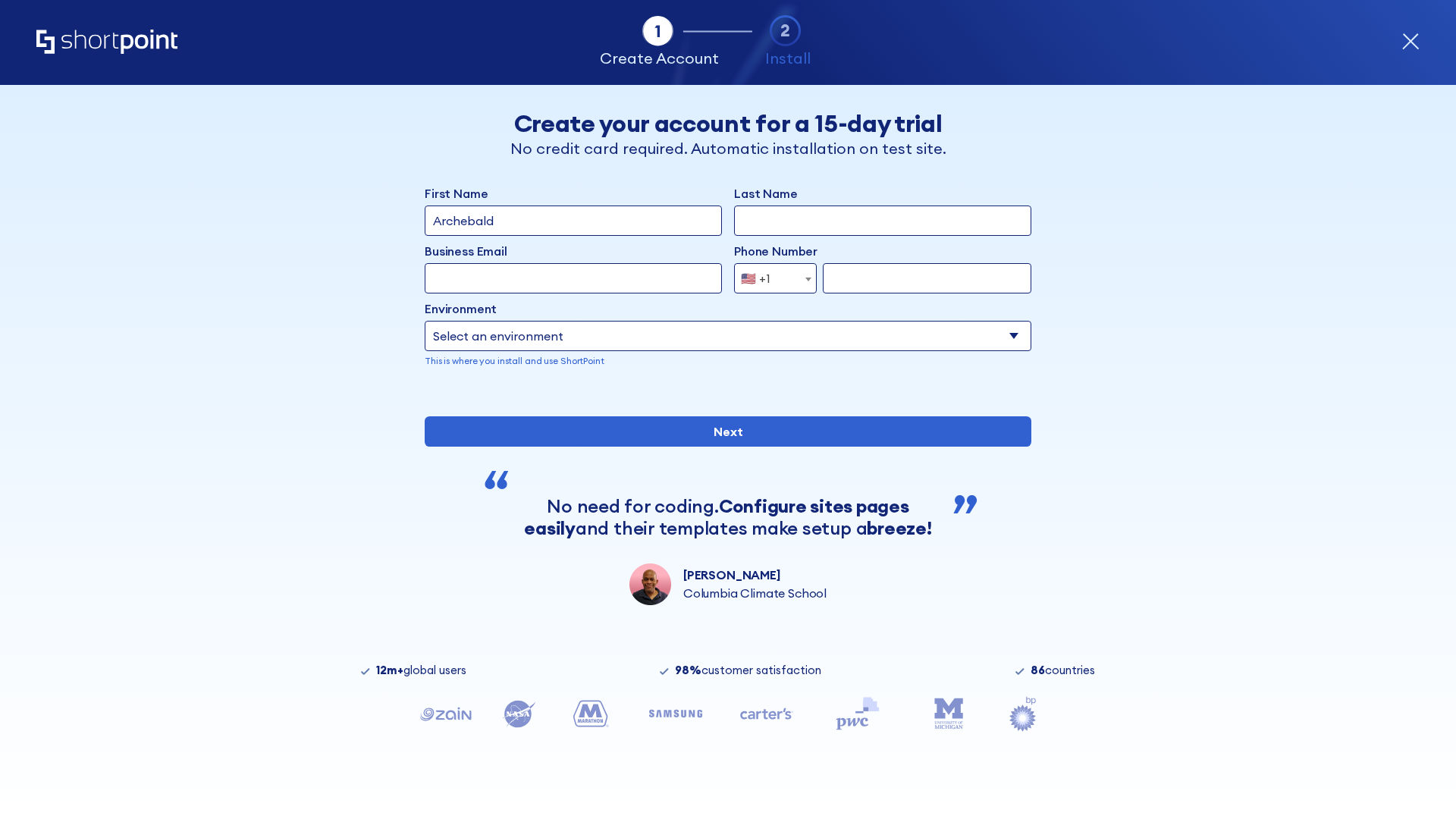
type input "Archebald"
type input "Berkuskv"
type input "[EMAIL_ADDRESS][DOMAIN_NAME]"
type input "2125556789"
select select "SharePoint 2019 (On-Premise)"
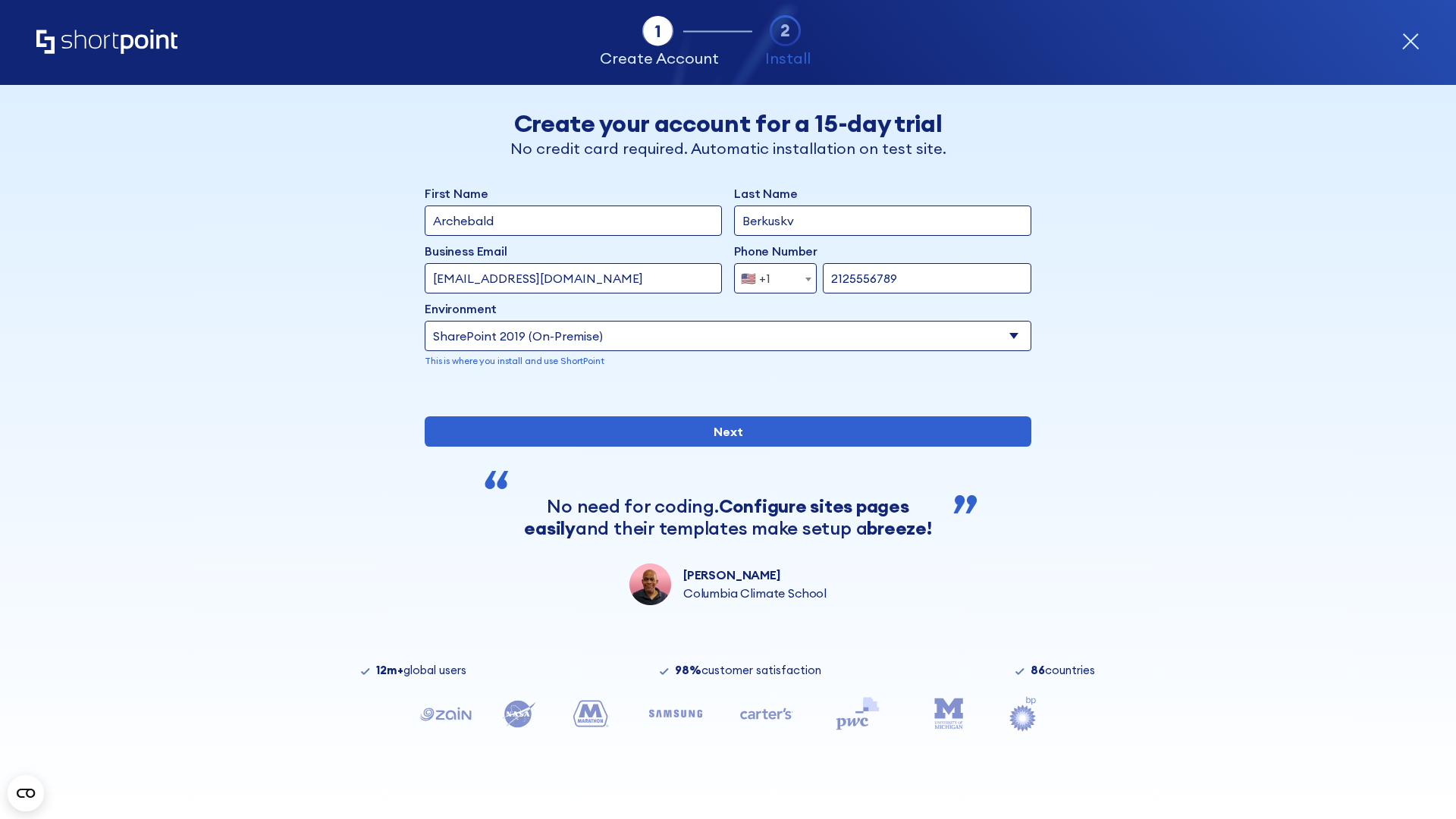
type input "2125556789"
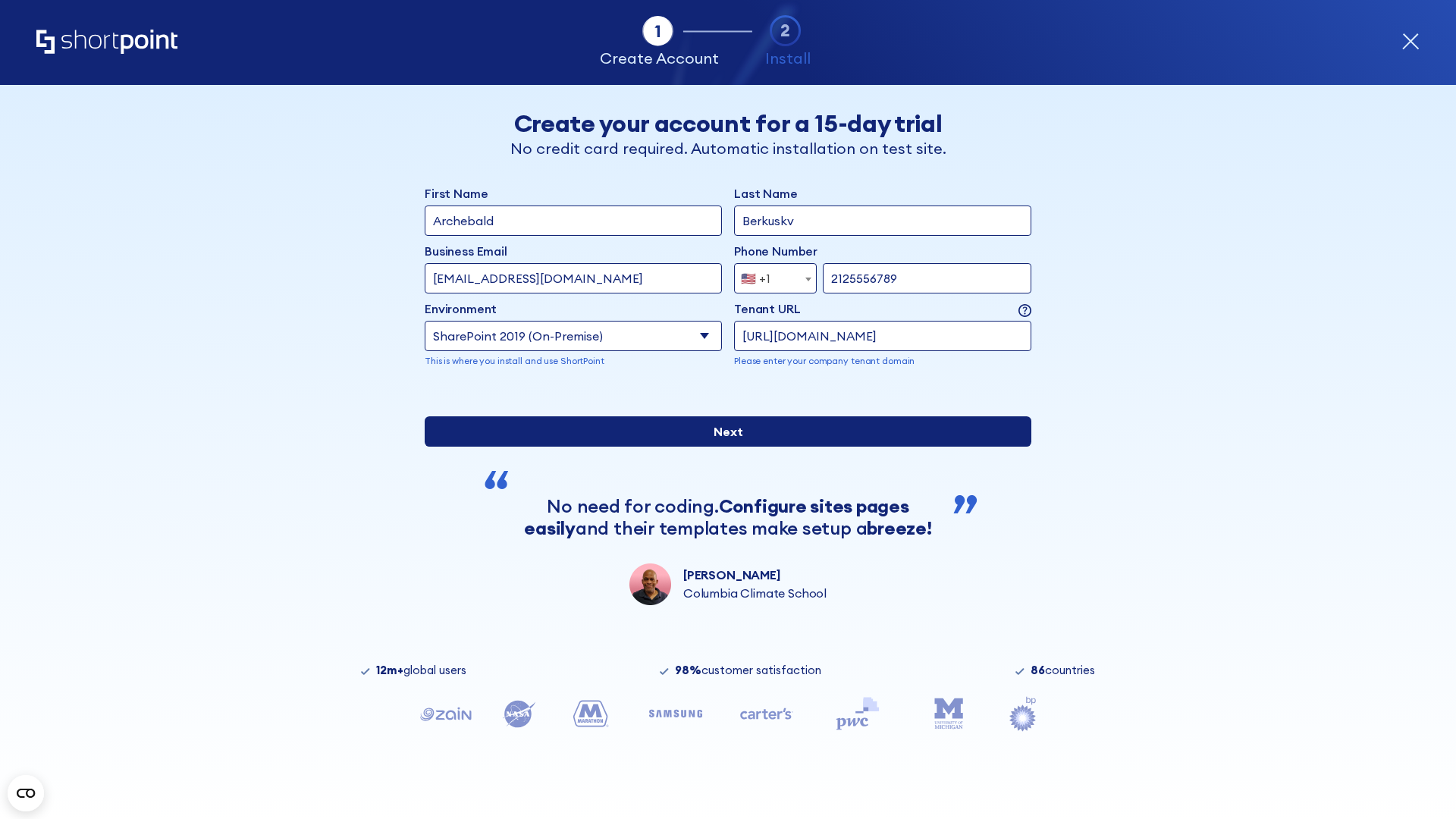
type input "[URL][DOMAIN_NAME]"
click at [722, 446] on input "Next" at bounding box center [728, 431] width 607 height 30
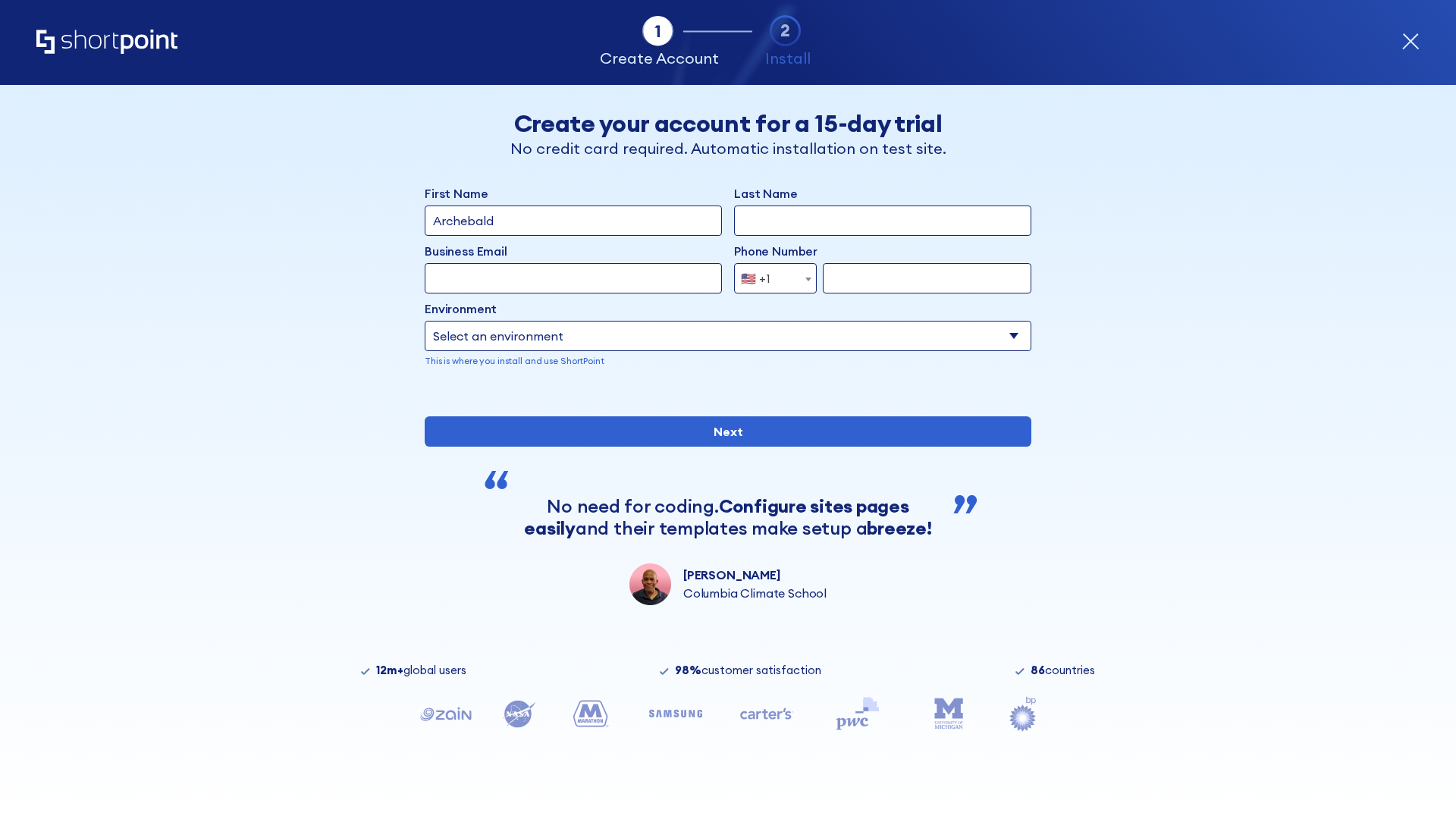
type input "Archebald"
type input "Berkuskv"
type input "[EMAIL_ADDRESS][DOMAIN_NAME]"
type input "2125556789"
select select "SharePoint 2019 (On-Premise)"
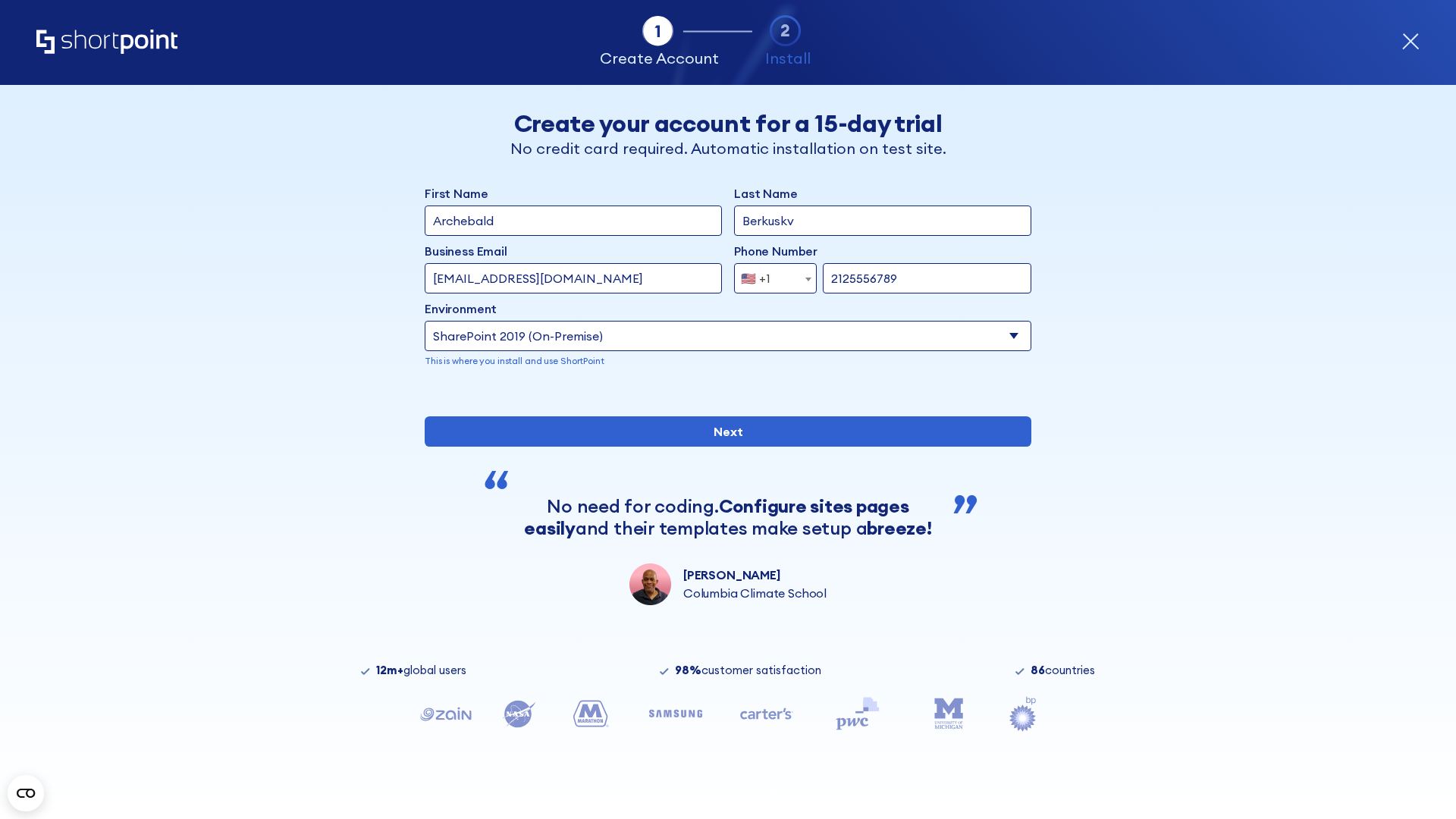
type input "2125556789"
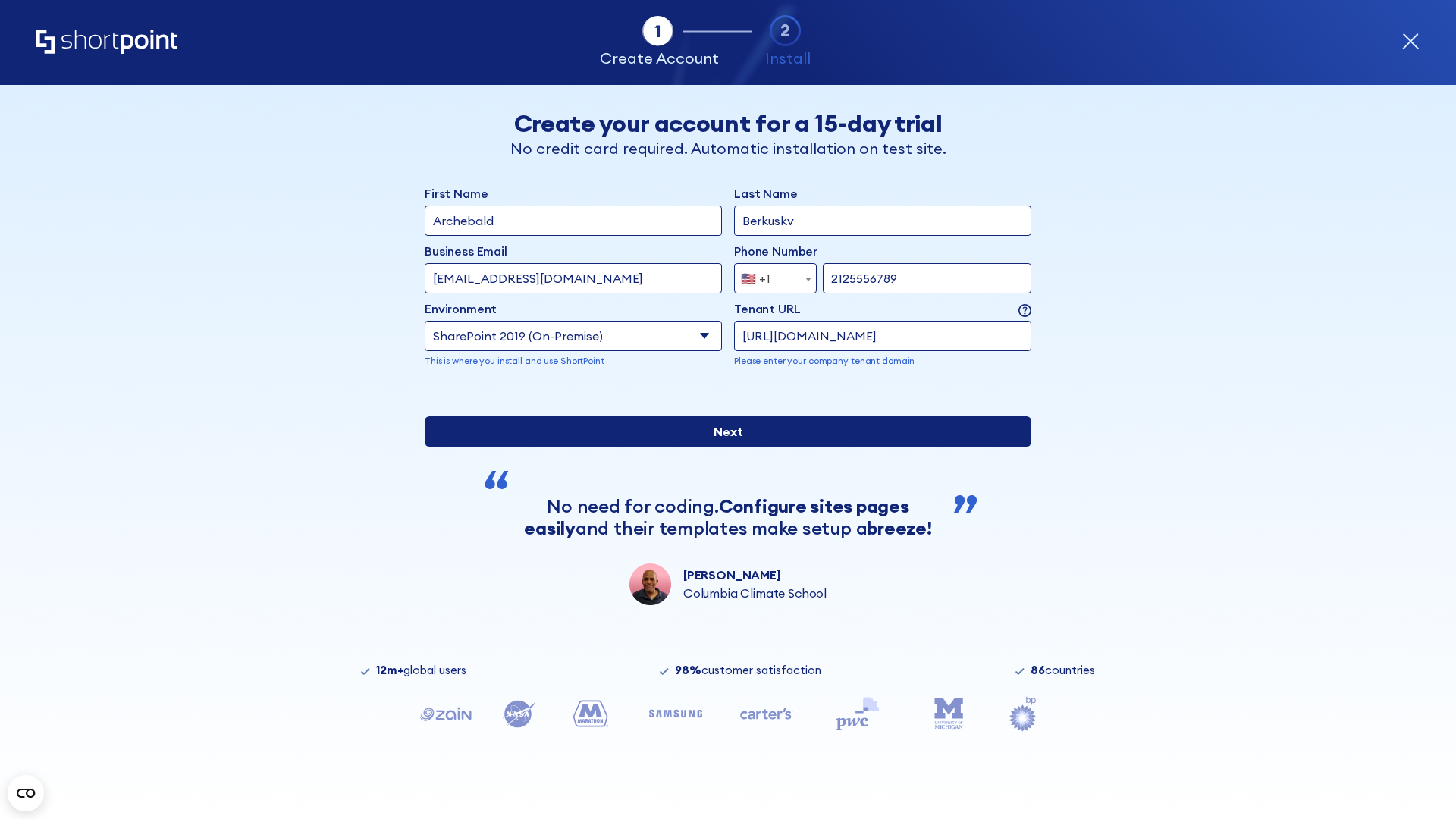
type input "[URL][DOMAIN_NAME]"
click at [722, 446] on input "Next" at bounding box center [728, 431] width 607 height 30
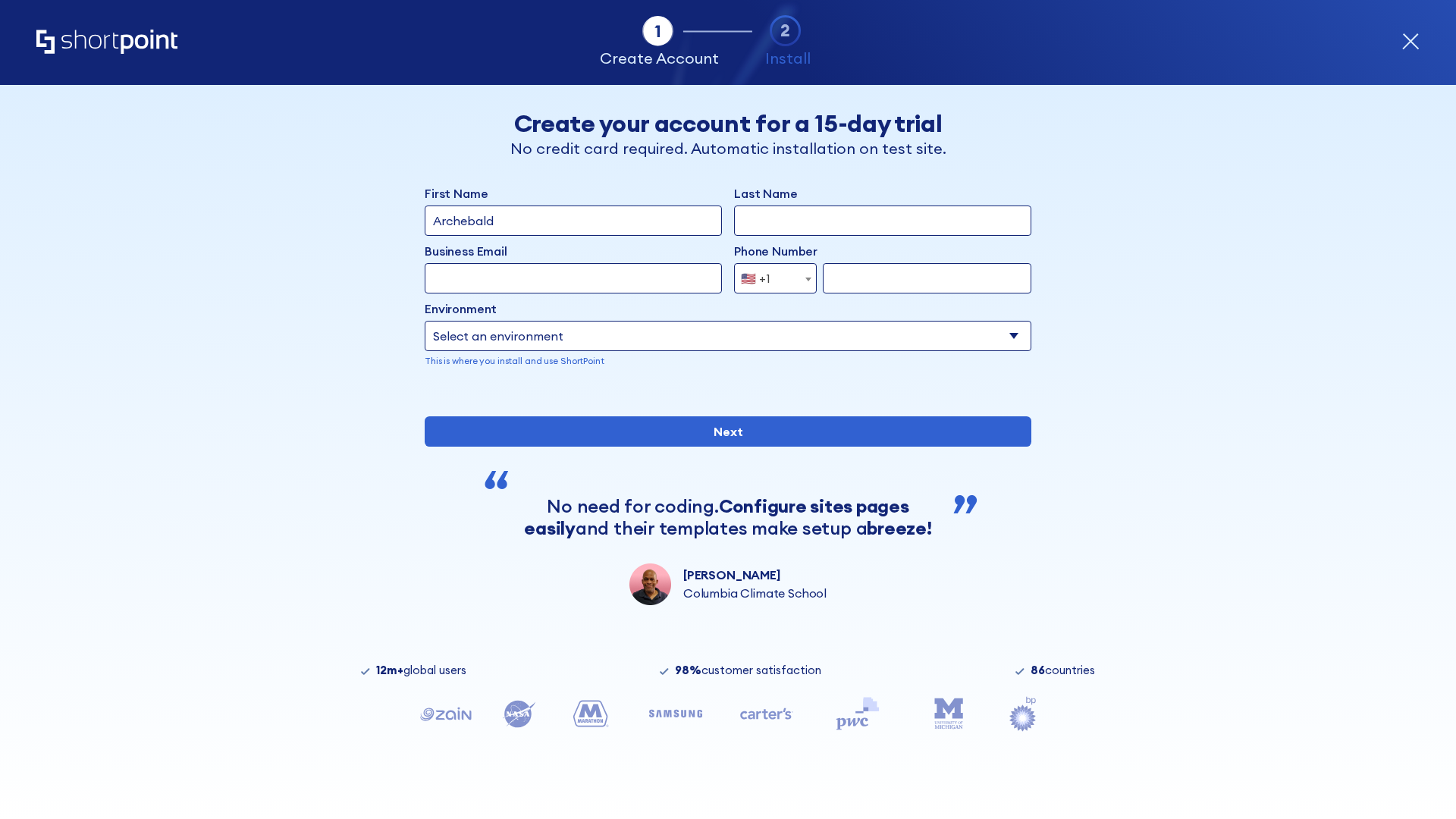
type input "Archebald"
type input "Berkuskv"
type input "[EMAIL_ADDRESS][DOMAIN_NAME]"
type input "2125556789"
select select "SharePoint 2019 (On-Premise)"
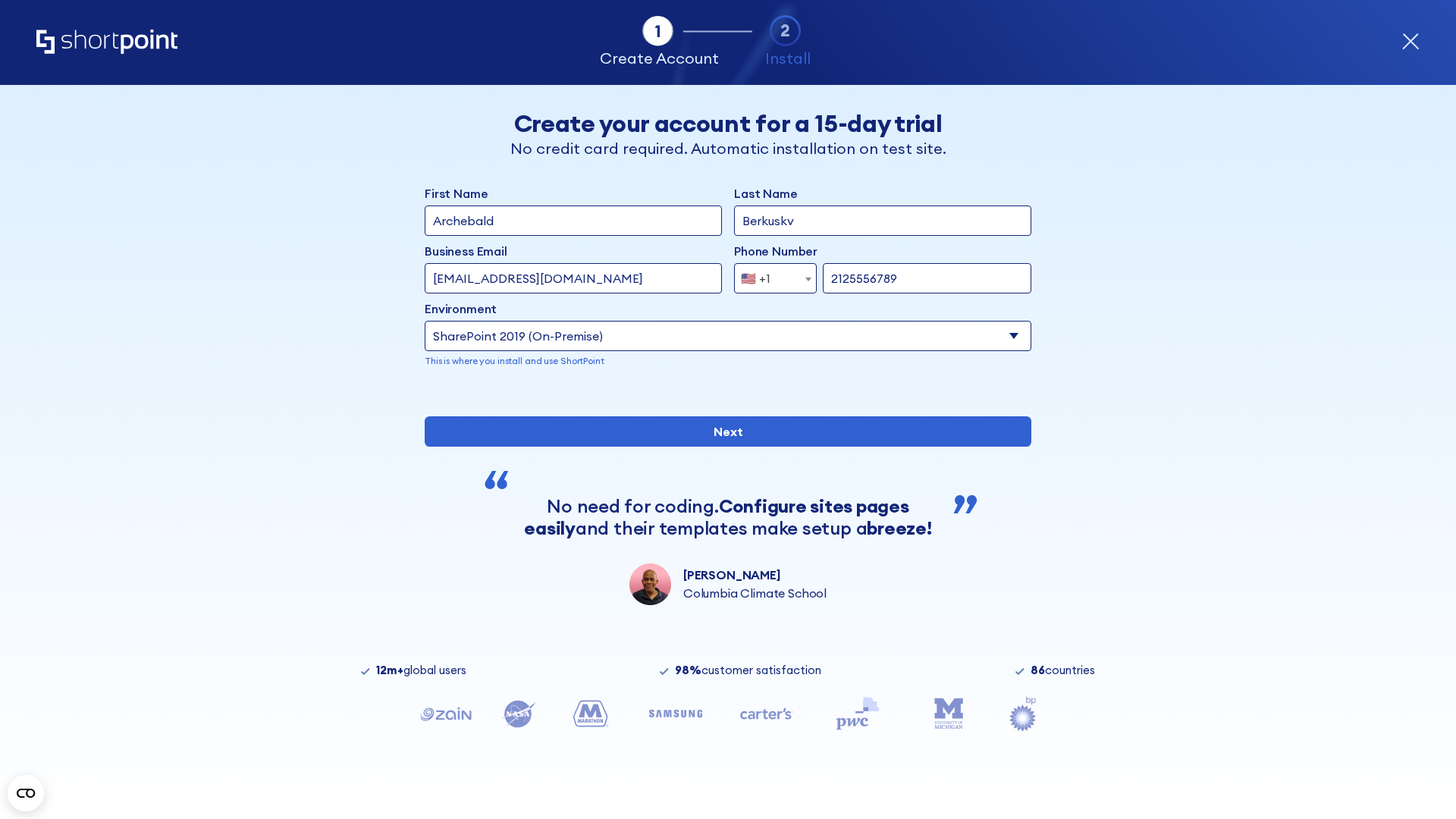
type input "2125556789"
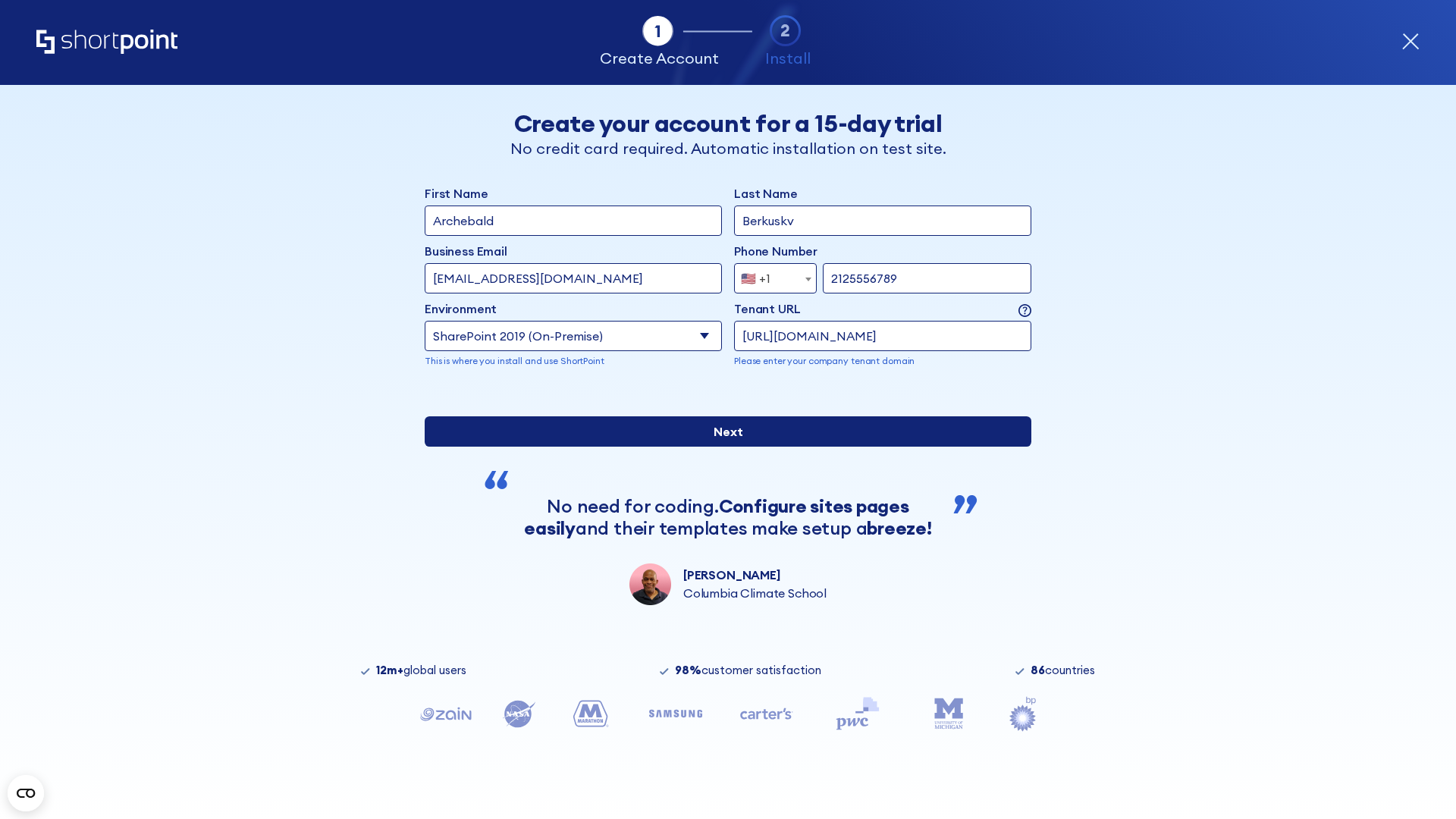
type input "https://intranet.sharepoint.de"
click at [722, 446] on input "Next" at bounding box center [728, 431] width 607 height 30
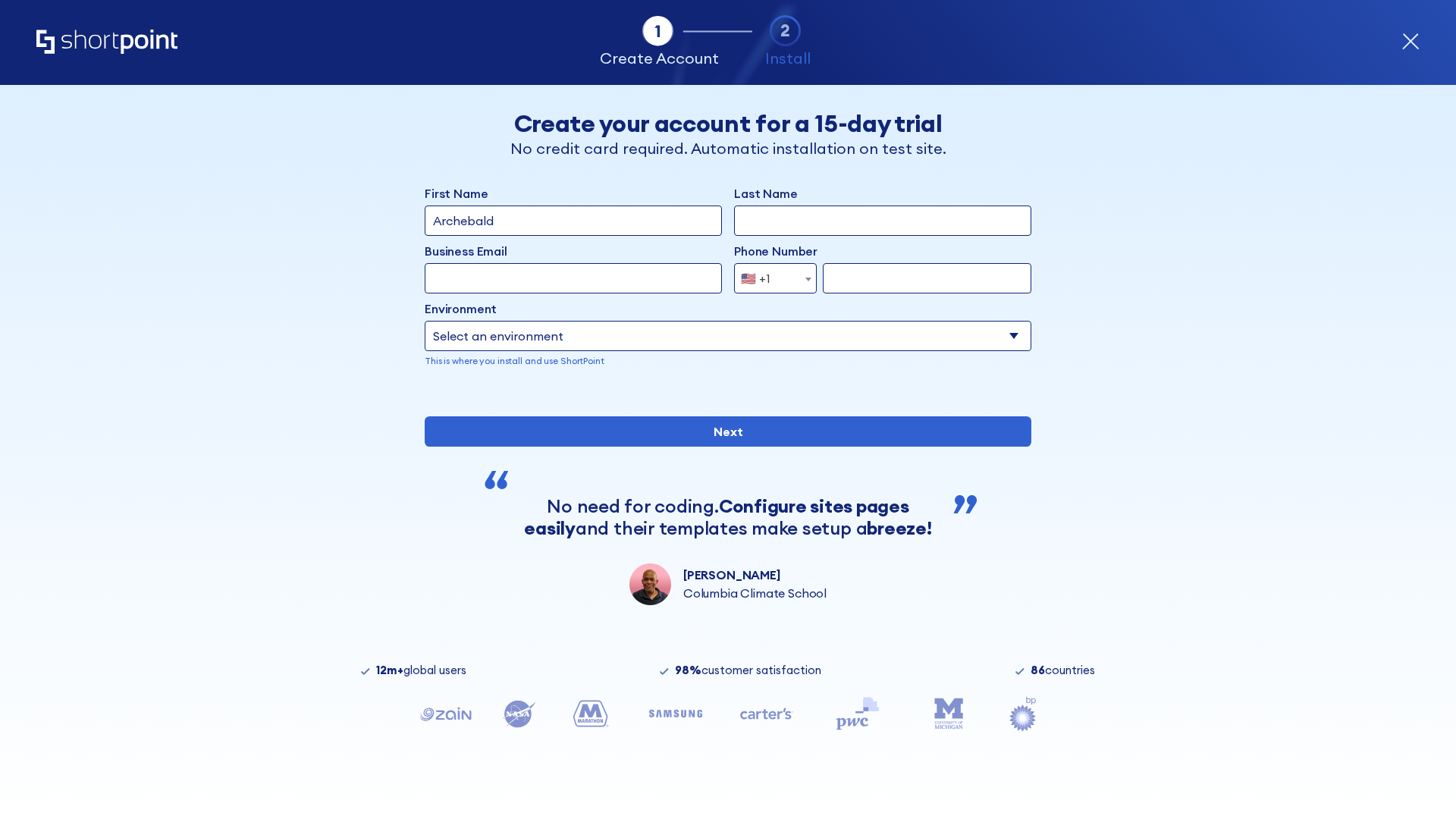
type input "Archebald"
type input "Berkuskv"
type input "[EMAIL_ADDRESS][DOMAIN_NAME]"
type input "2125556789"
select select "SharePoint 2019 (On-Premise)"
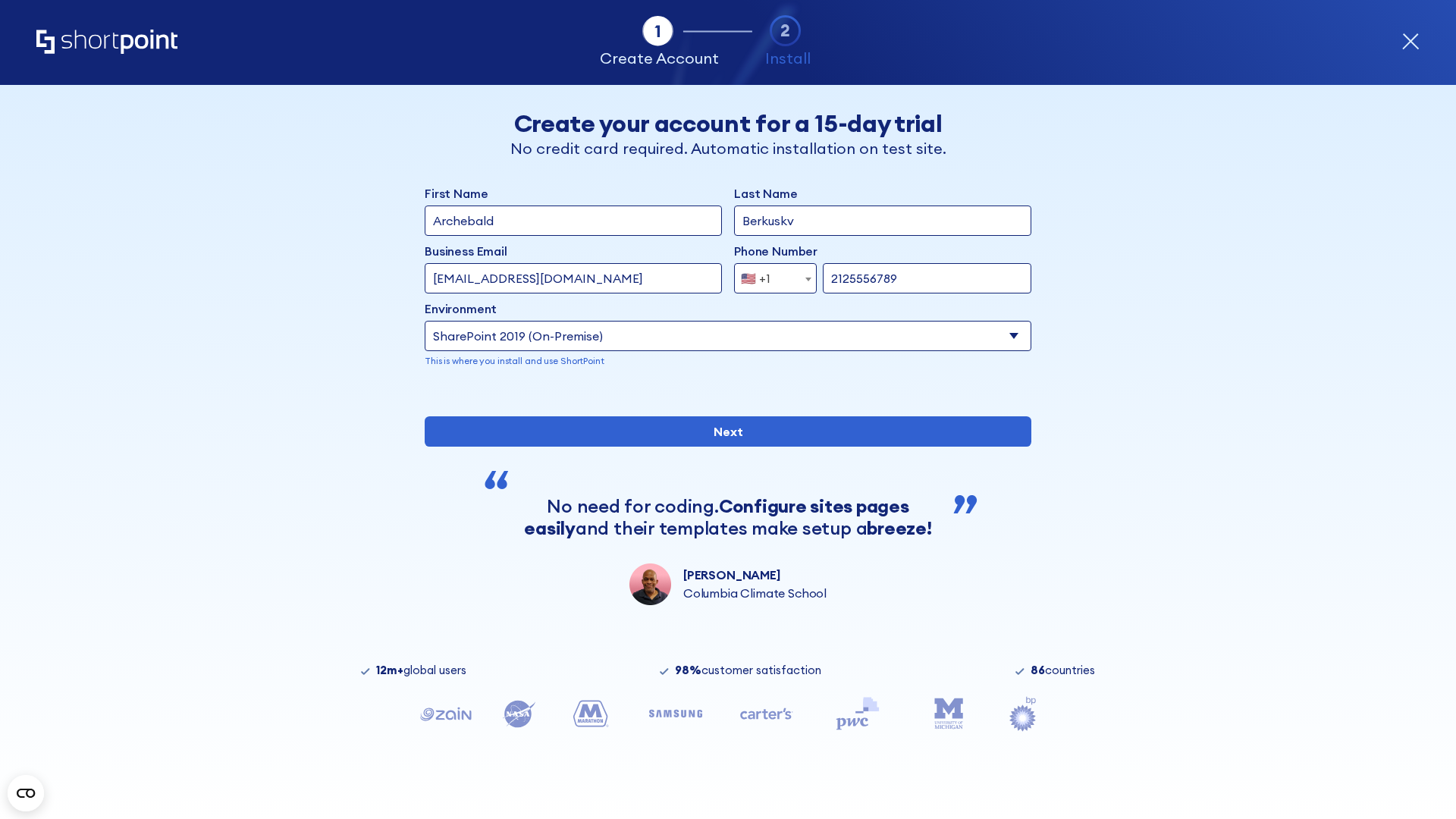
type input "2125556789"
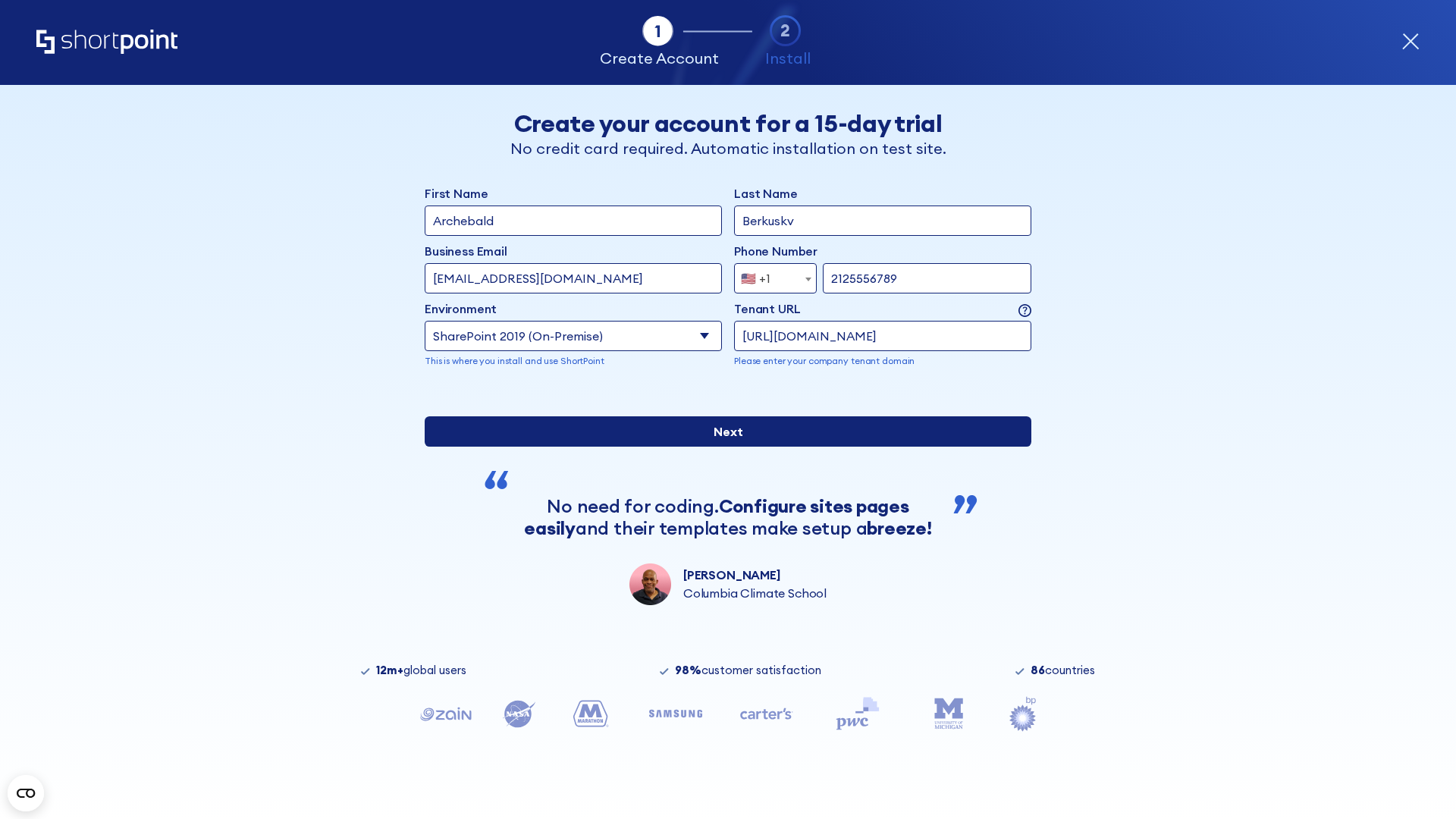
type input "https://secure.sharepoint.us"
click at [722, 446] on input "Next" at bounding box center [728, 431] width 607 height 30
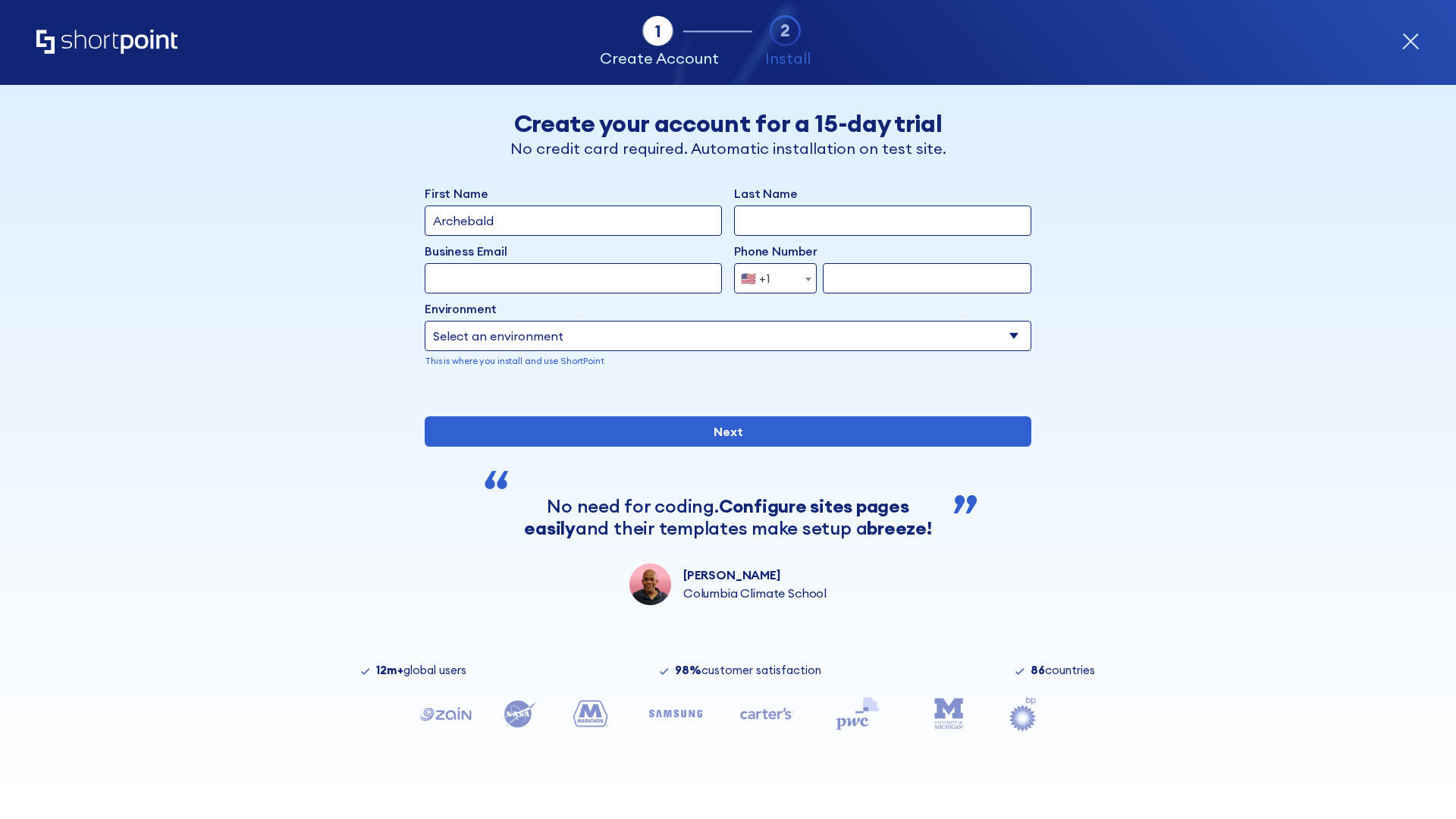
type input "Archebald"
type input "Berkuskv"
type input "[EMAIL_ADDRESS][DOMAIN_NAME]"
type input "2125556789"
select select "SharePoint 2019 (On-Premise)"
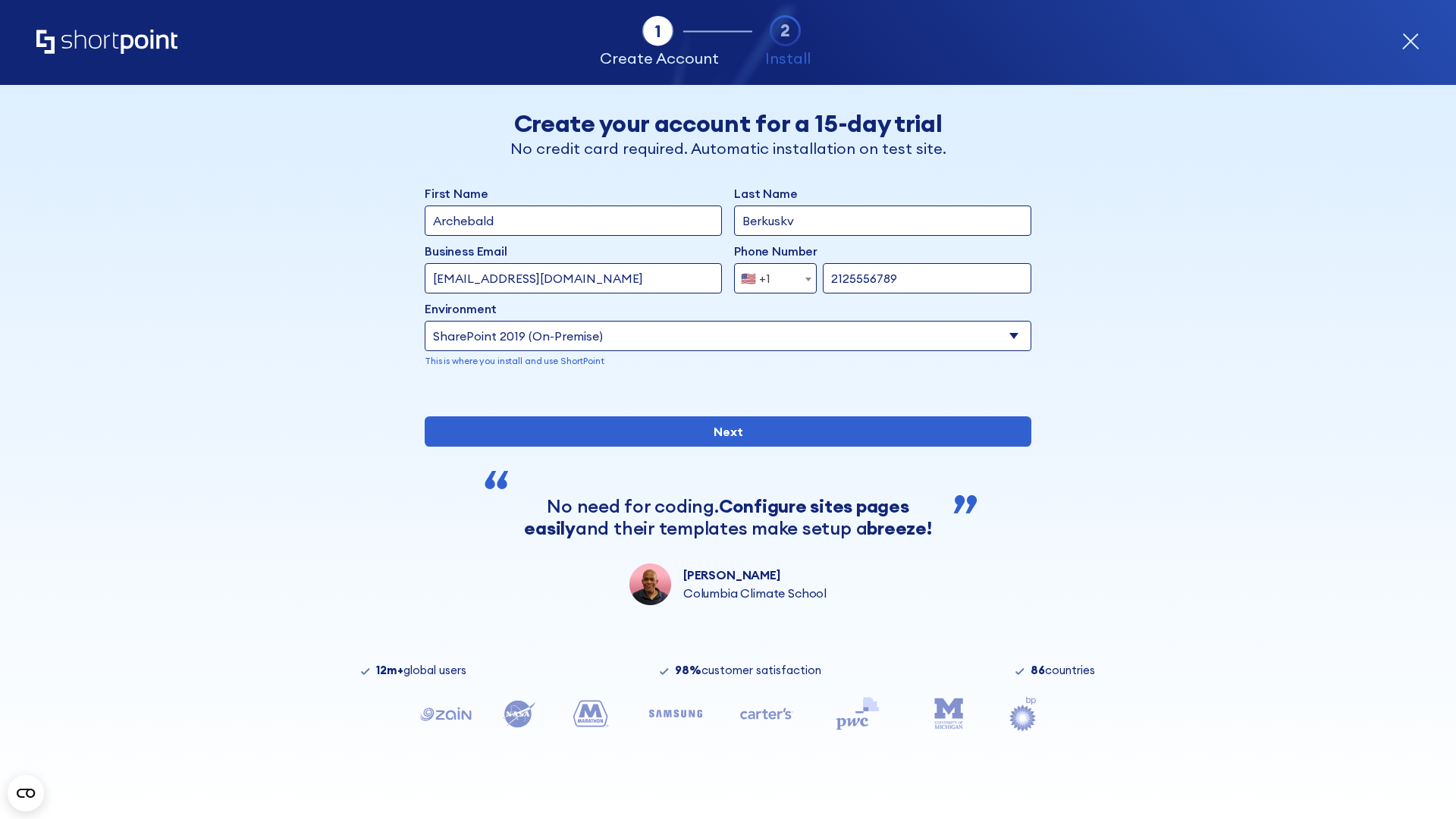
type input "2125556789"
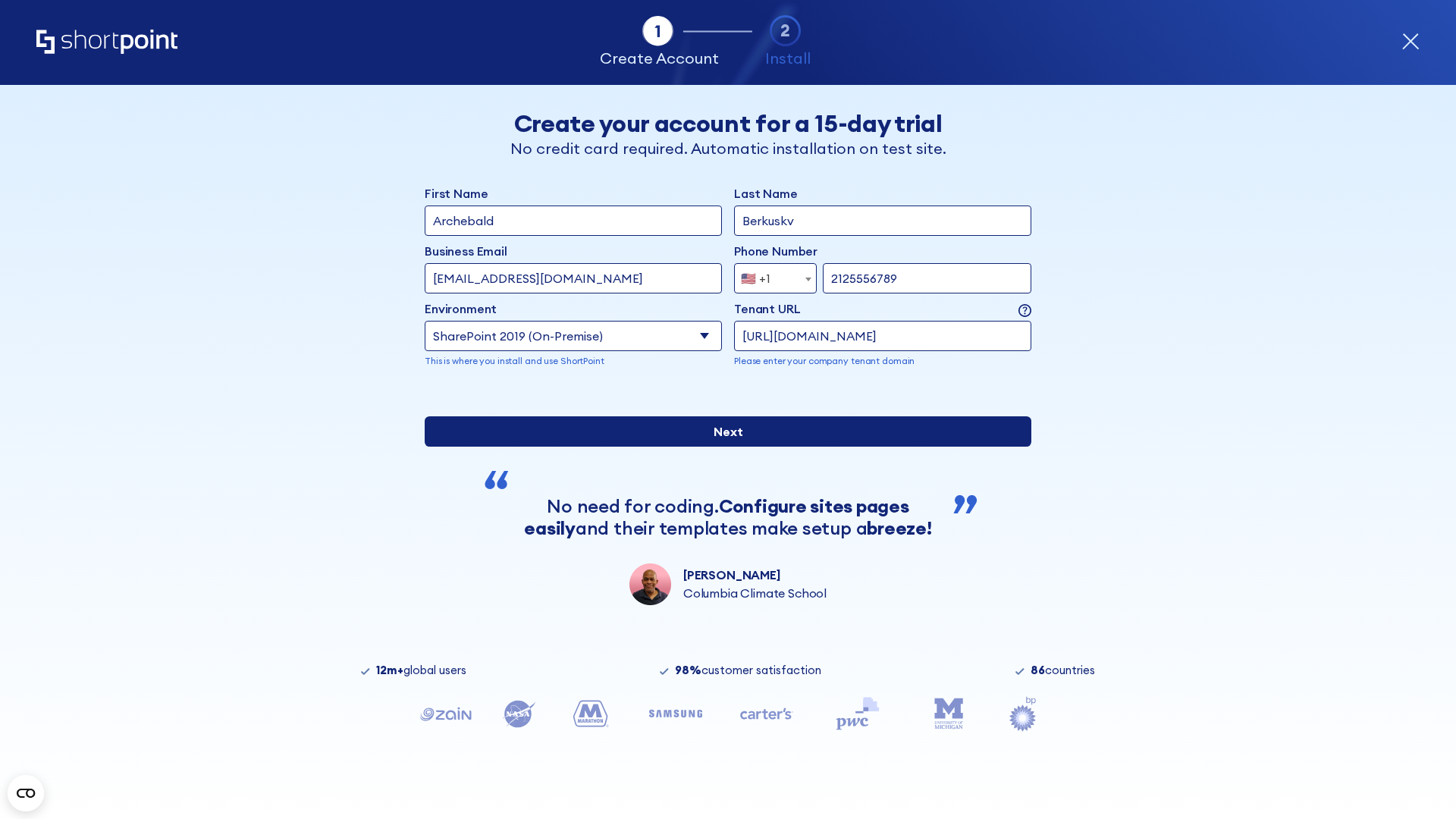
type input "https://alpha.sharepoint-mil.us"
click at [722, 446] on input "Next" at bounding box center [728, 431] width 607 height 30
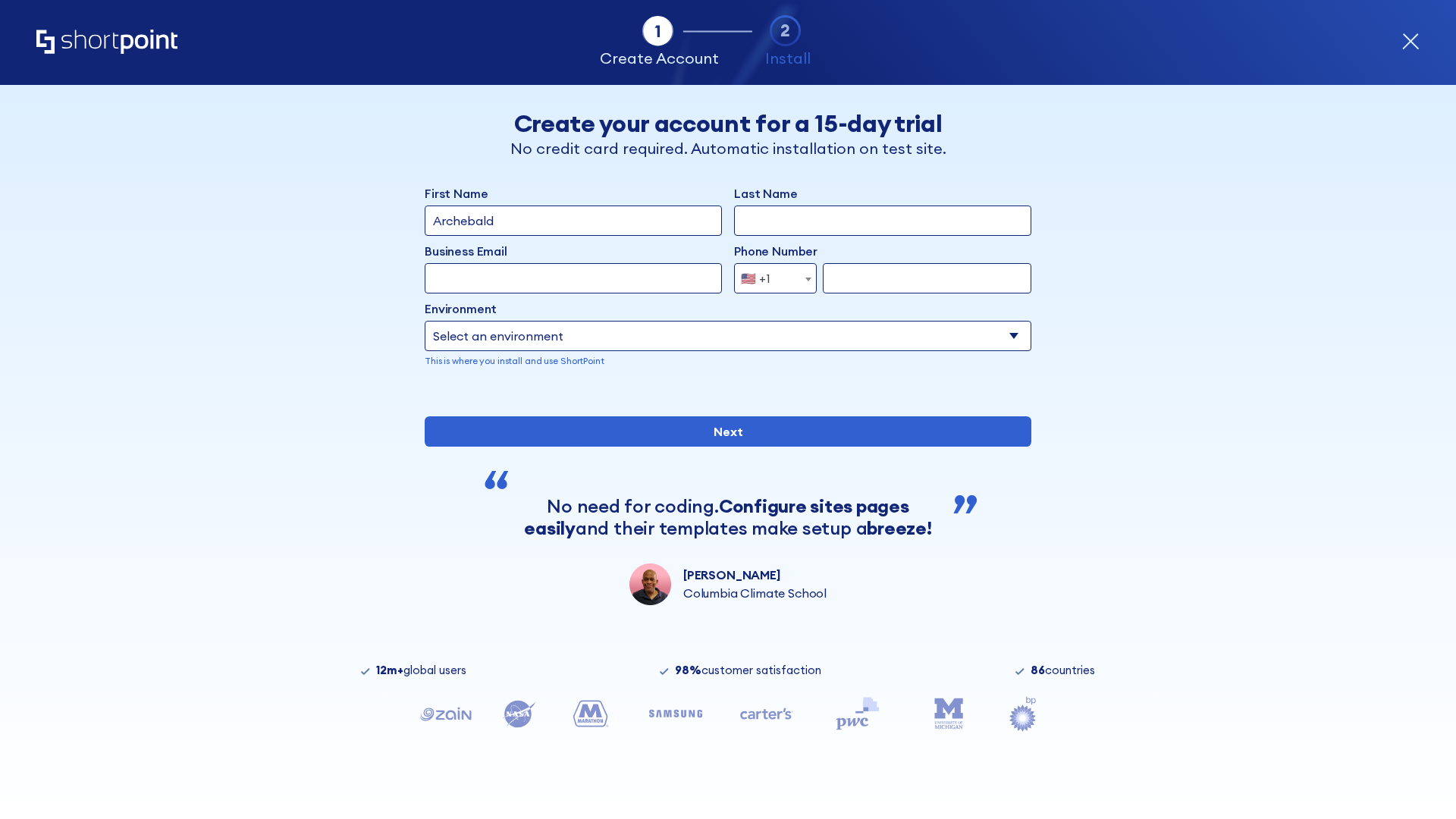
type input "Archebald"
type input "Berkuskv"
type input "[EMAIL_ADDRESS][DOMAIN_NAME]"
type input "2125556789"
select select "SharePoint 2019 (On-Premise)"
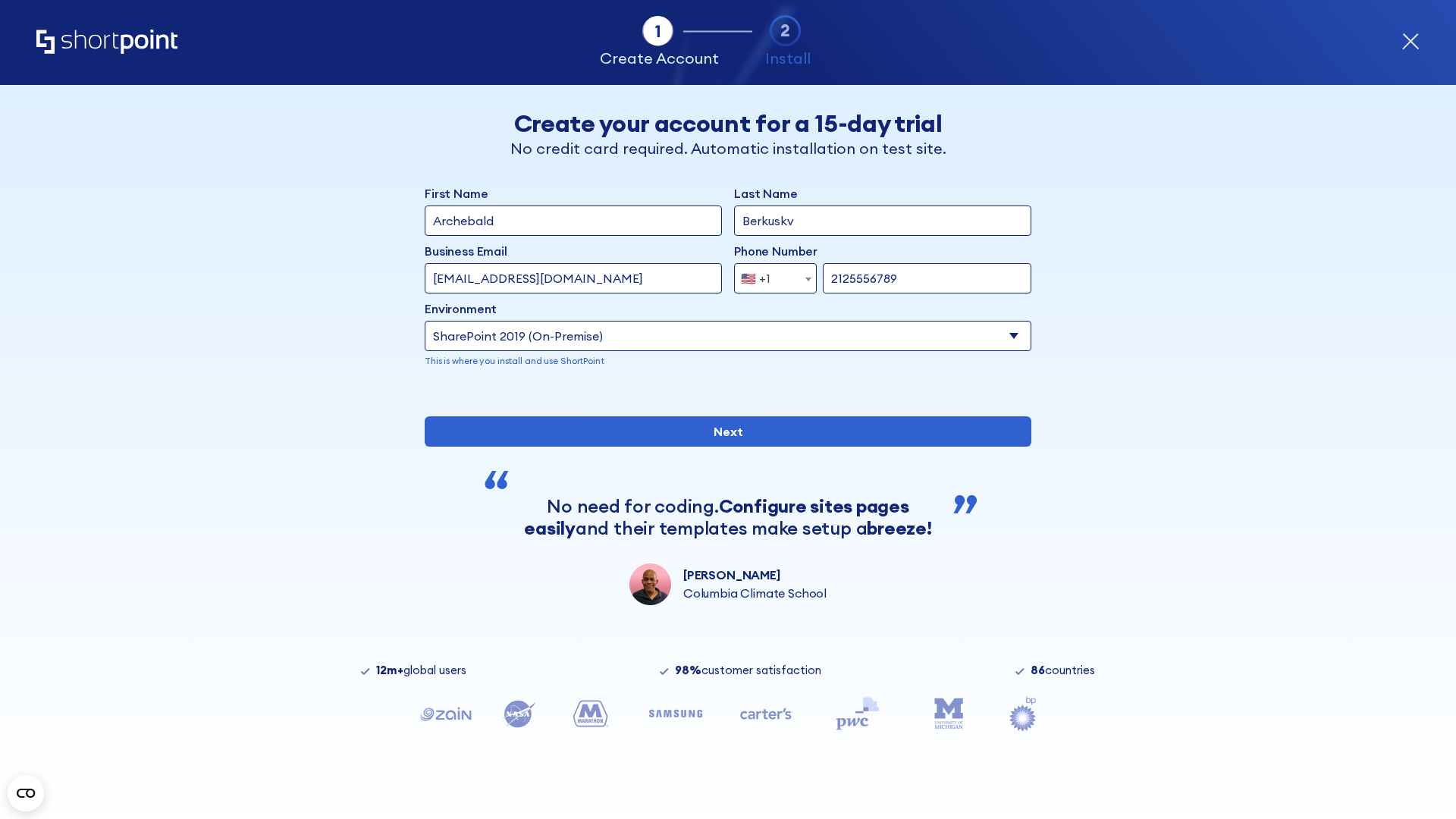
type input "2125556789"
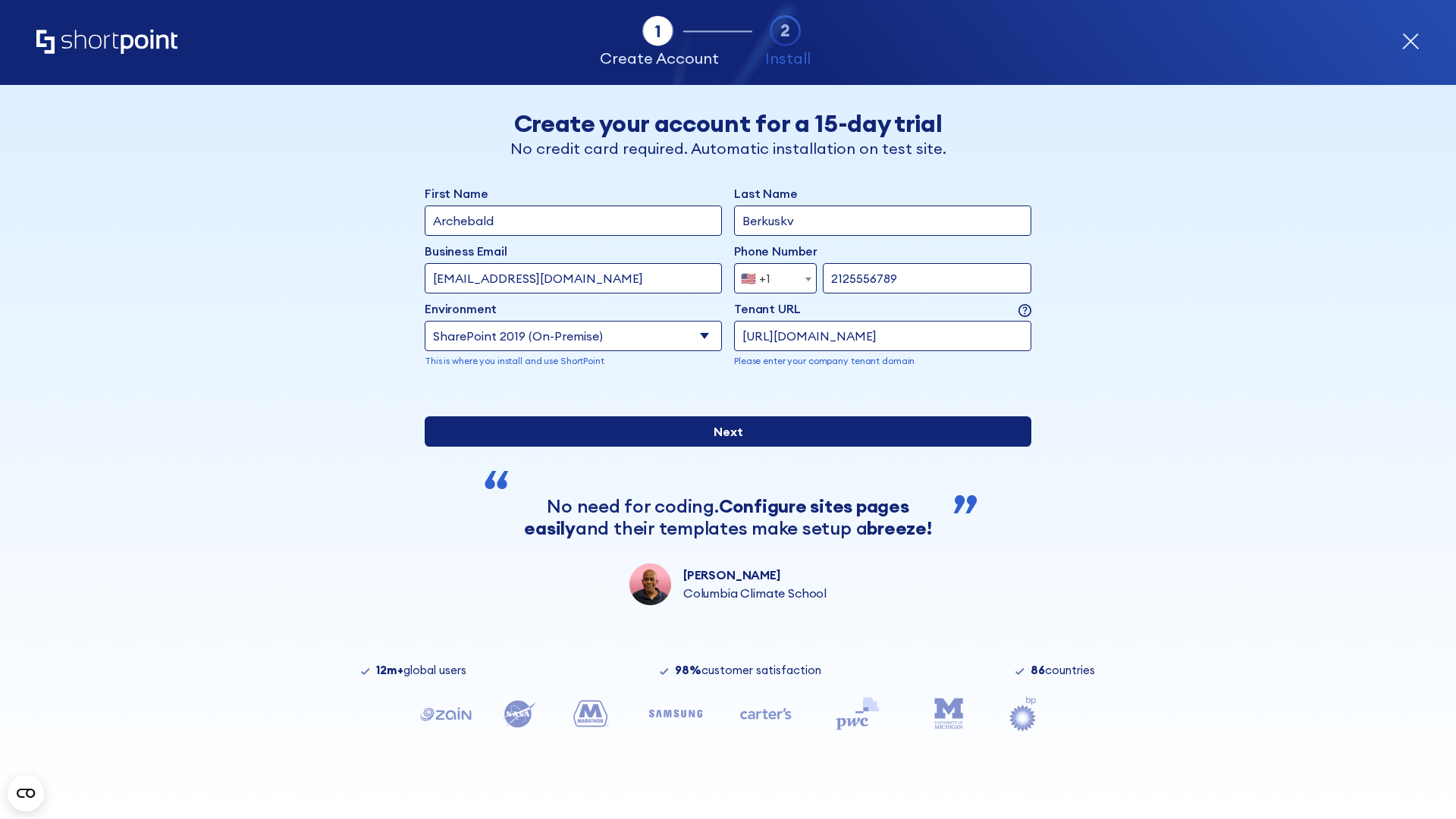
type input "[URL][DOMAIN_NAME]"
click at [722, 446] on input "Next" at bounding box center [728, 431] width 607 height 30
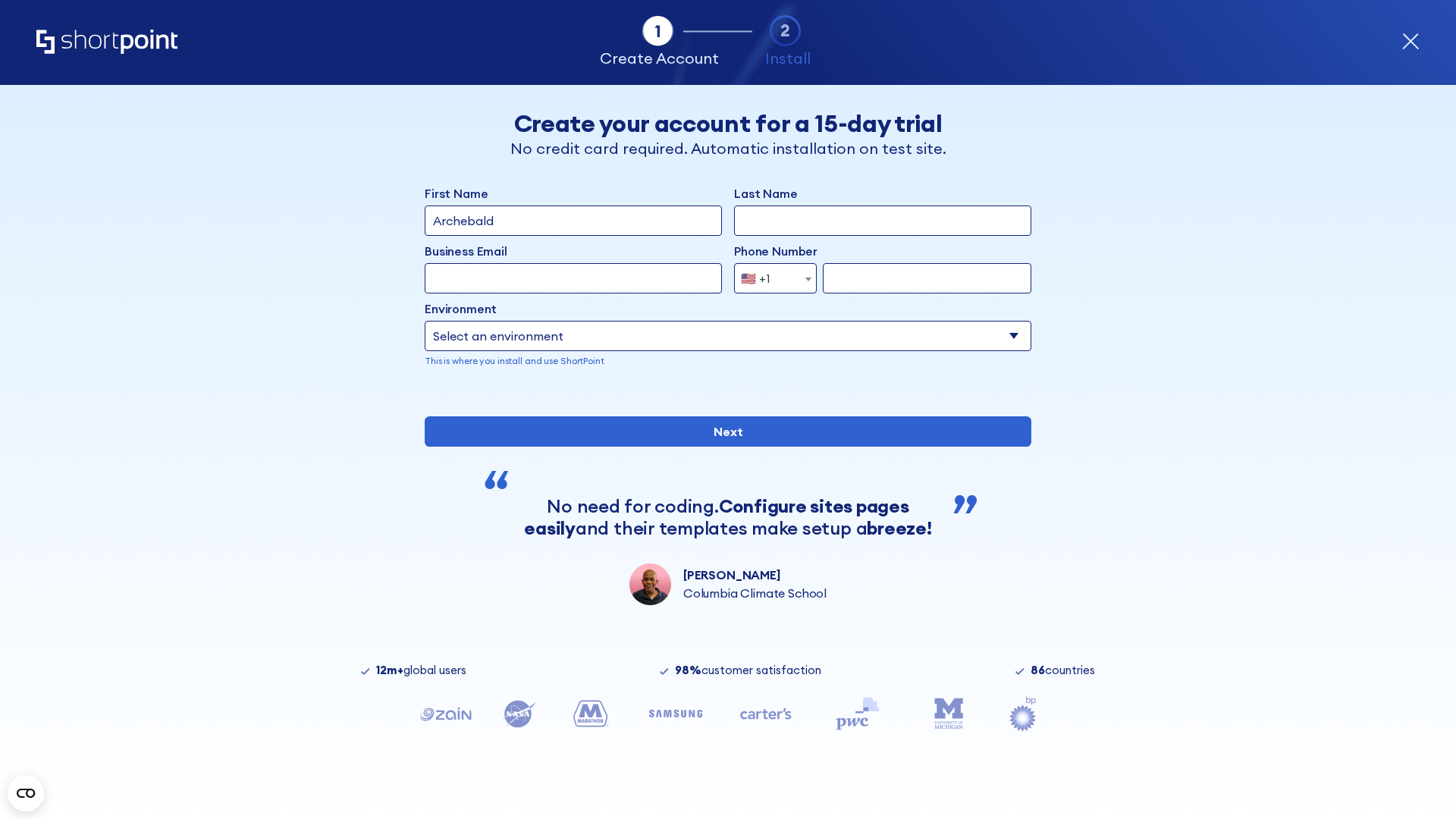
type input "Archebald"
type input "Berkuskv"
type input "[EMAIL_ADDRESS][DOMAIN_NAME]"
type input "2125556789"
select select "SharePoint 2016 (On-Premise)"
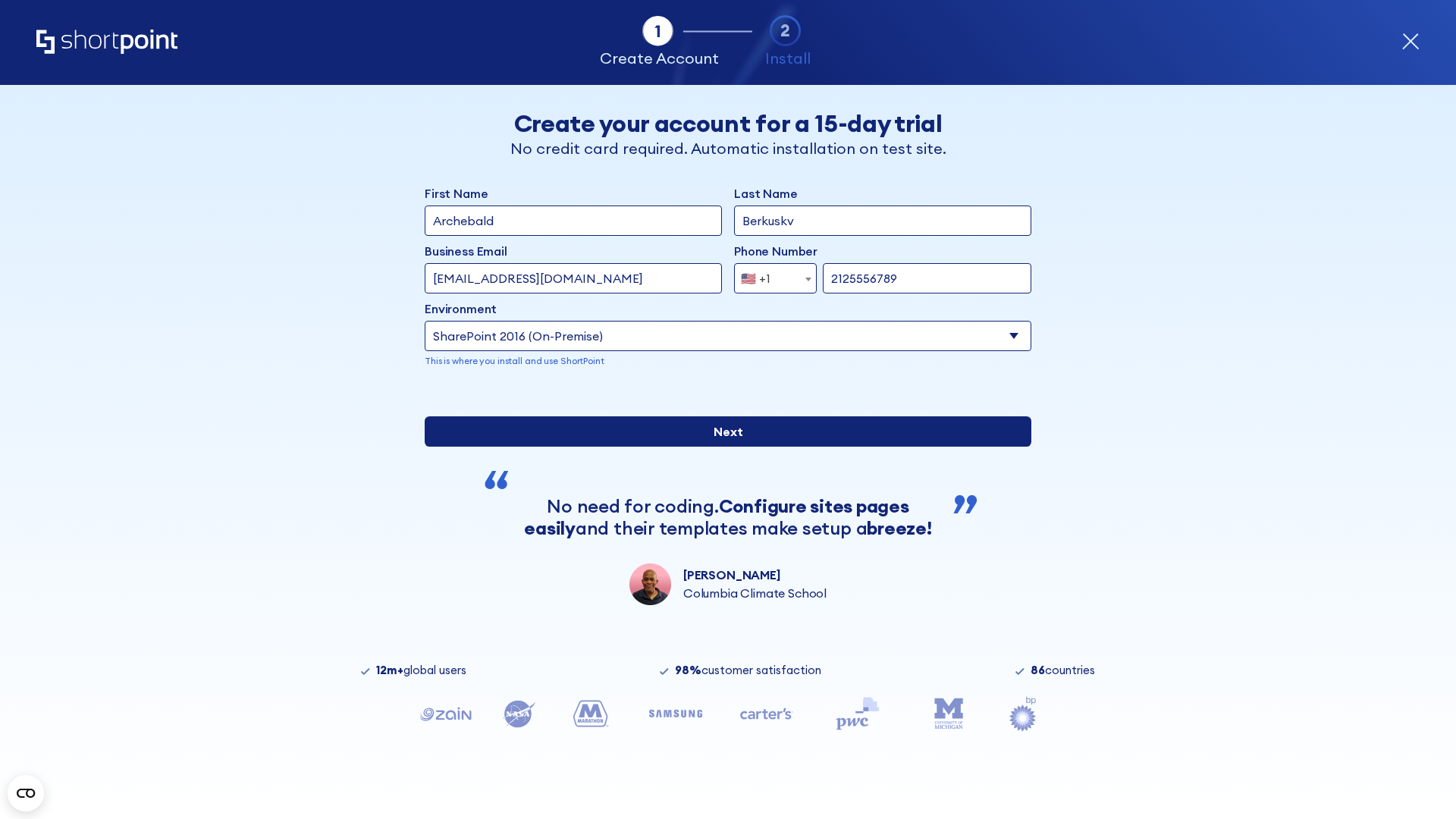
type input "2125556789"
click at [722, 524] on div "First Name Archebald Last Name Berkuskv Business Email Invalid Email Address te…" at bounding box center [728, 396] width 607 height 421
